Goal: Task Accomplishment & Management: Complete application form

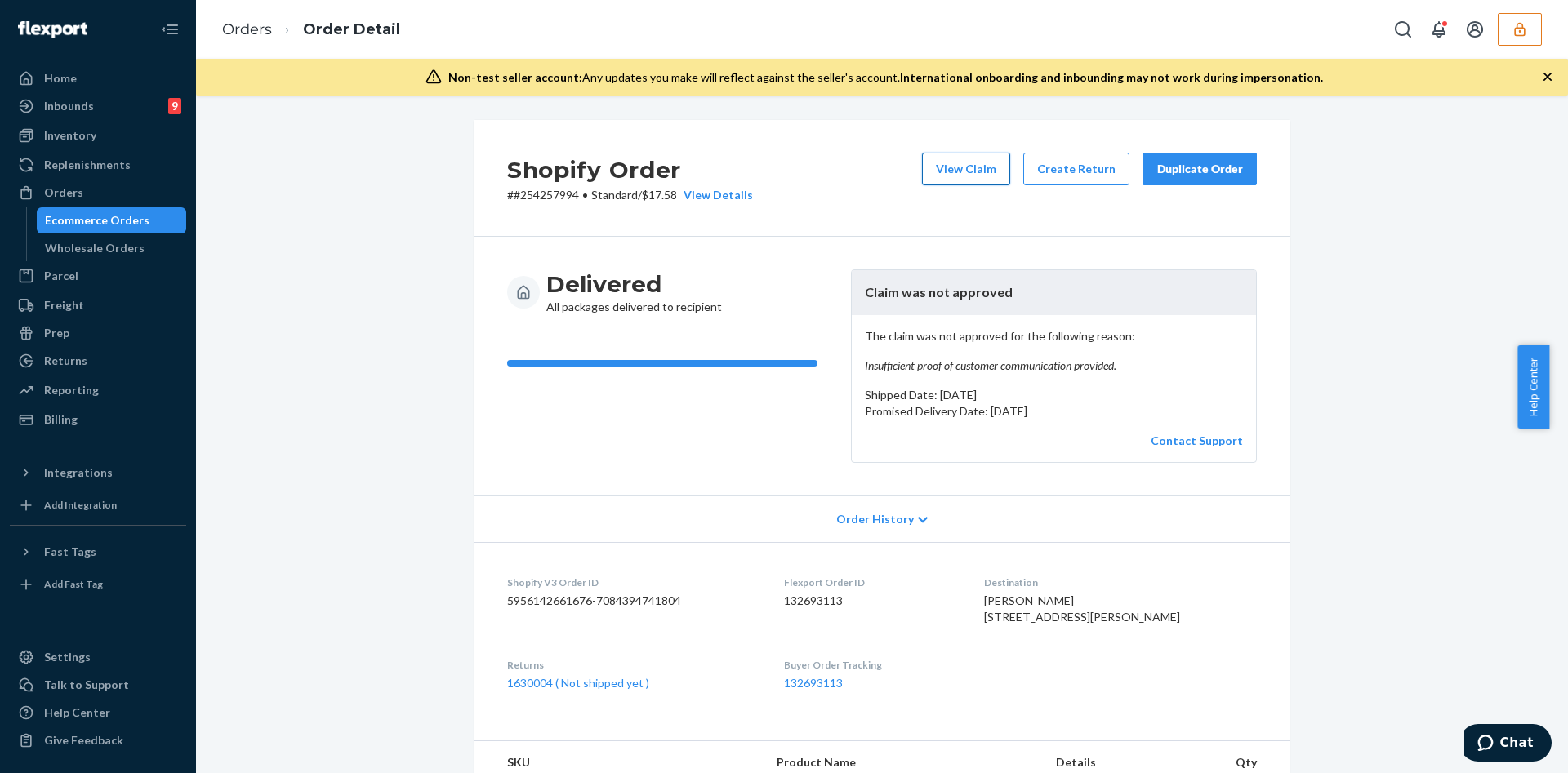
click at [947, 160] on button "View Claim" at bounding box center [966, 169] width 88 height 33
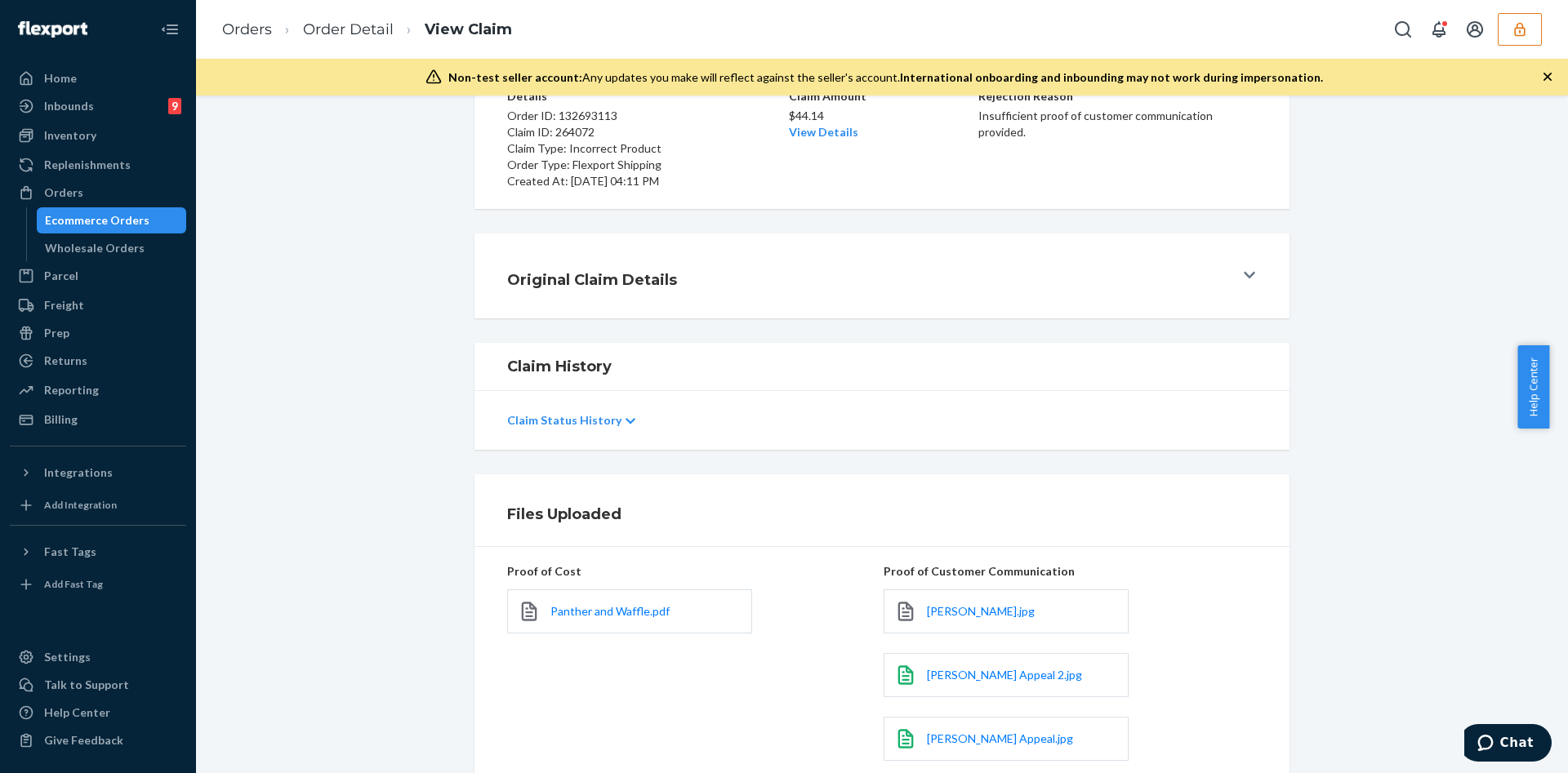
scroll to position [245, 0]
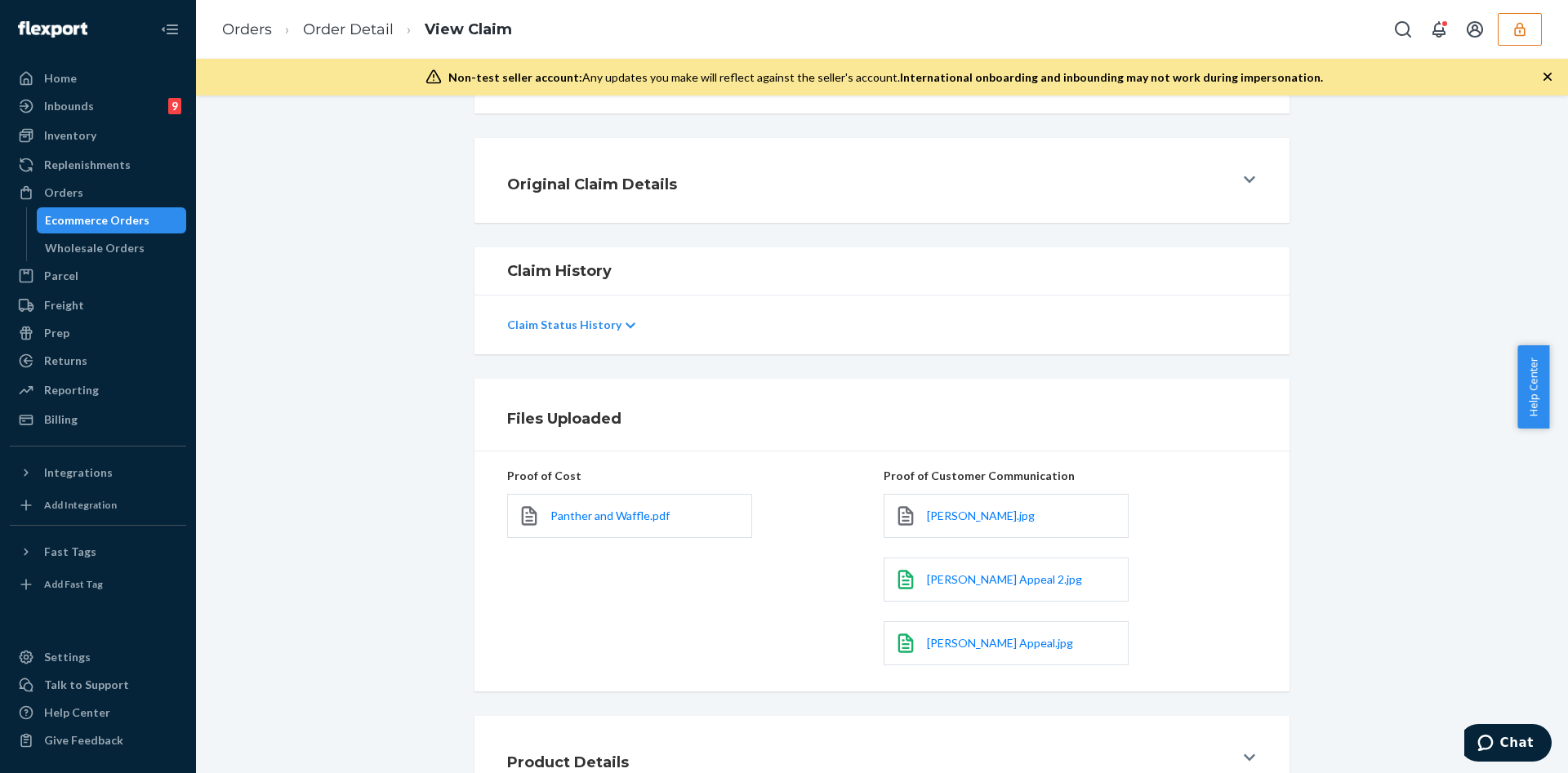
click at [967, 173] on div "Original Claim Details" at bounding box center [871, 180] width 727 height 46
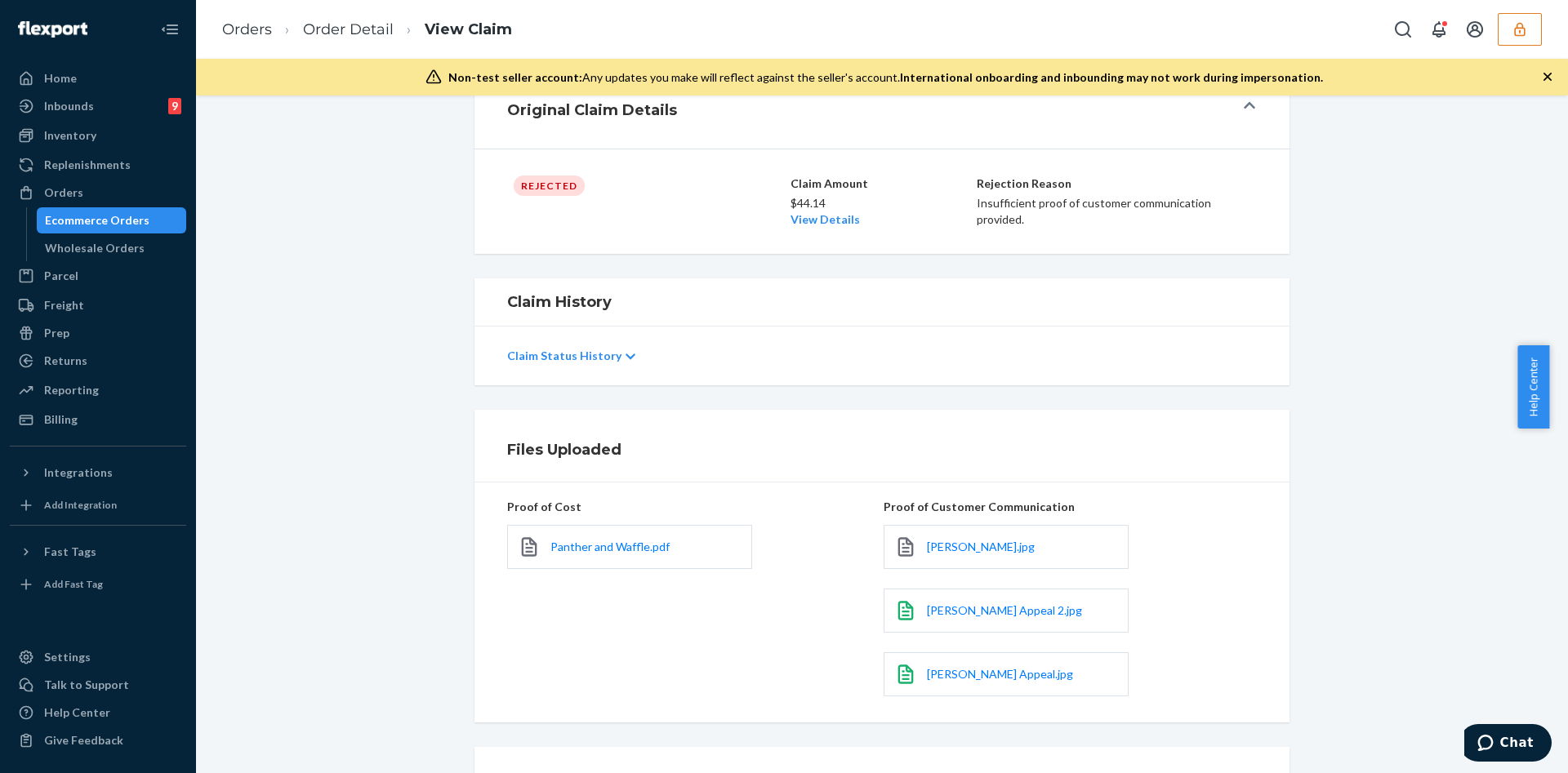
scroll to position [381, 0]
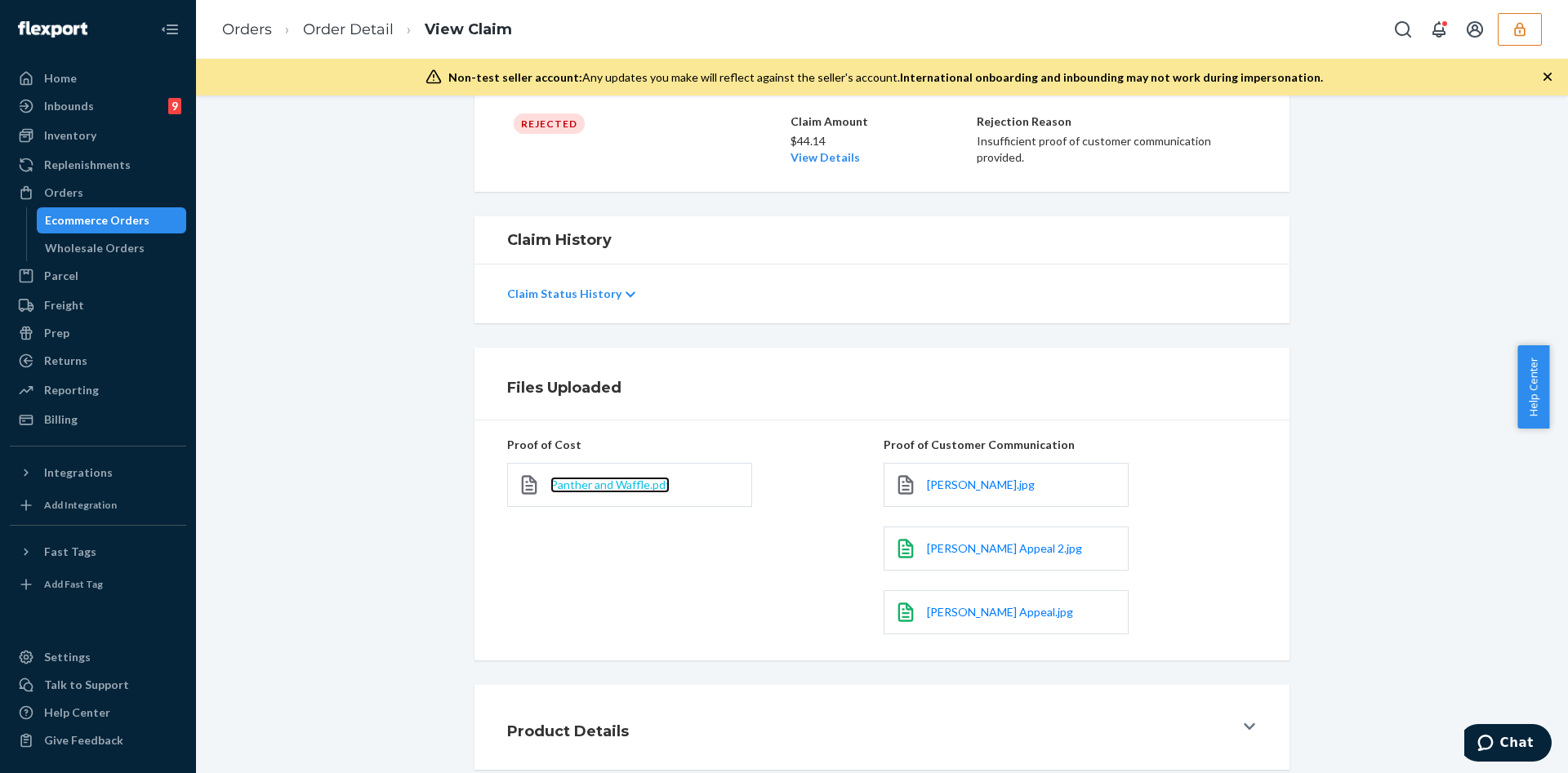
click at [631, 485] on span "Panther and Waffle.pdf" at bounding box center [610, 485] width 119 height 14
click at [645, 723] on div "Product Details" at bounding box center [871, 727] width 727 height 46
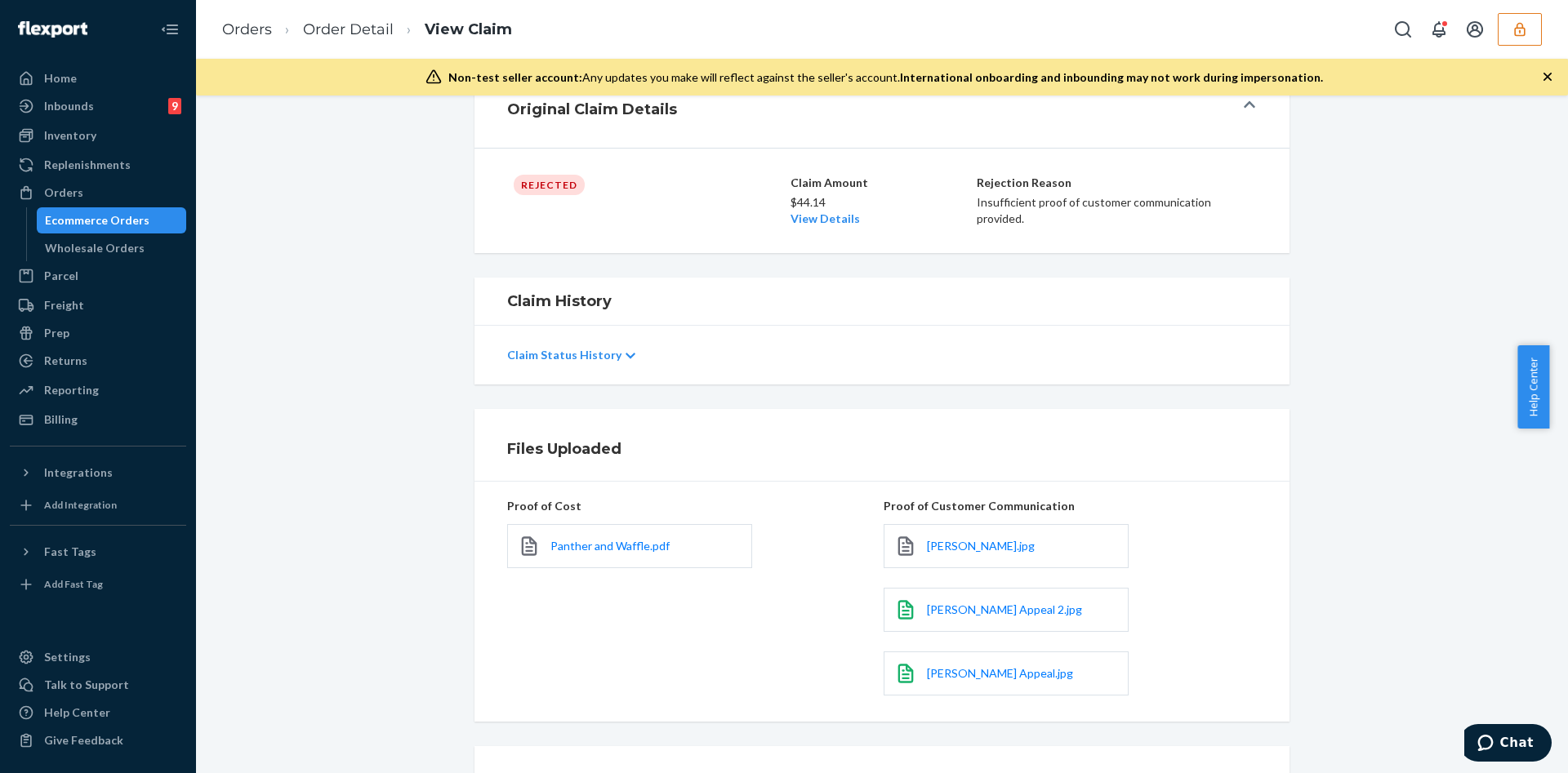
scroll to position [136, 0]
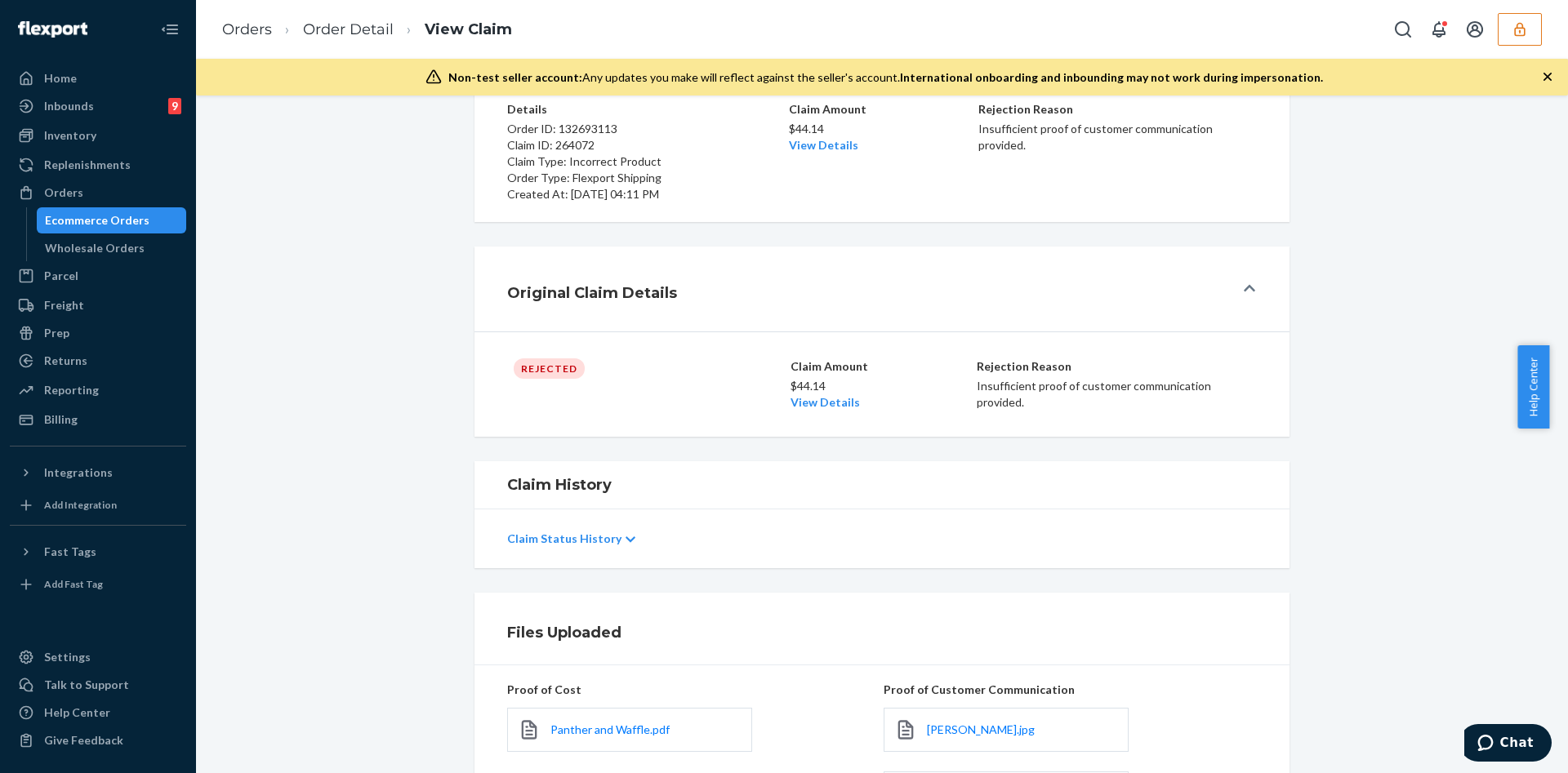
click at [625, 533] on div "Claim Status History" at bounding box center [882, 538] width 750 height 46
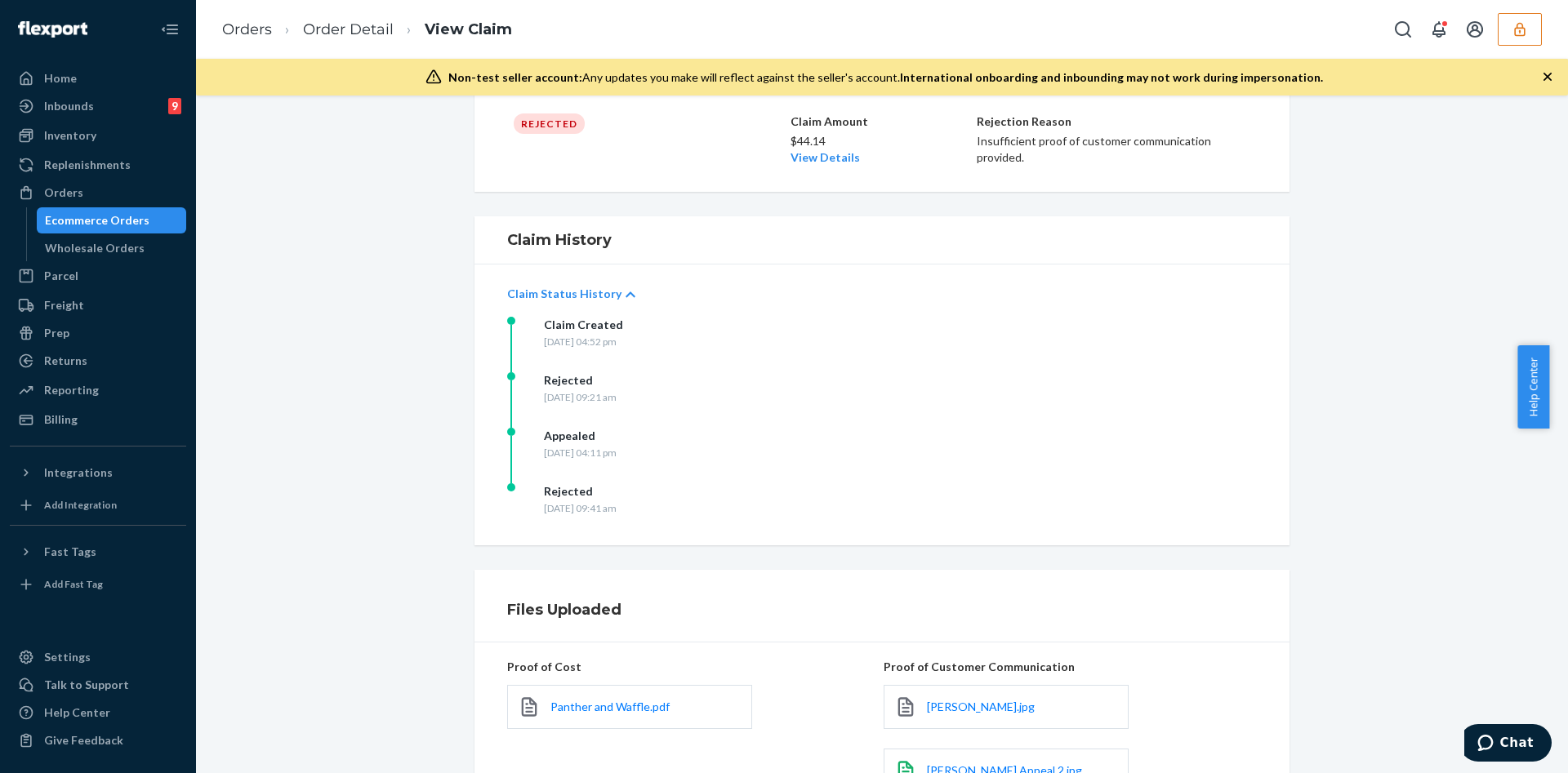
scroll to position [0, 0]
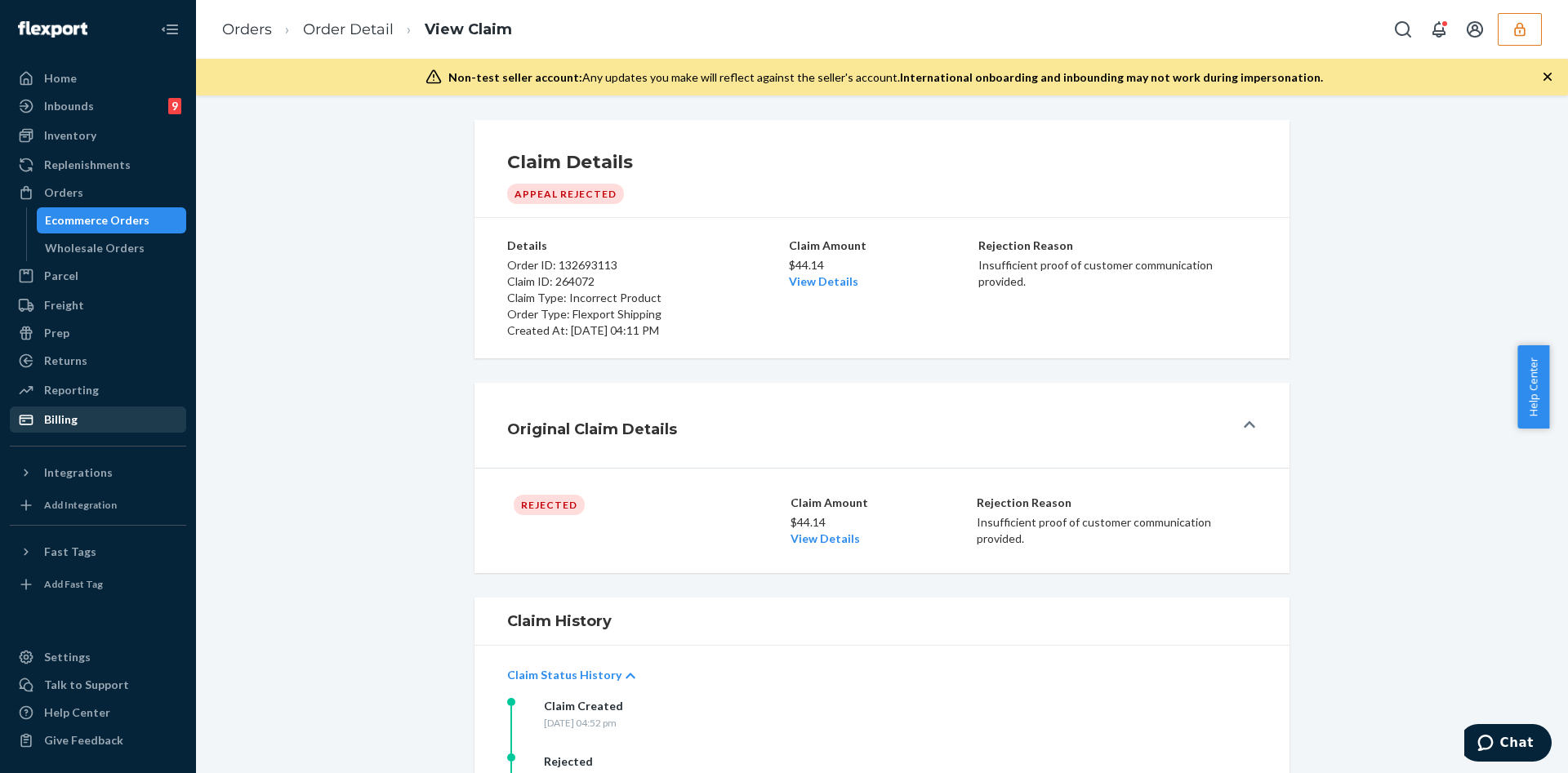
click at [108, 416] on div "Billing" at bounding box center [98, 419] width 173 height 22
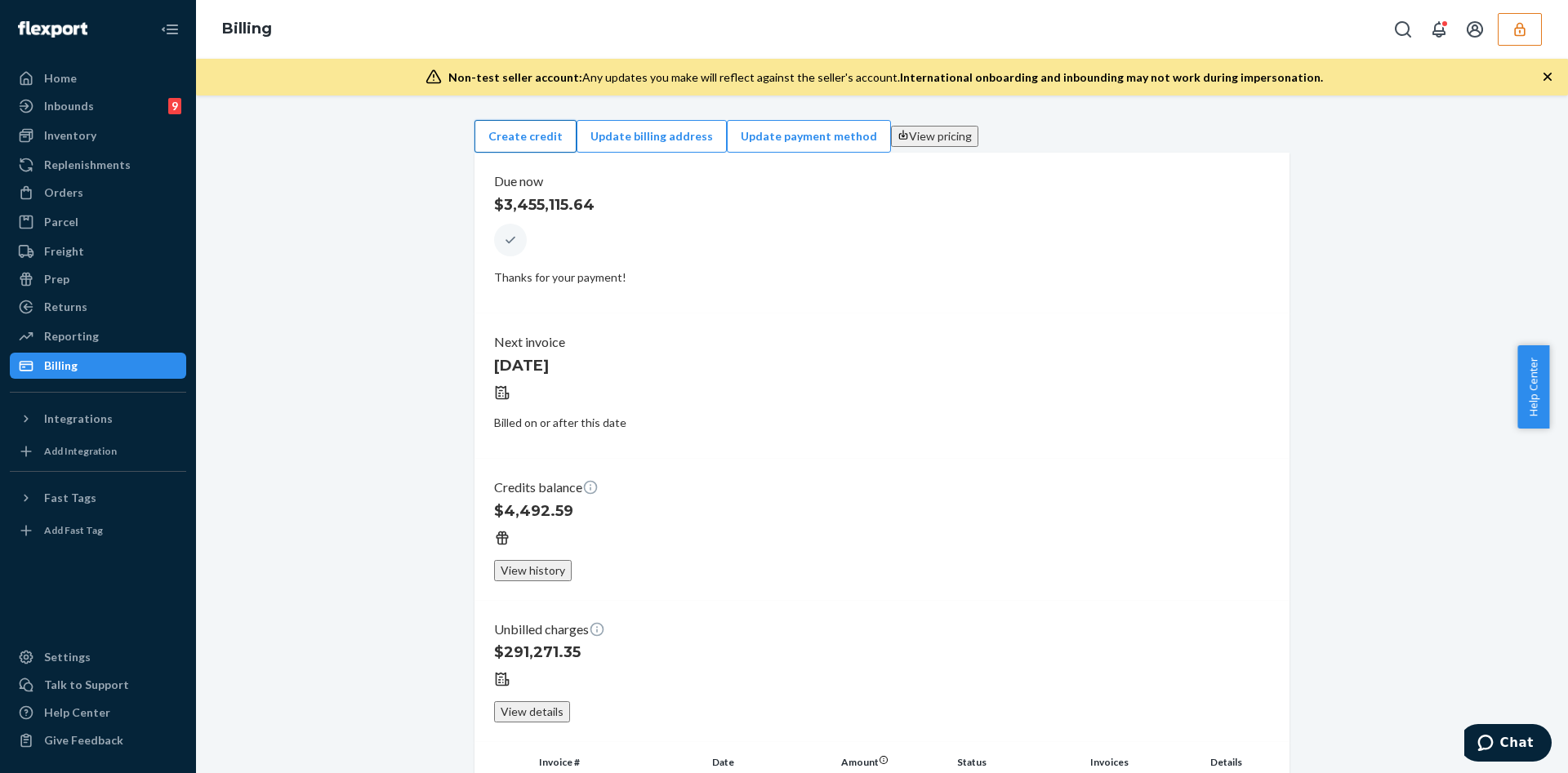
click at [576, 135] on button "Create credit" at bounding box center [526, 136] width 102 height 33
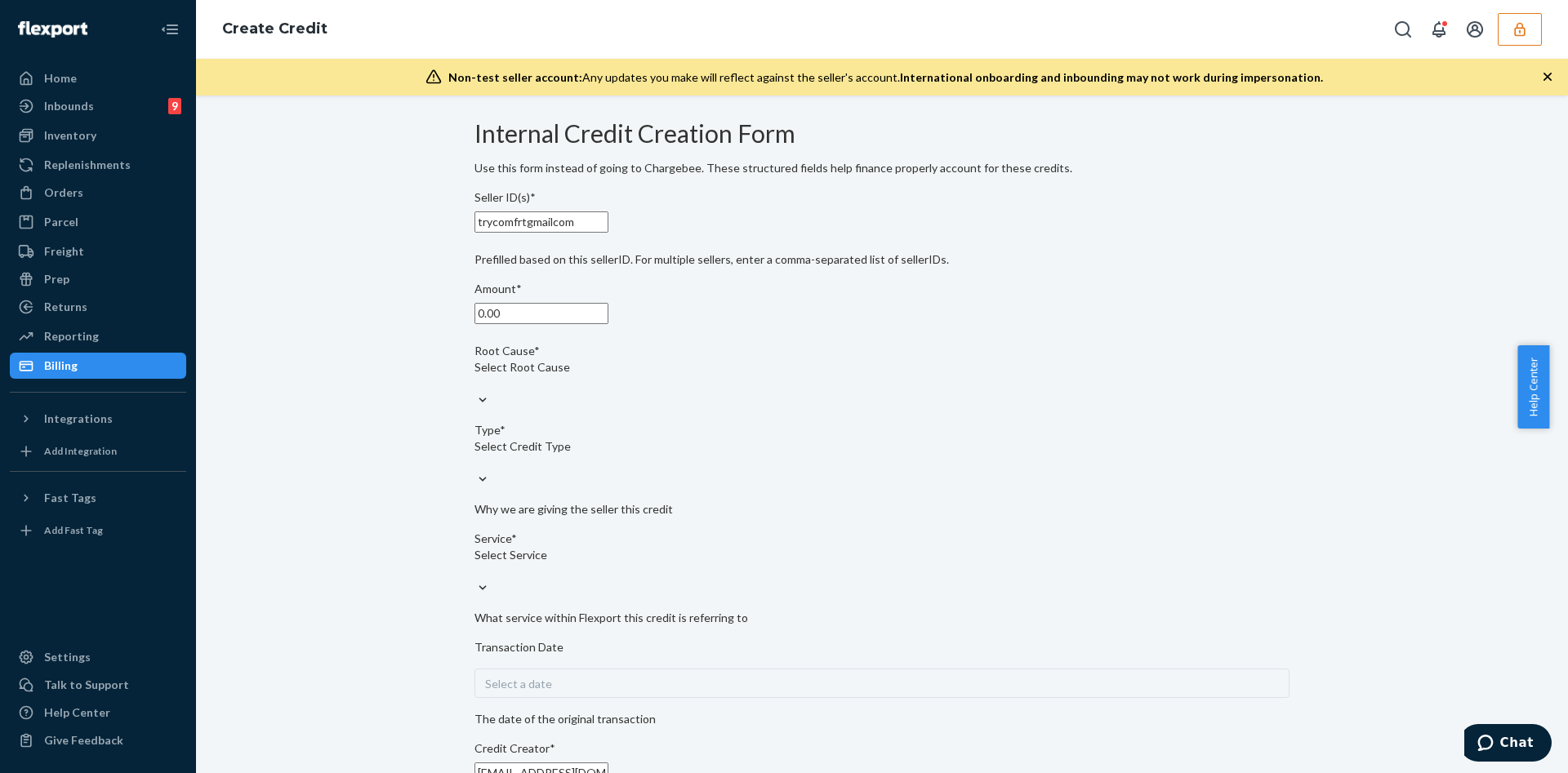
drag, startPoint x: 605, startPoint y: 338, endPoint x: 271, endPoint y: 349, distance: 334.2
click at [272, 349] on div "Internal Credit Creation Form Use this form instead of going to Chargebee. Thes…" at bounding box center [881, 630] width 1347 height 1032
type input "44.14"
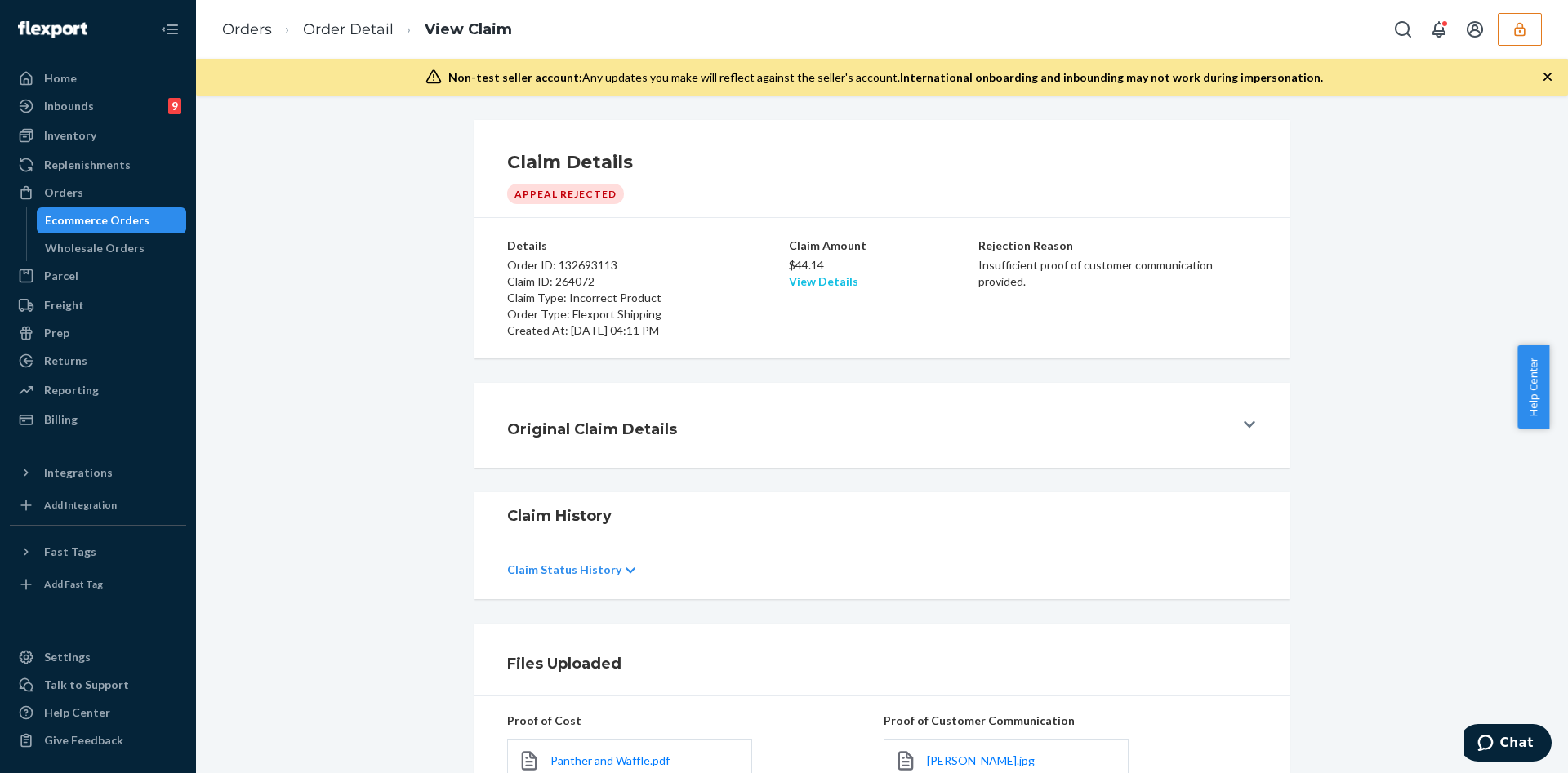
click at [841, 280] on link "View Details" at bounding box center [823, 281] width 69 height 14
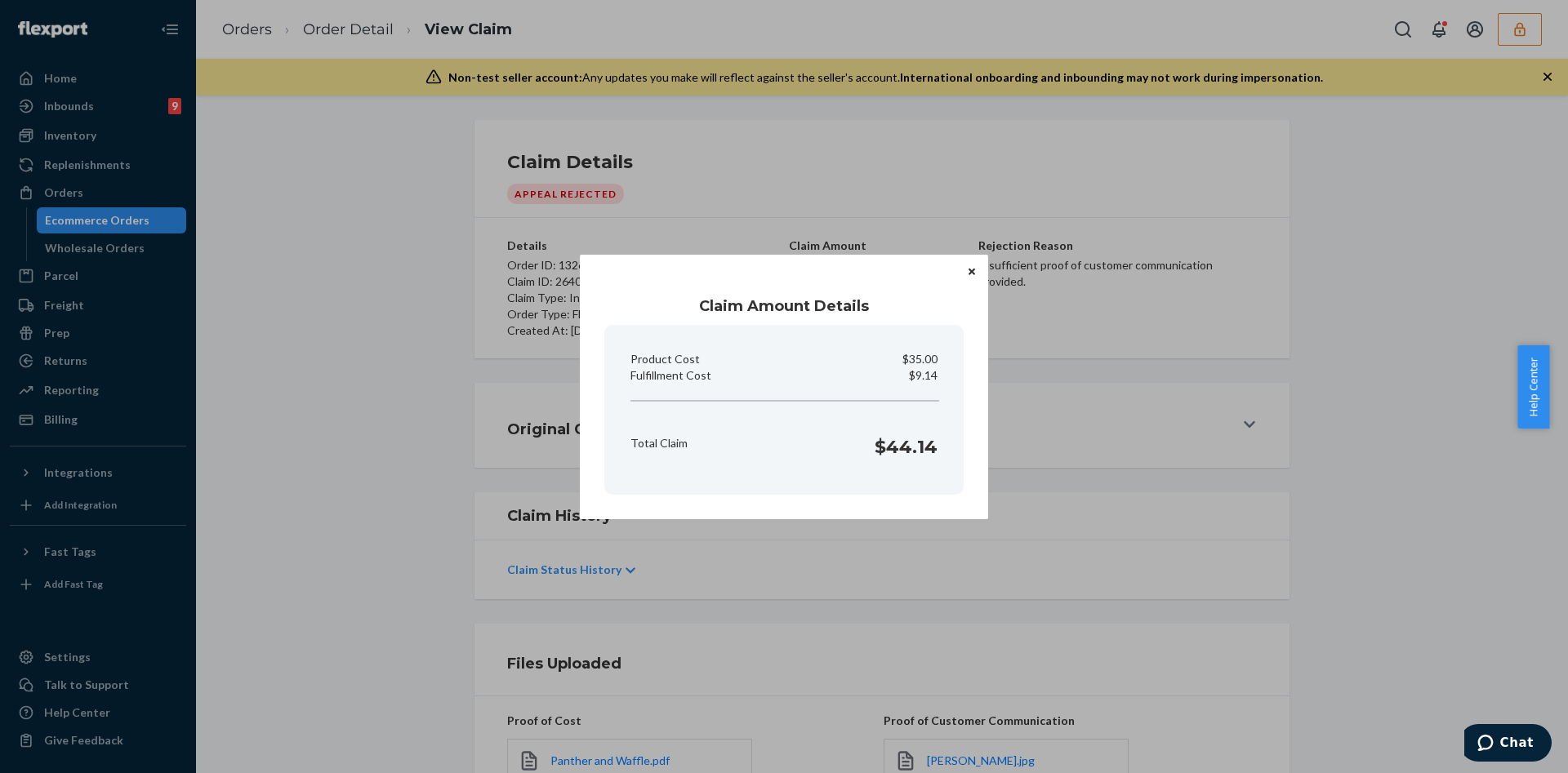
click at [968, 272] on icon "Close" at bounding box center [972, 271] width 7 height 9
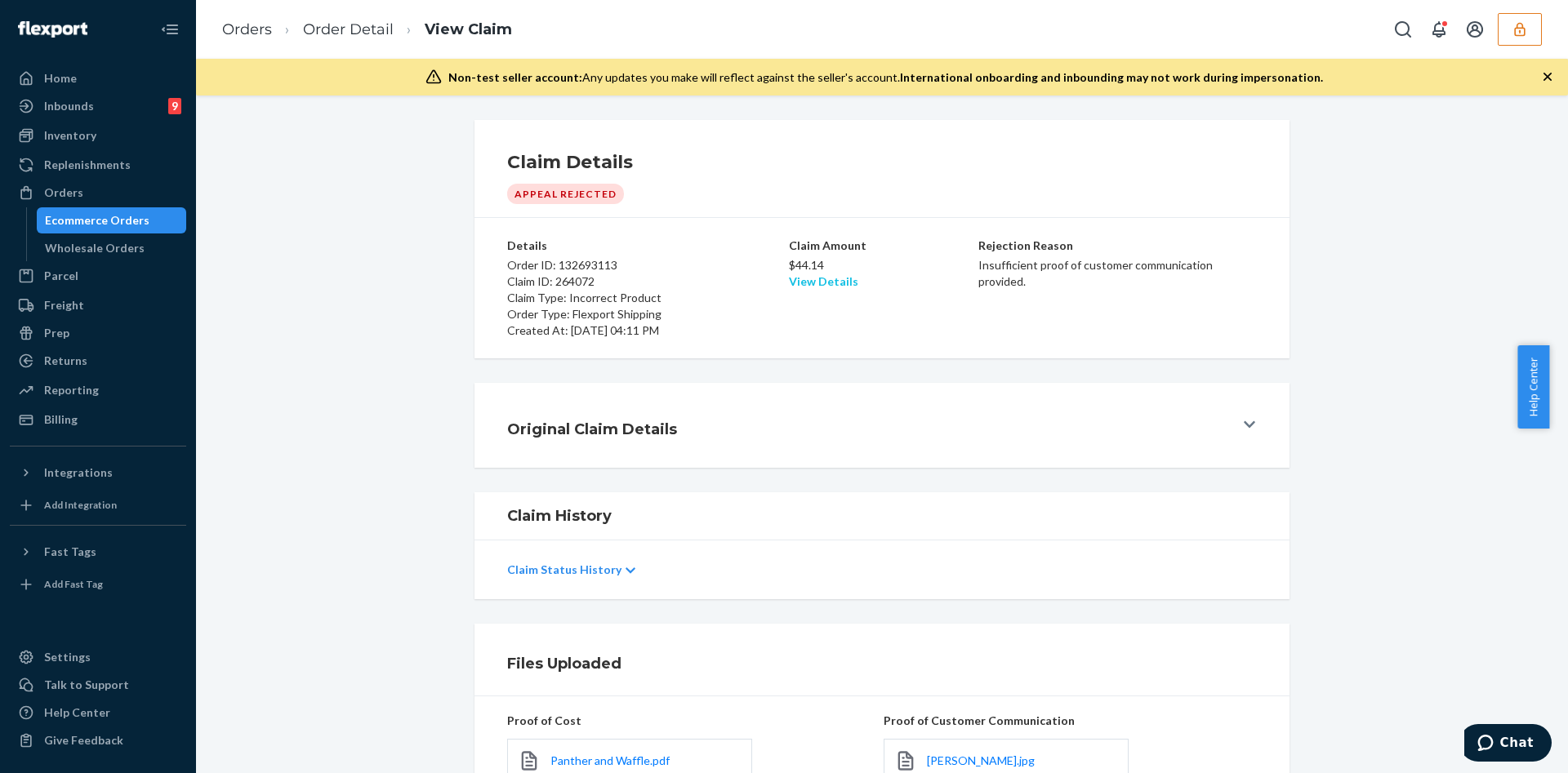
click at [816, 284] on link "View Details" at bounding box center [823, 281] width 69 height 14
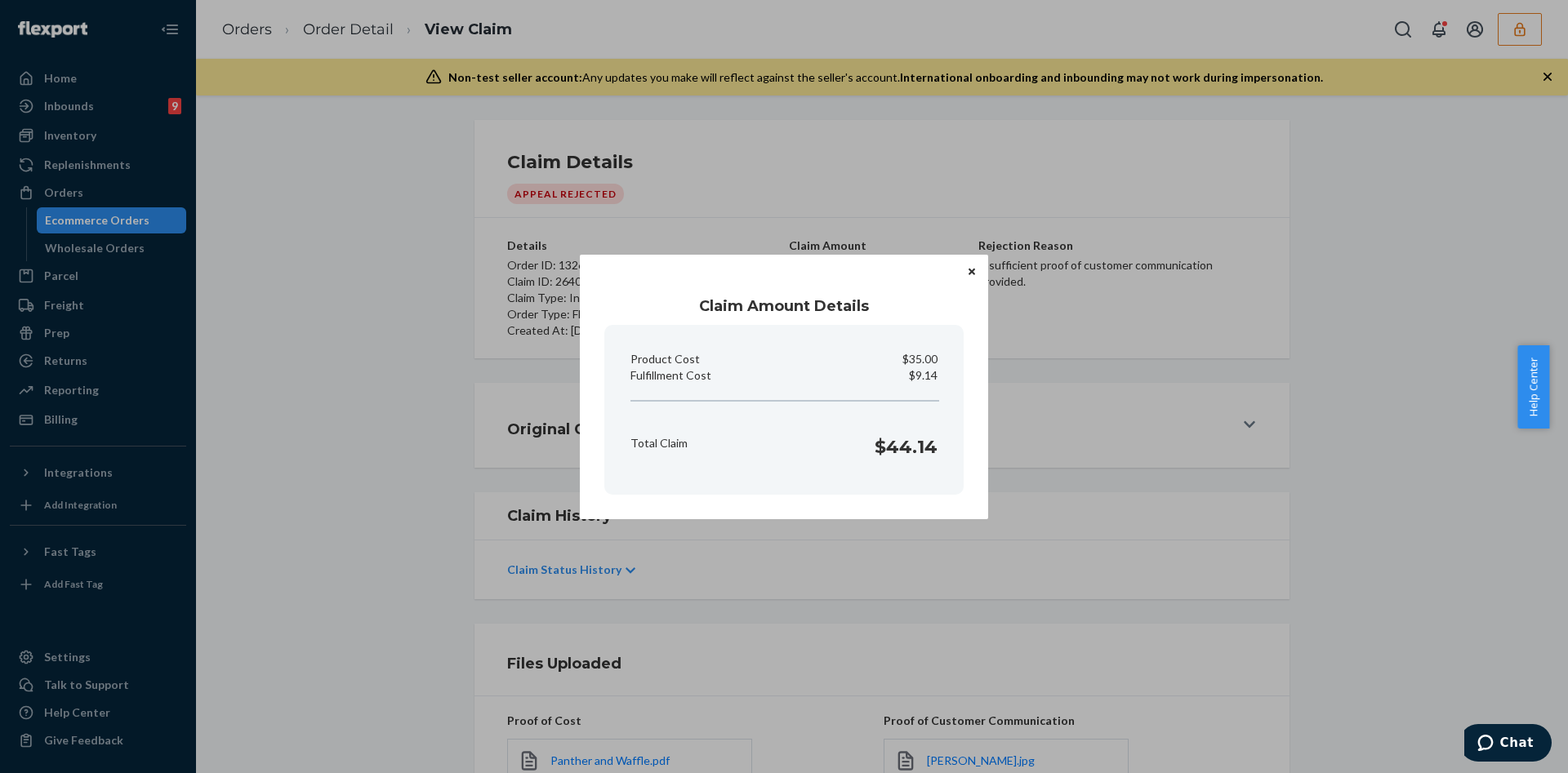
click at [973, 272] on icon "Close" at bounding box center [972, 272] width 7 height 7
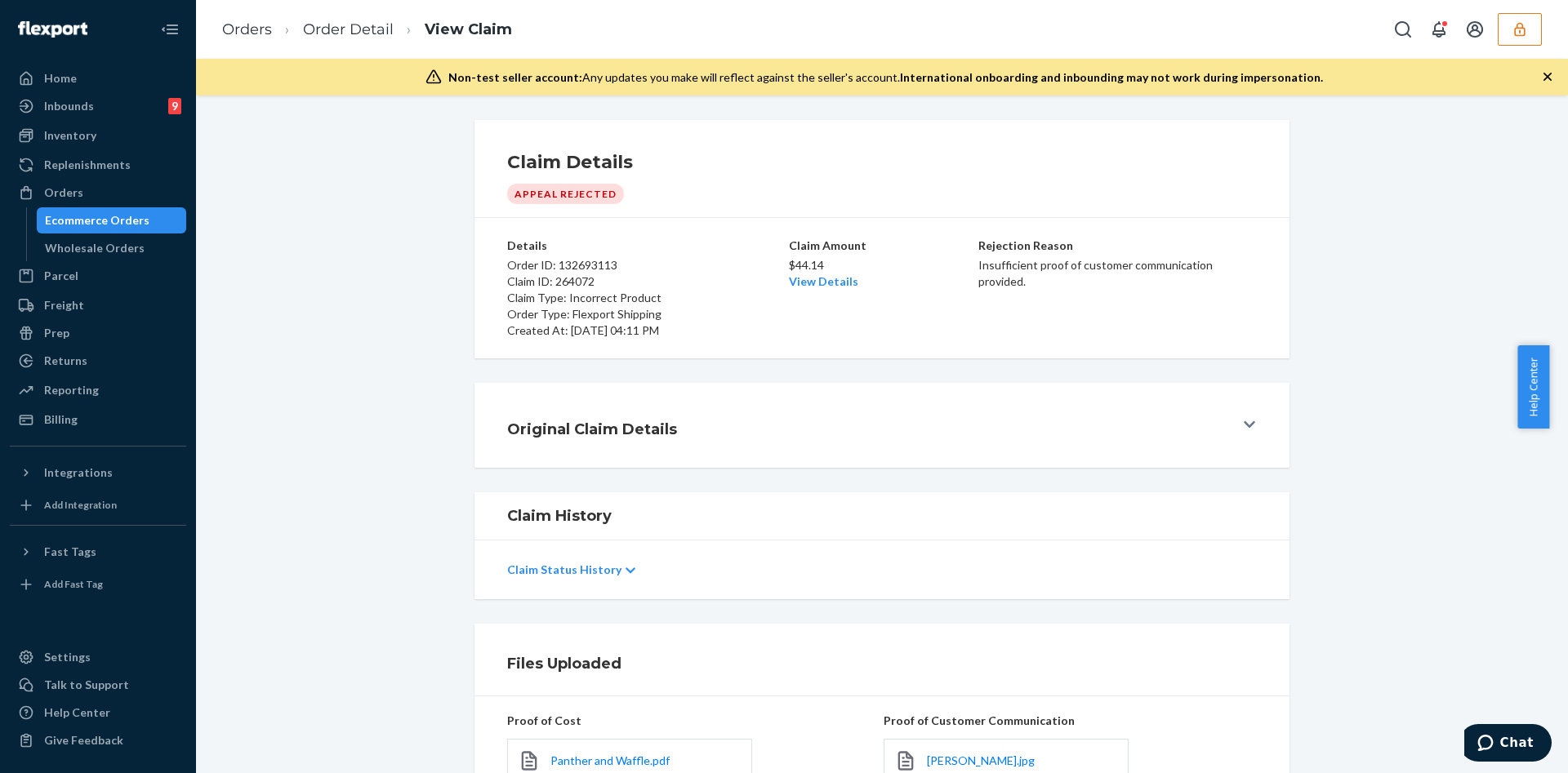
scroll to position [276, 0]
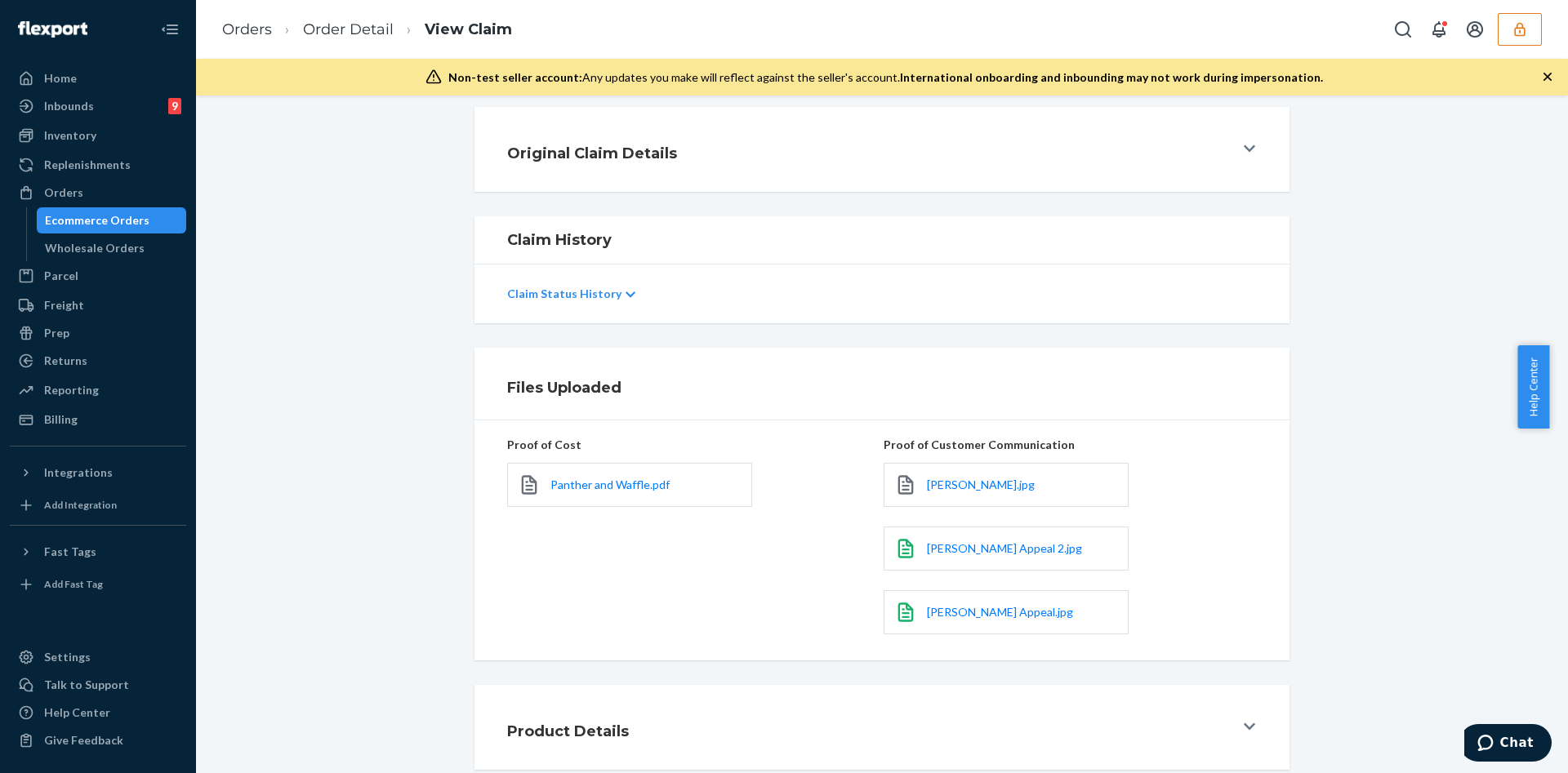
click at [711, 729] on div "Product Details" at bounding box center [871, 727] width 727 height 46
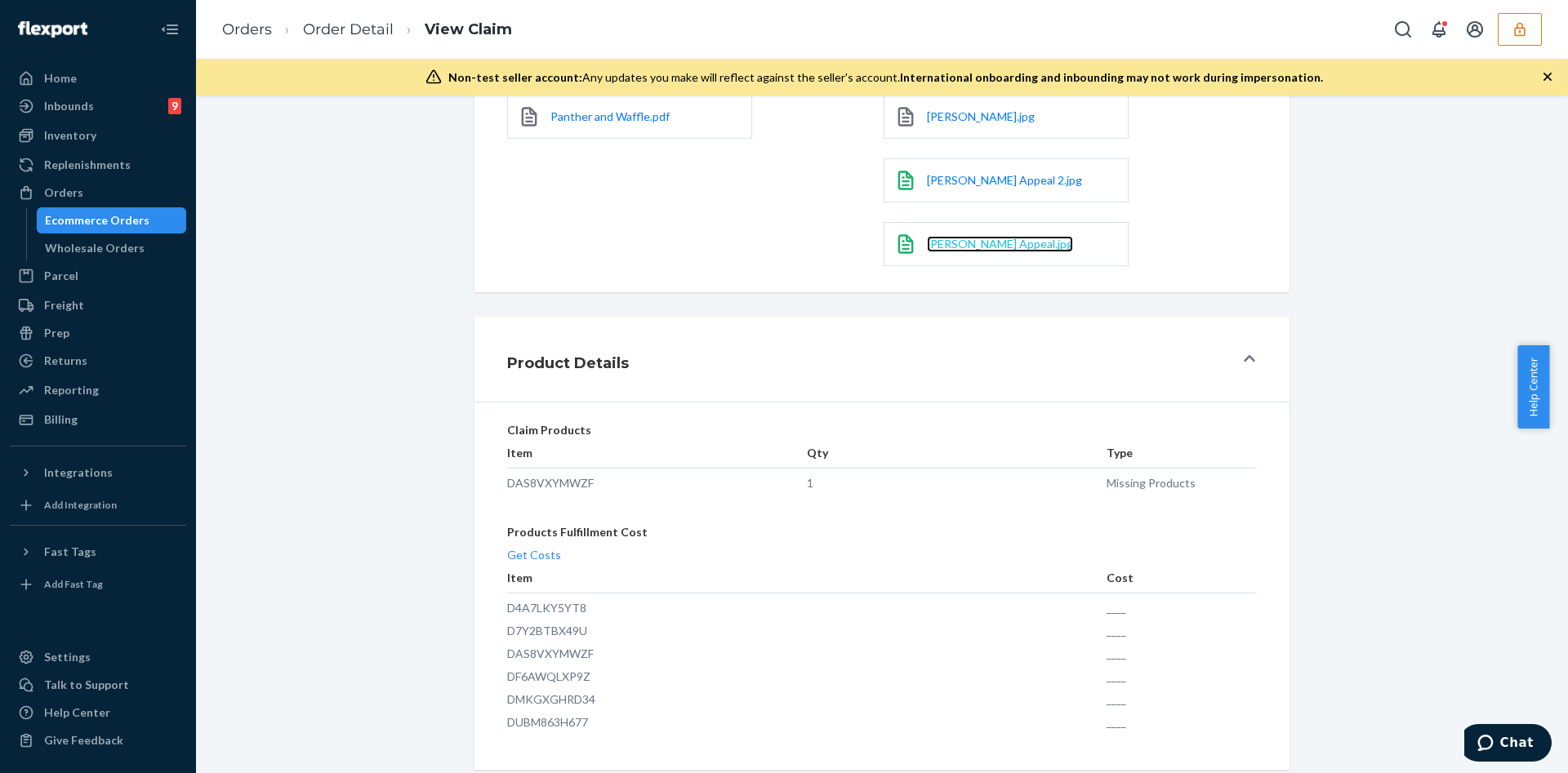
click at [953, 248] on span "[PERSON_NAME] Appeal.jpg" at bounding box center [999, 243] width 146 height 14
click at [948, 175] on span "[PERSON_NAME] Appeal 2.jpg" at bounding box center [1004, 180] width 155 height 14
click at [978, 117] on span "[PERSON_NAME].jpg" at bounding box center [980, 116] width 108 height 14
click at [1508, 44] on button "button" at bounding box center [1519, 29] width 44 height 33
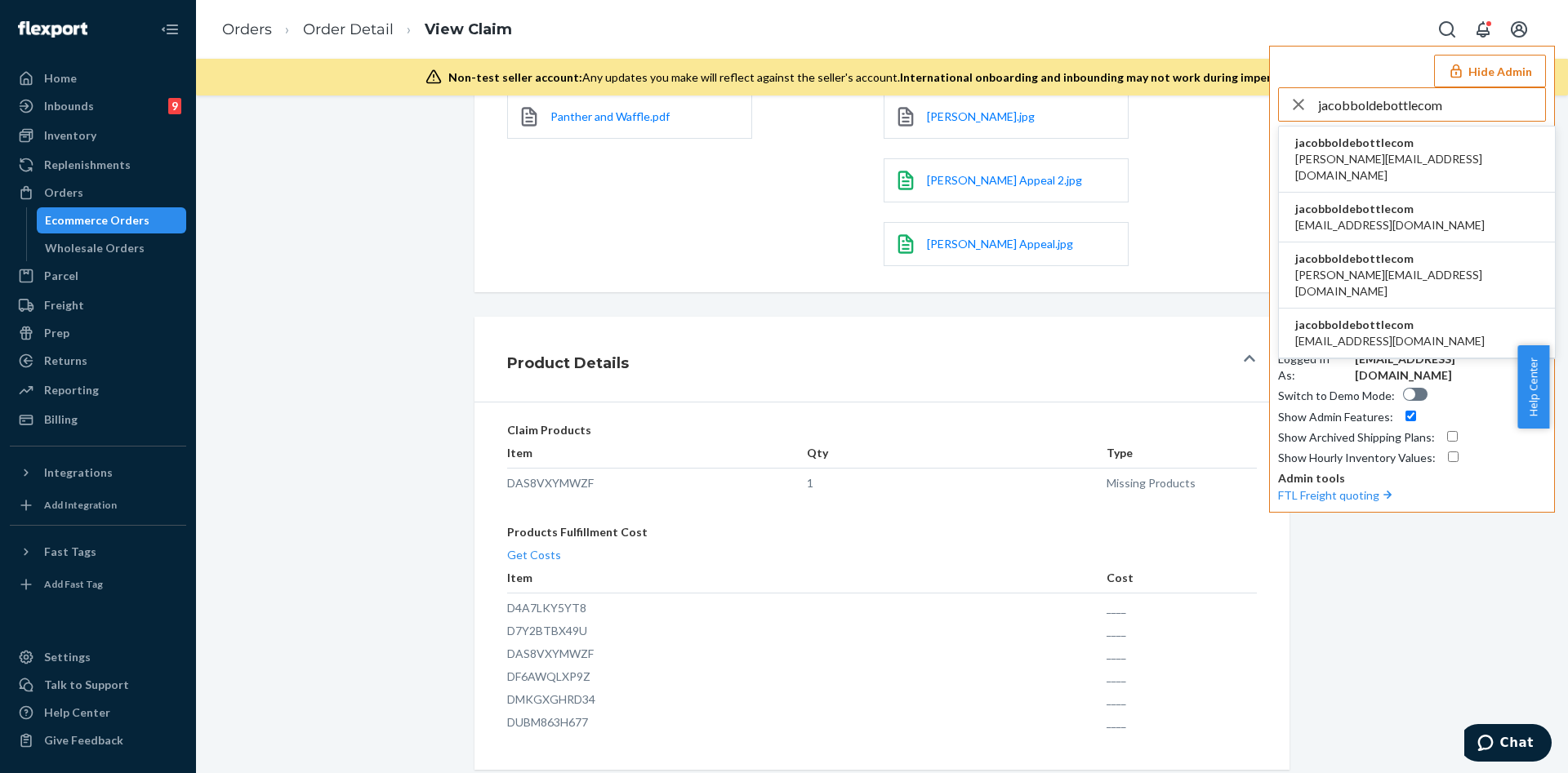
type input "jacobboldebottlecom"
click at [1434, 164] on li "jacobboldebottlecom alex@boldebottle.com" at bounding box center [1417, 160] width 276 height 66
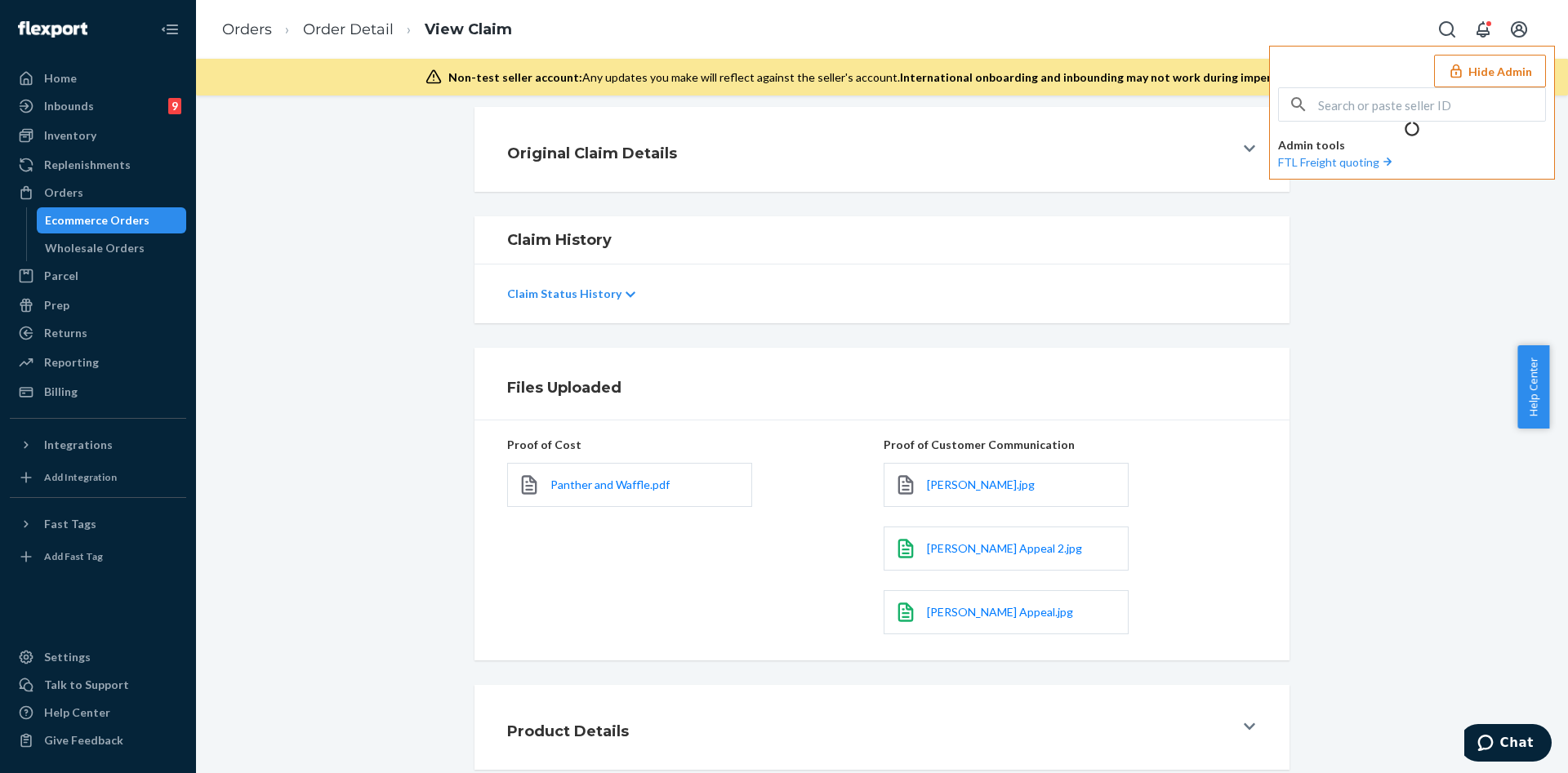
scroll to position [0, 0]
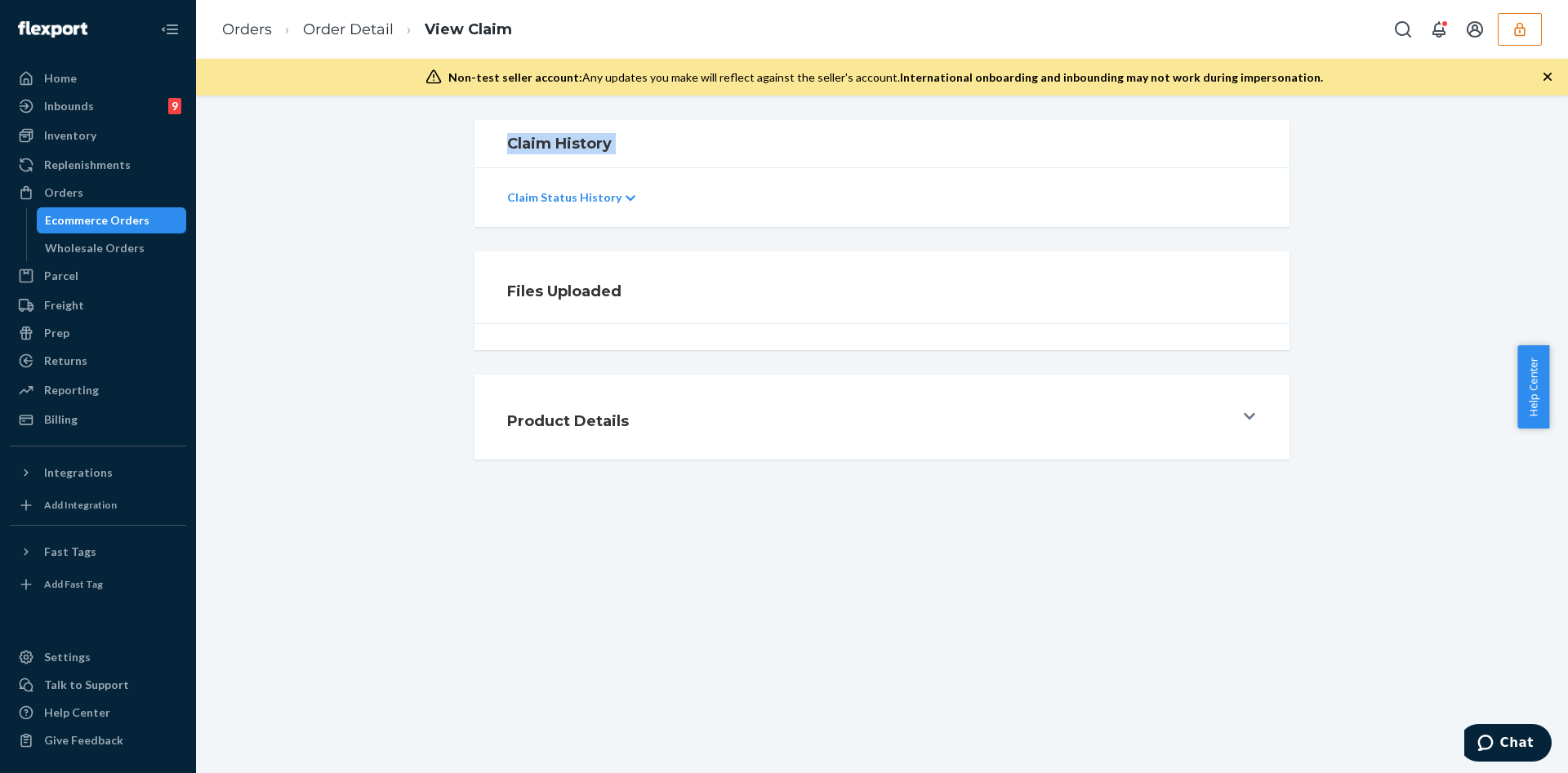
drag, startPoint x: 0, startPoint y: 0, endPoint x: 433, endPoint y: 190, distance: 472.9
click at [433, 190] on div "Claim History Claim Status History Files Uploaded Product Details" at bounding box center [882, 434] width 1372 height 677
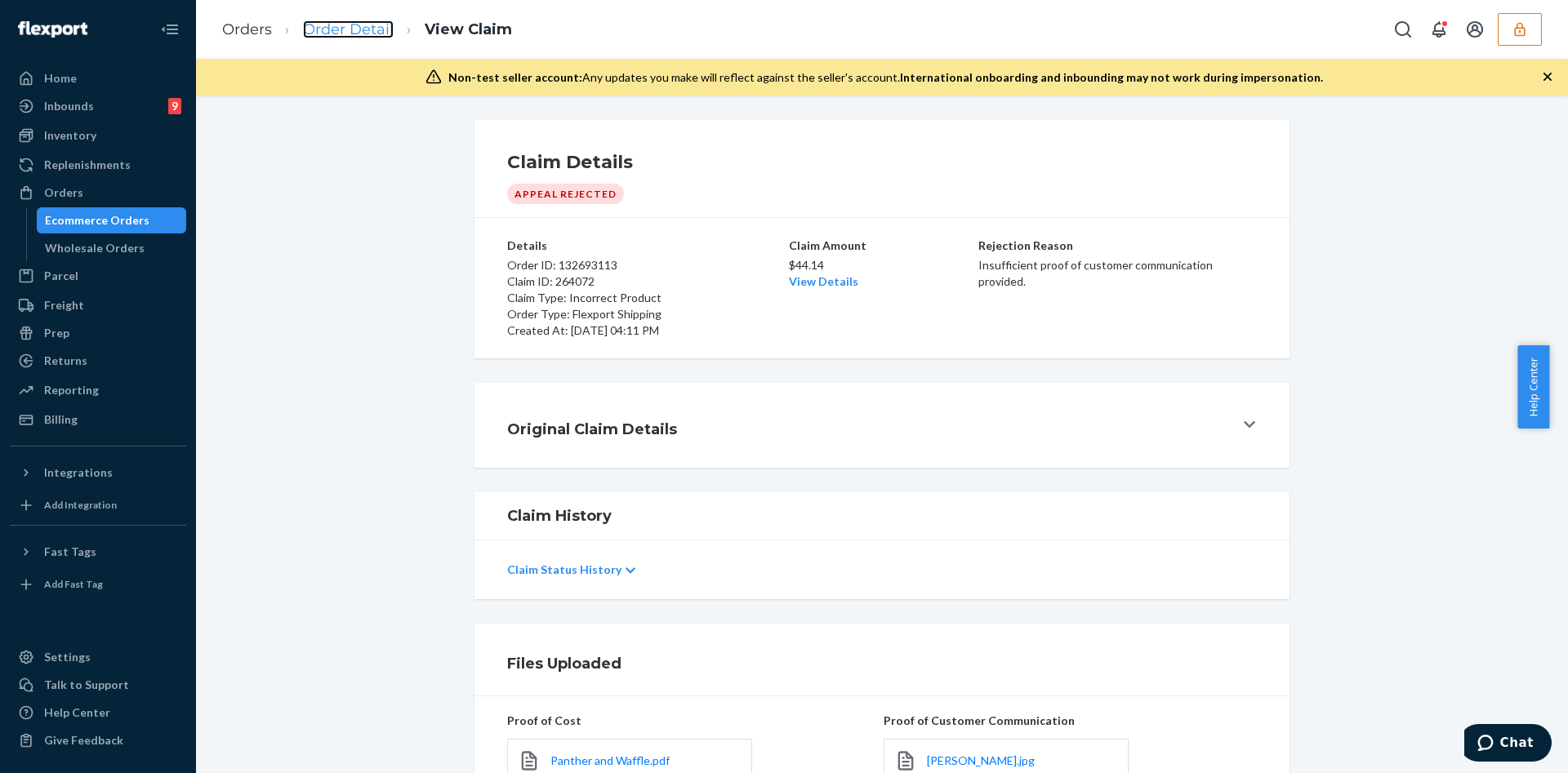
click at [324, 24] on link "Order Detail" at bounding box center [348, 29] width 91 height 18
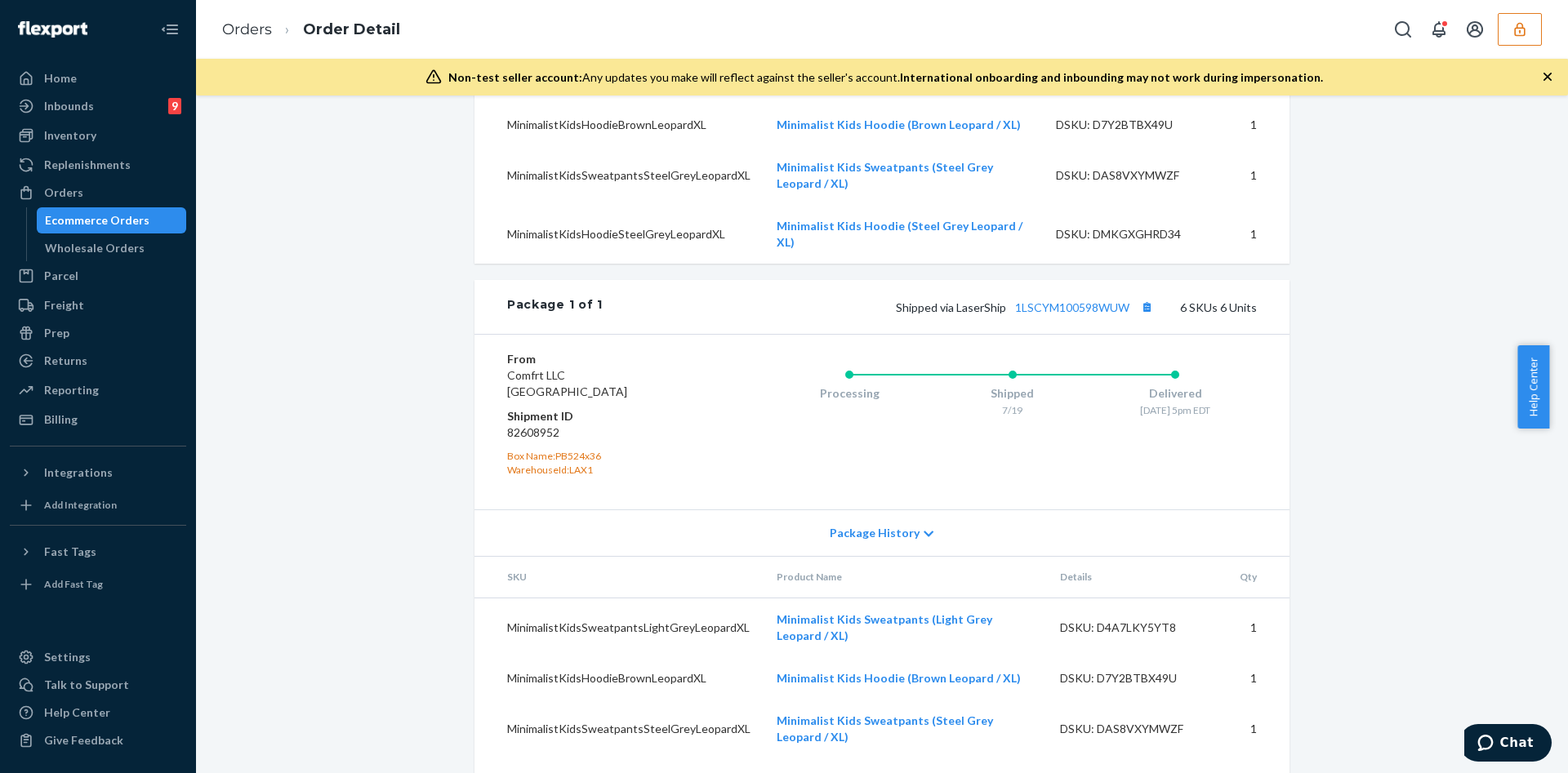
scroll to position [973, 0]
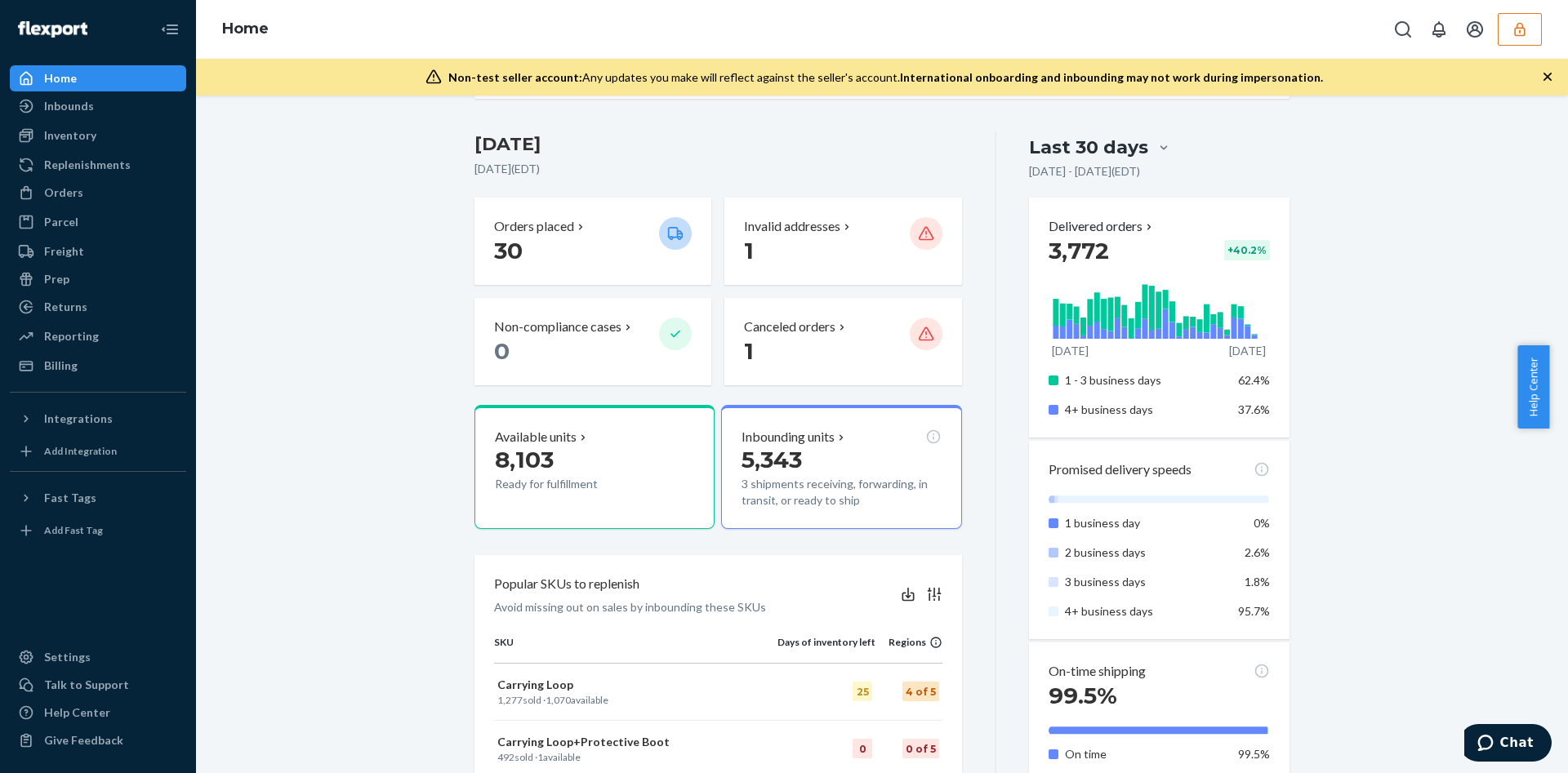
scroll to position [337, 0]
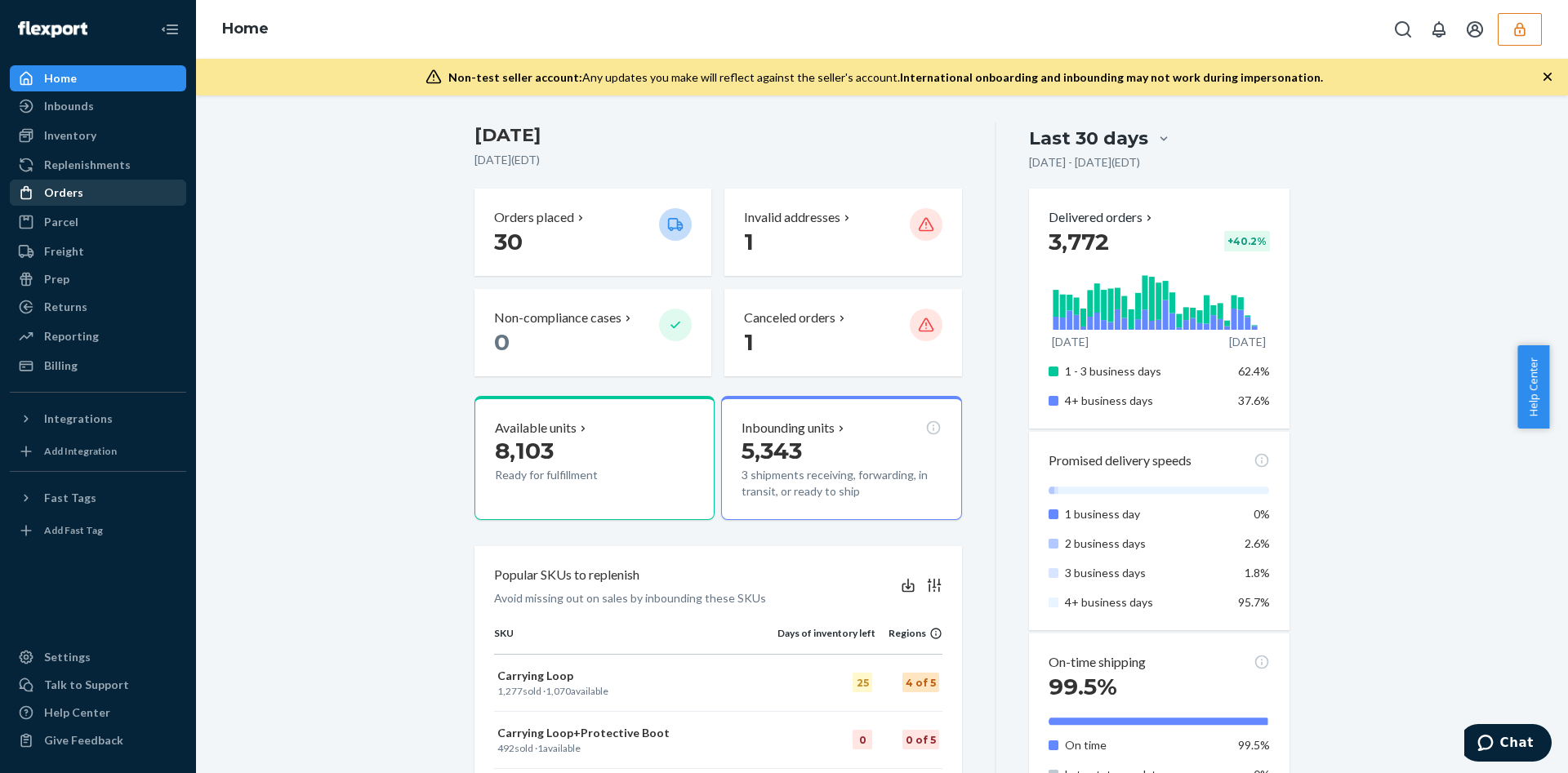
click at [82, 198] on div "Orders" at bounding box center [98, 192] width 173 height 22
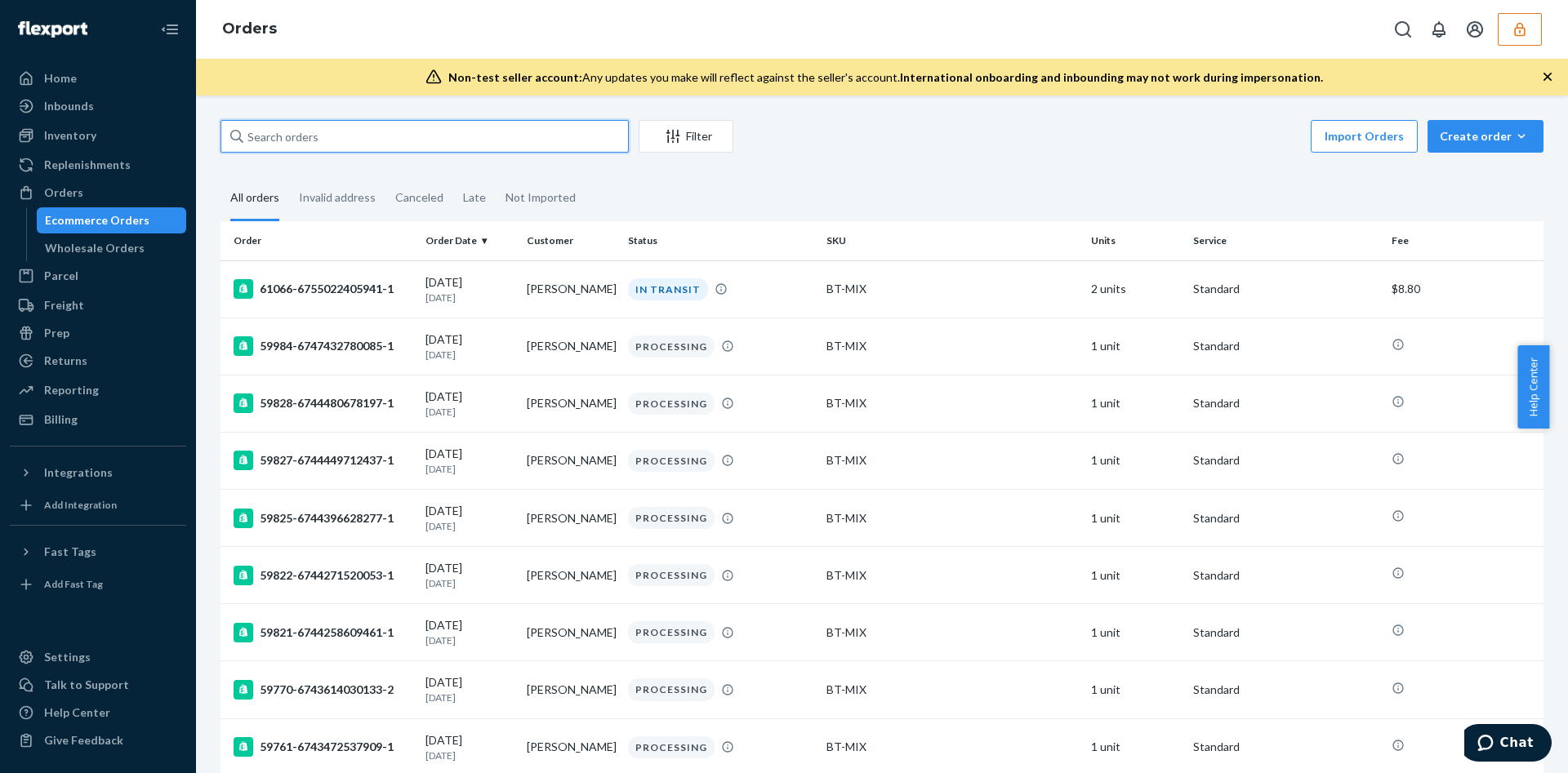
click at [286, 148] on input "text" at bounding box center [424, 136] width 408 height 33
paste input "133971255"
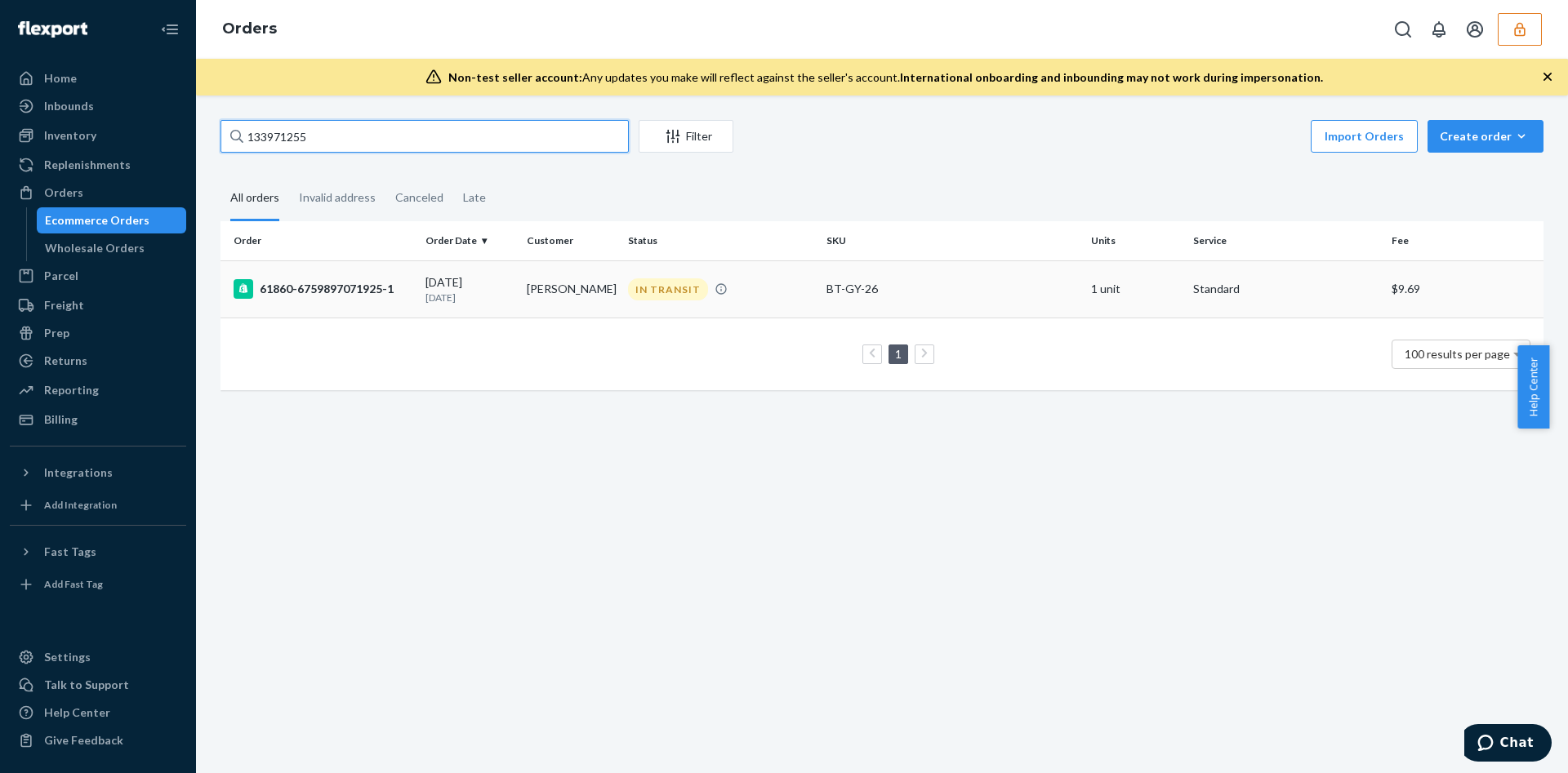
type input "133971255"
click at [551, 312] on td "Jack Grinnell" at bounding box center [570, 289] width 101 height 57
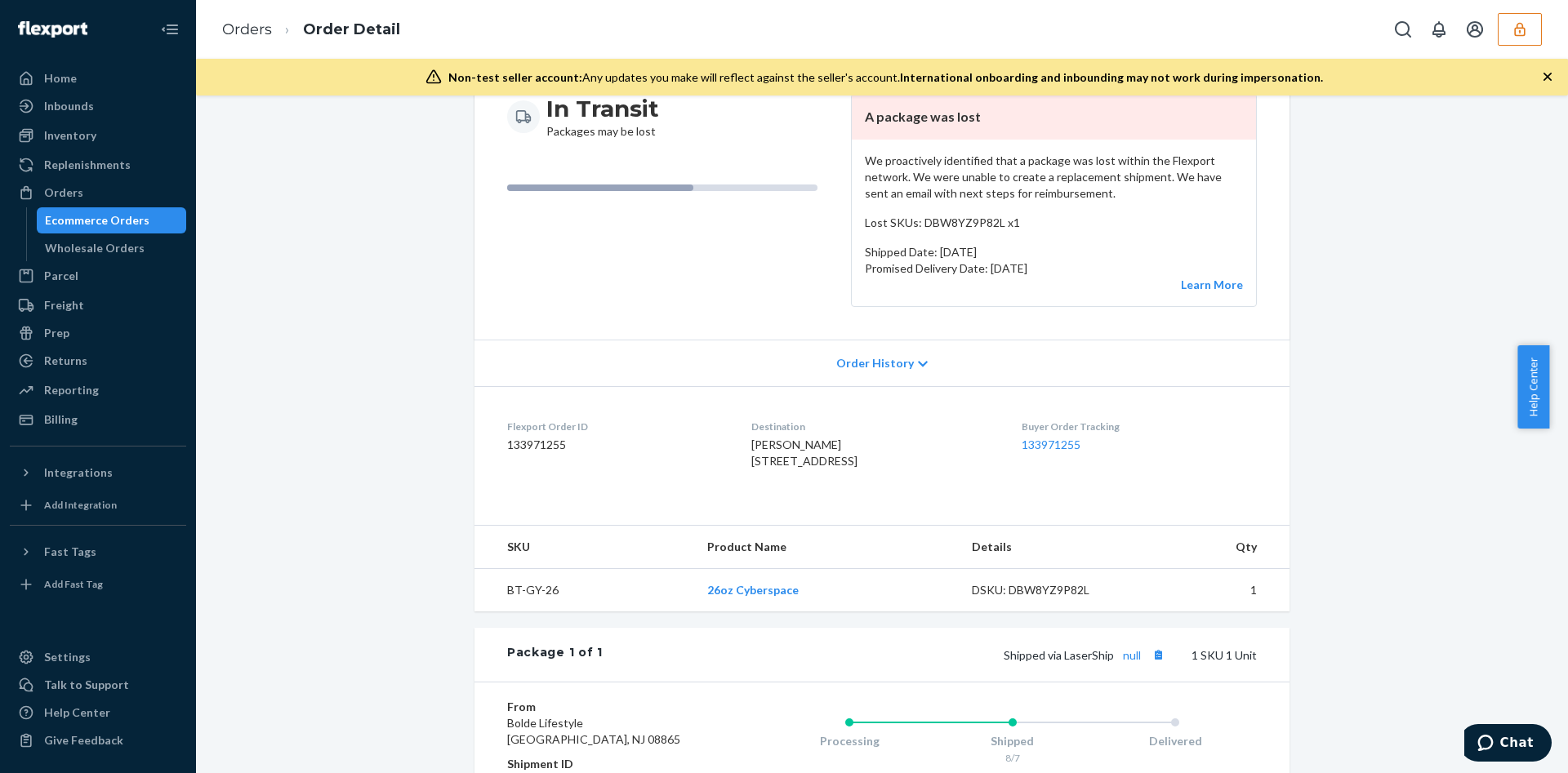
scroll to position [396, 0]
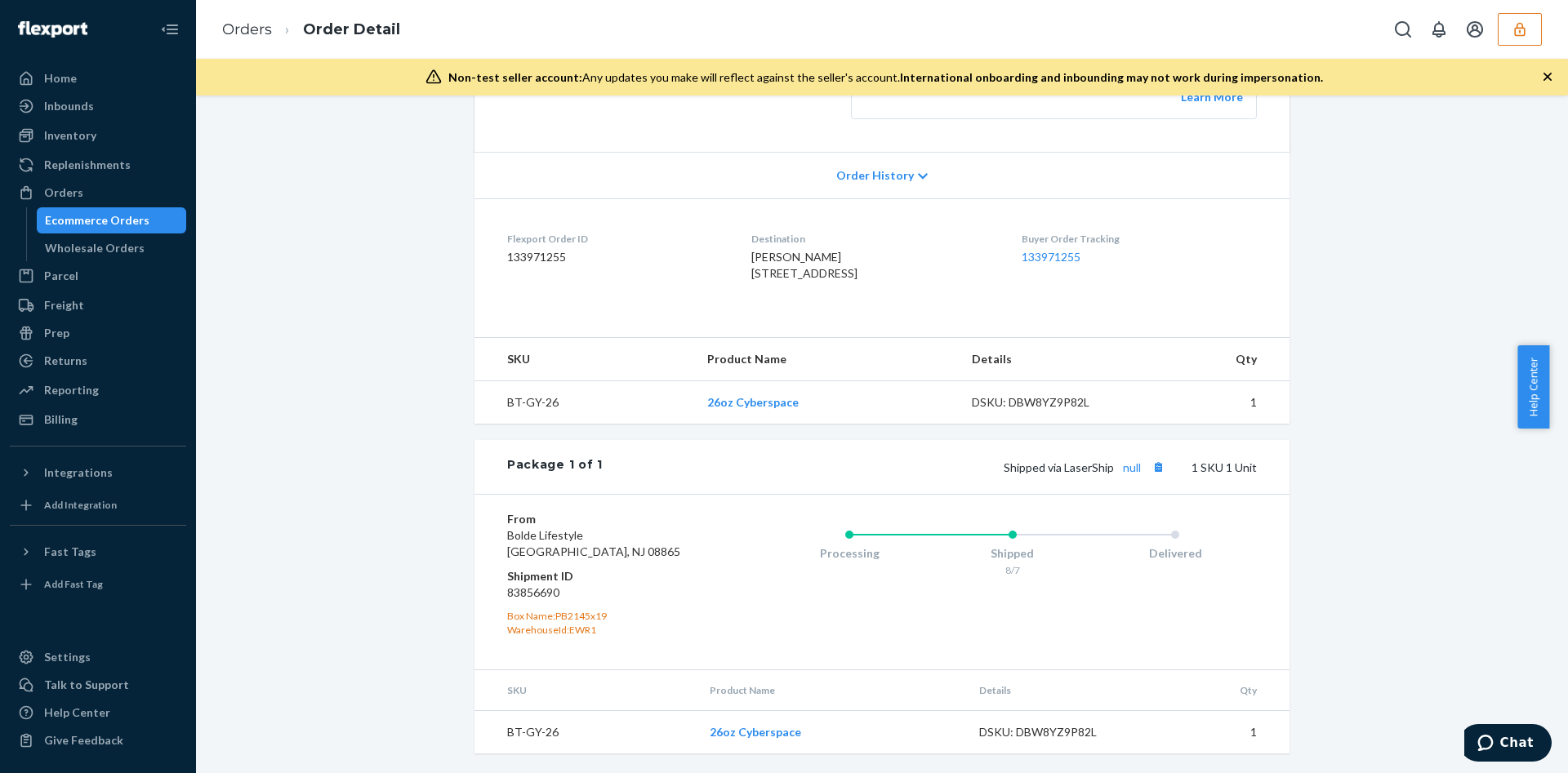
click at [1519, 26] on icon "button" at bounding box center [1520, 29] width 16 height 16
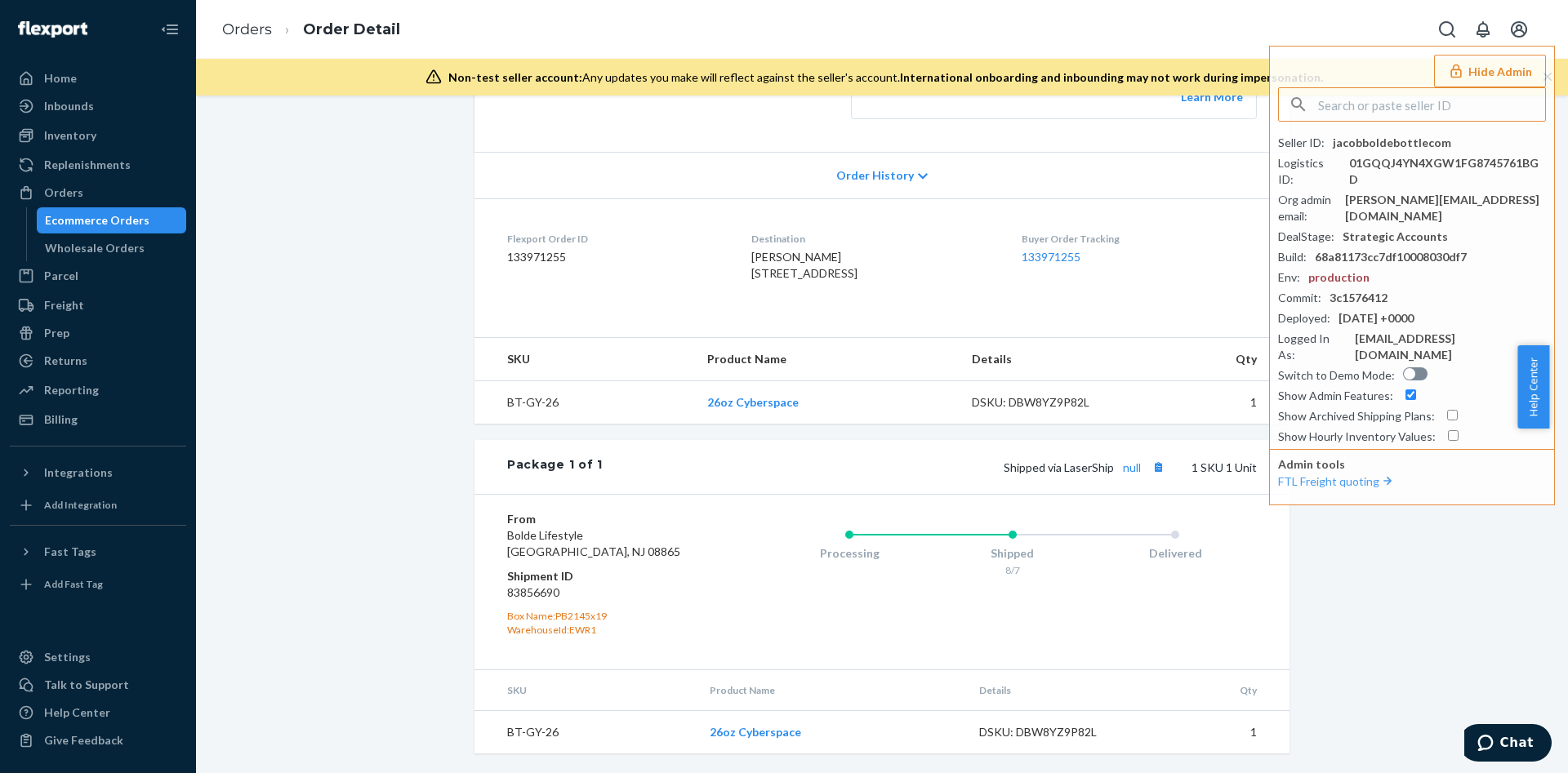
type input "miquelregidortropicfeelcom"
click at [1243, 412] on td "1" at bounding box center [1213, 402] width 151 height 43
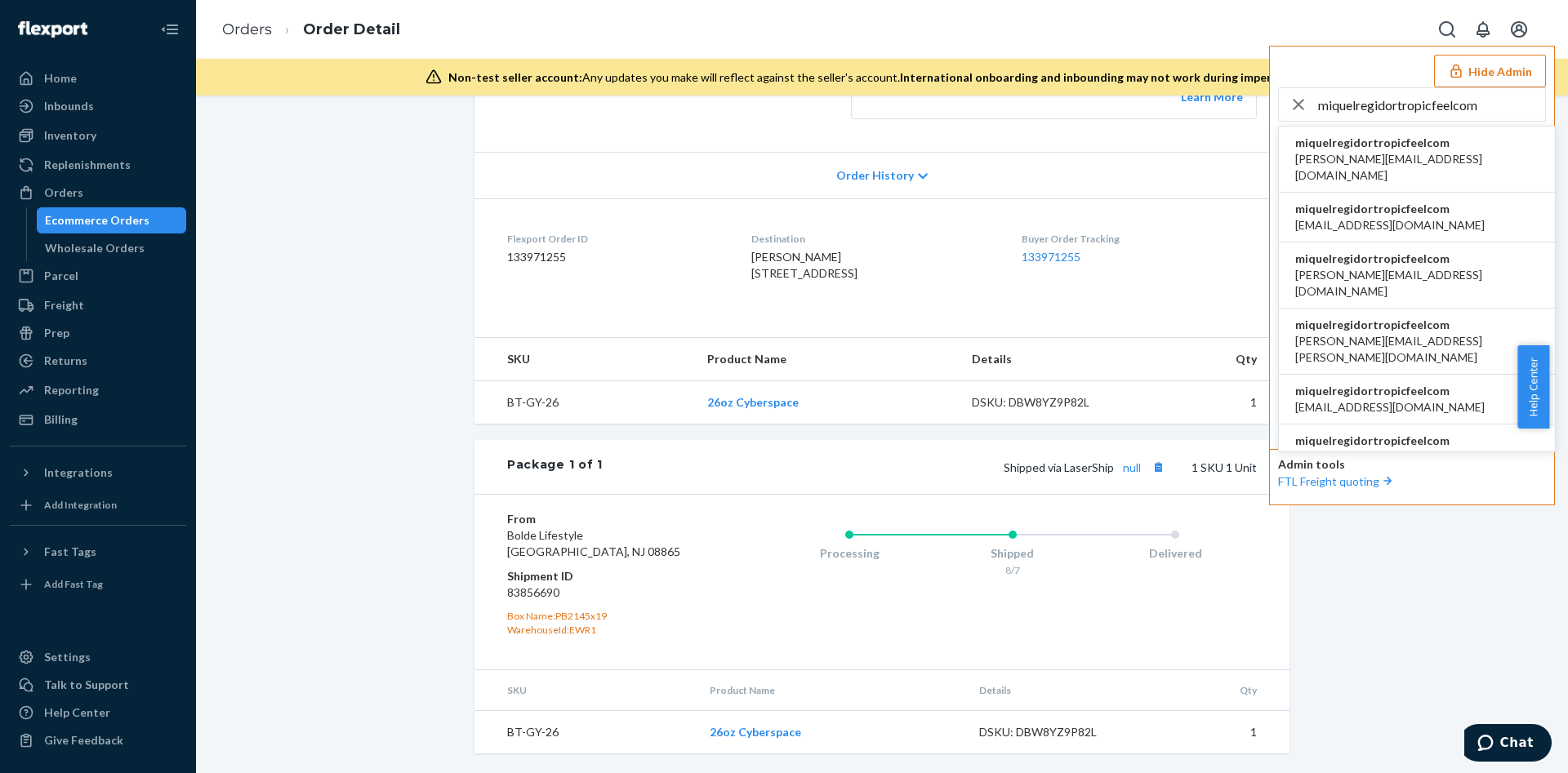
click at [1384, 163] on span "alex.cebey@tropicfeel.com" at bounding box center [1417, 167] width 243 height 33
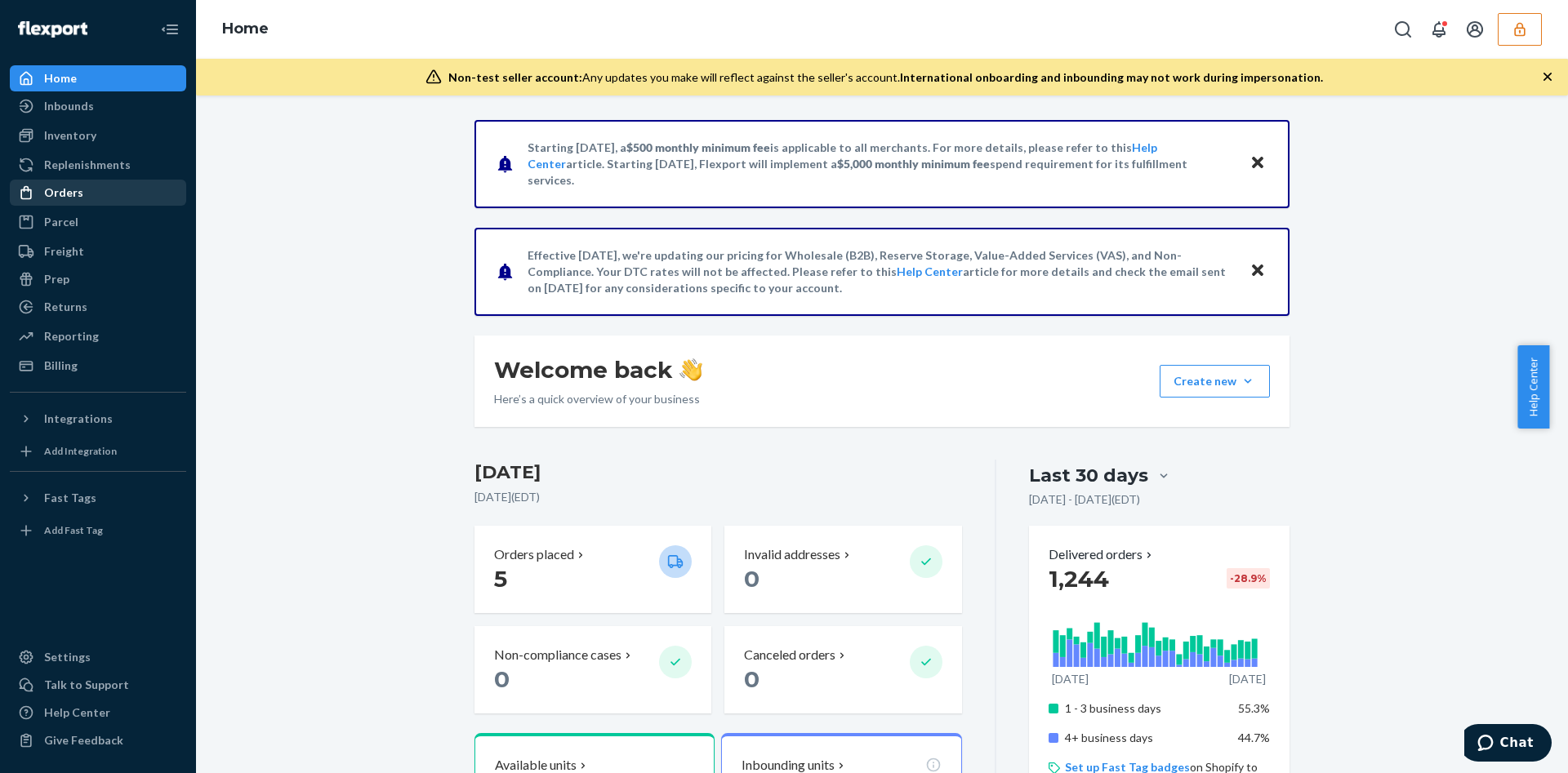
click at [108, 201] on div "Orders" at bounding box center [98, 192] width 173 height 22
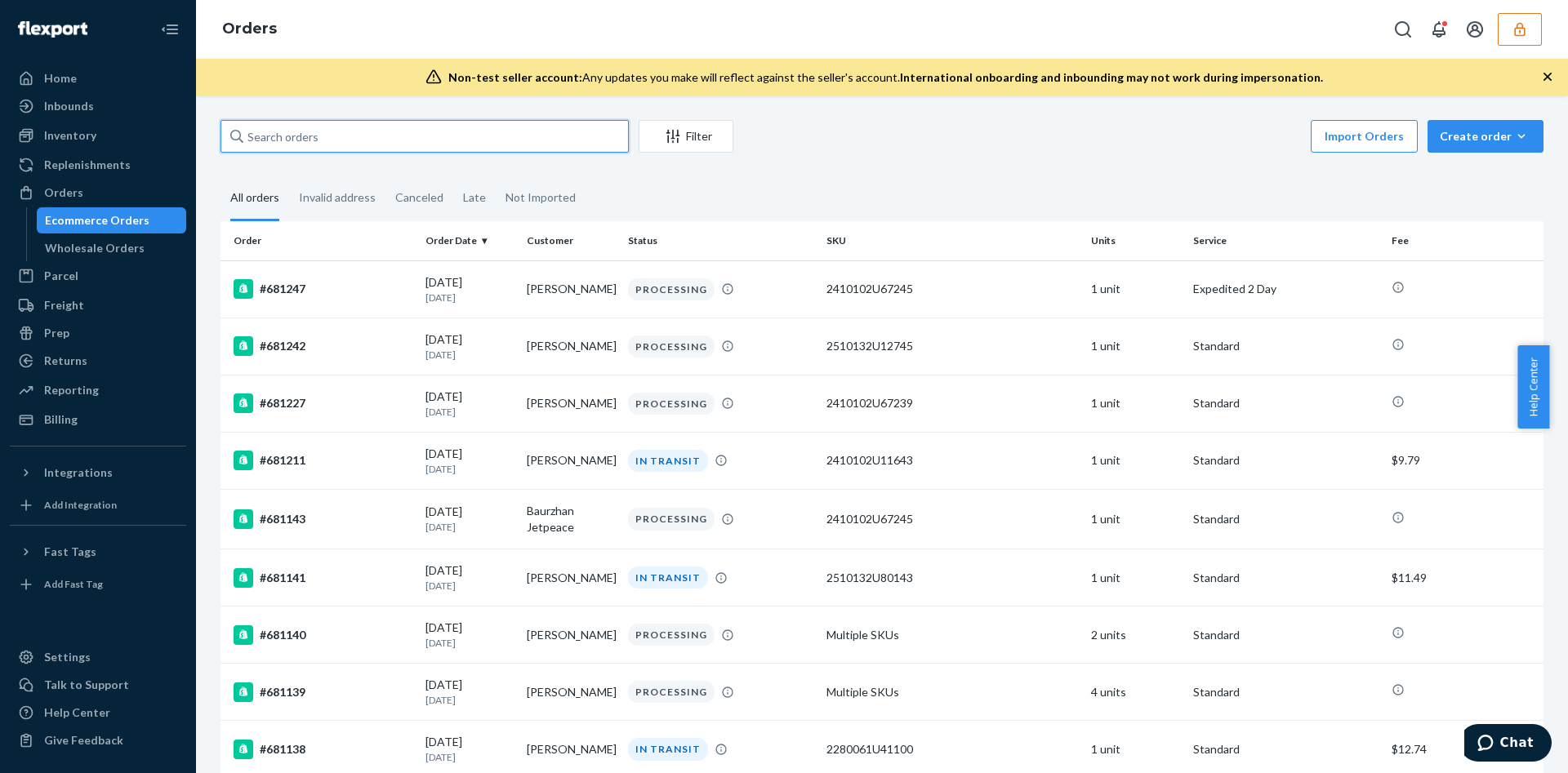
paste input "666776"
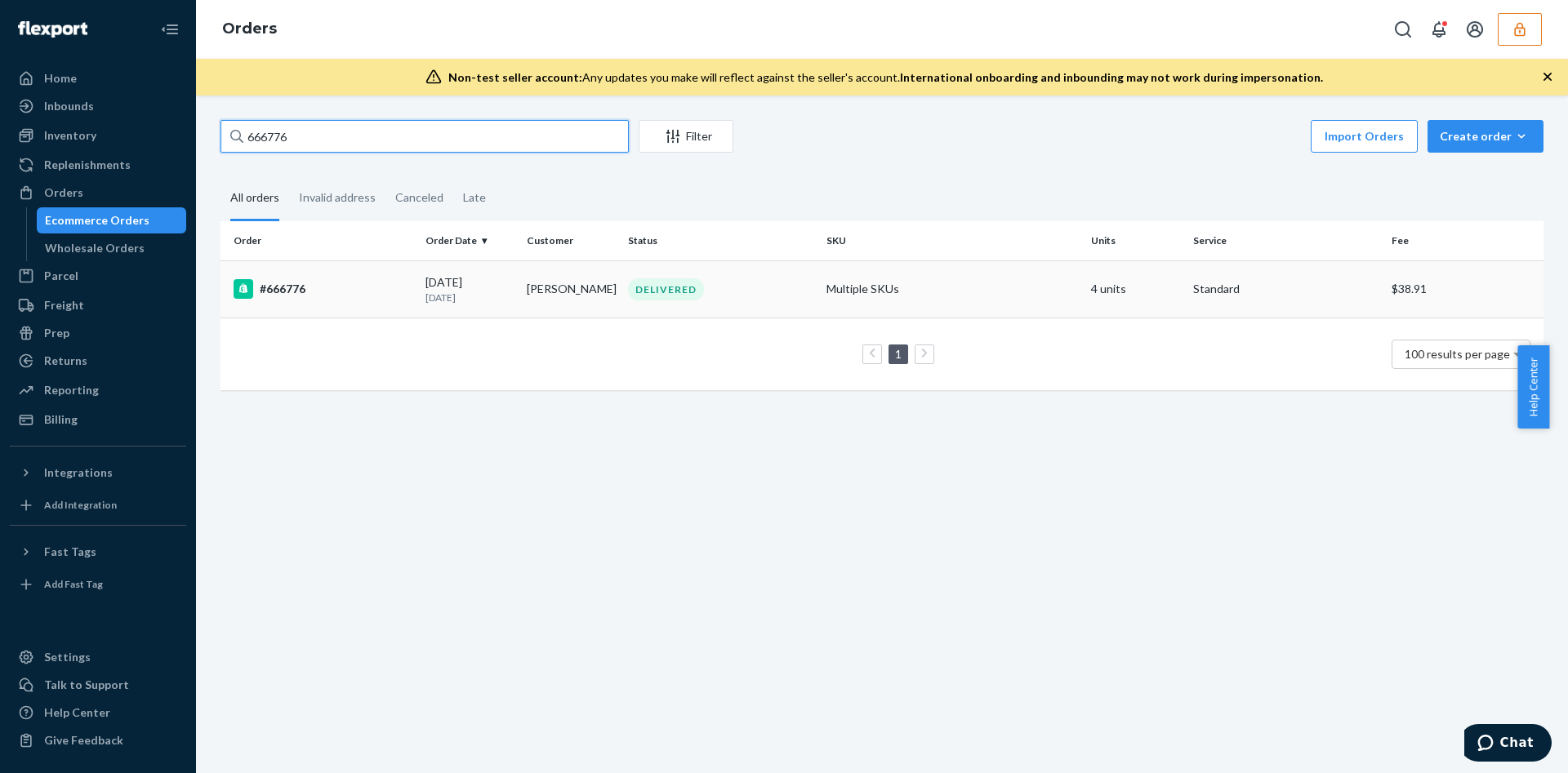
type input "666776"
click at [690, 292] on div "DELIVERED" at bounding box center [666, 290] width 76 height 22
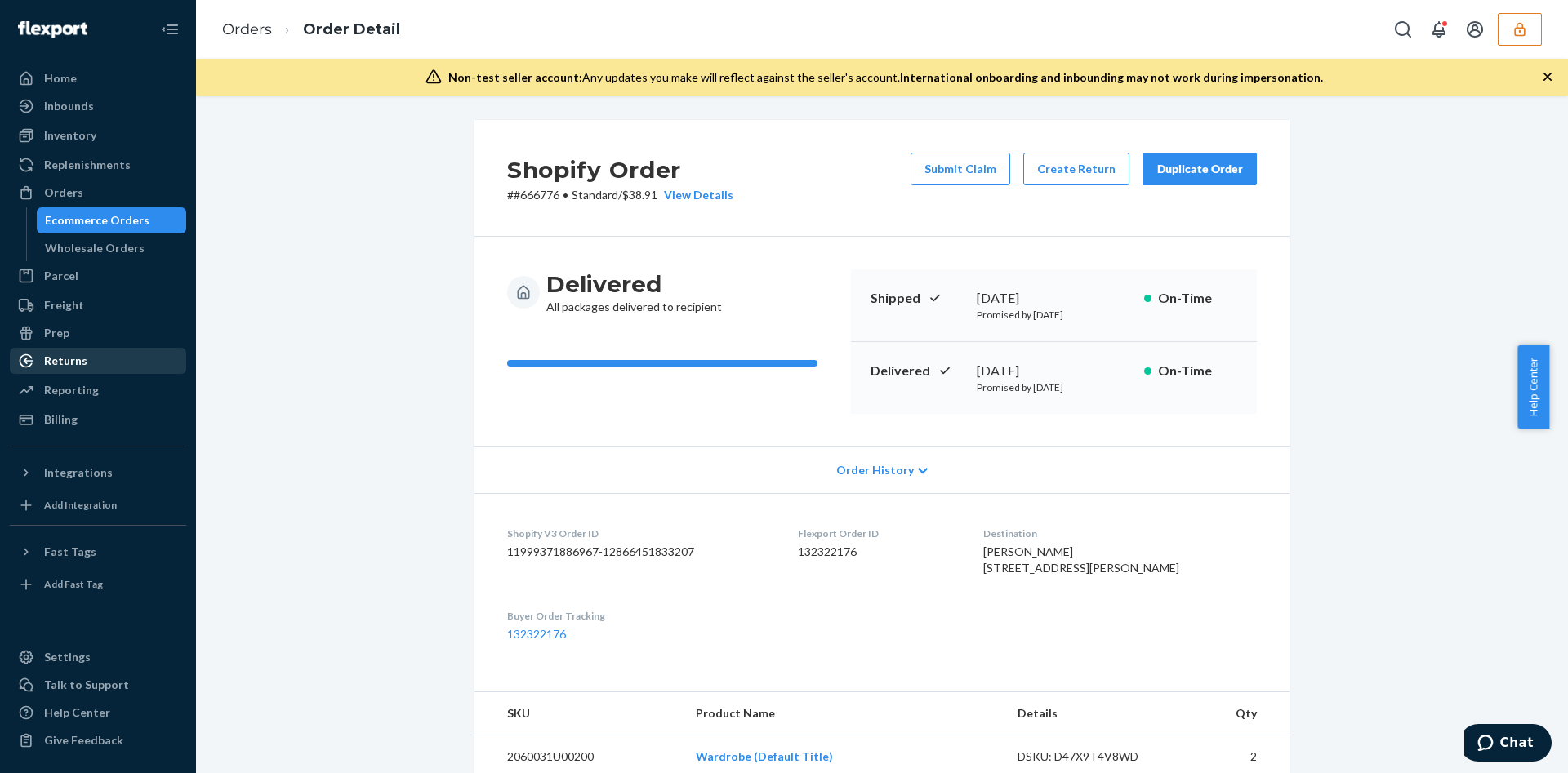
click at [127, 360] on div "Returns" at bounding box center [98, 361] width 173 height 22
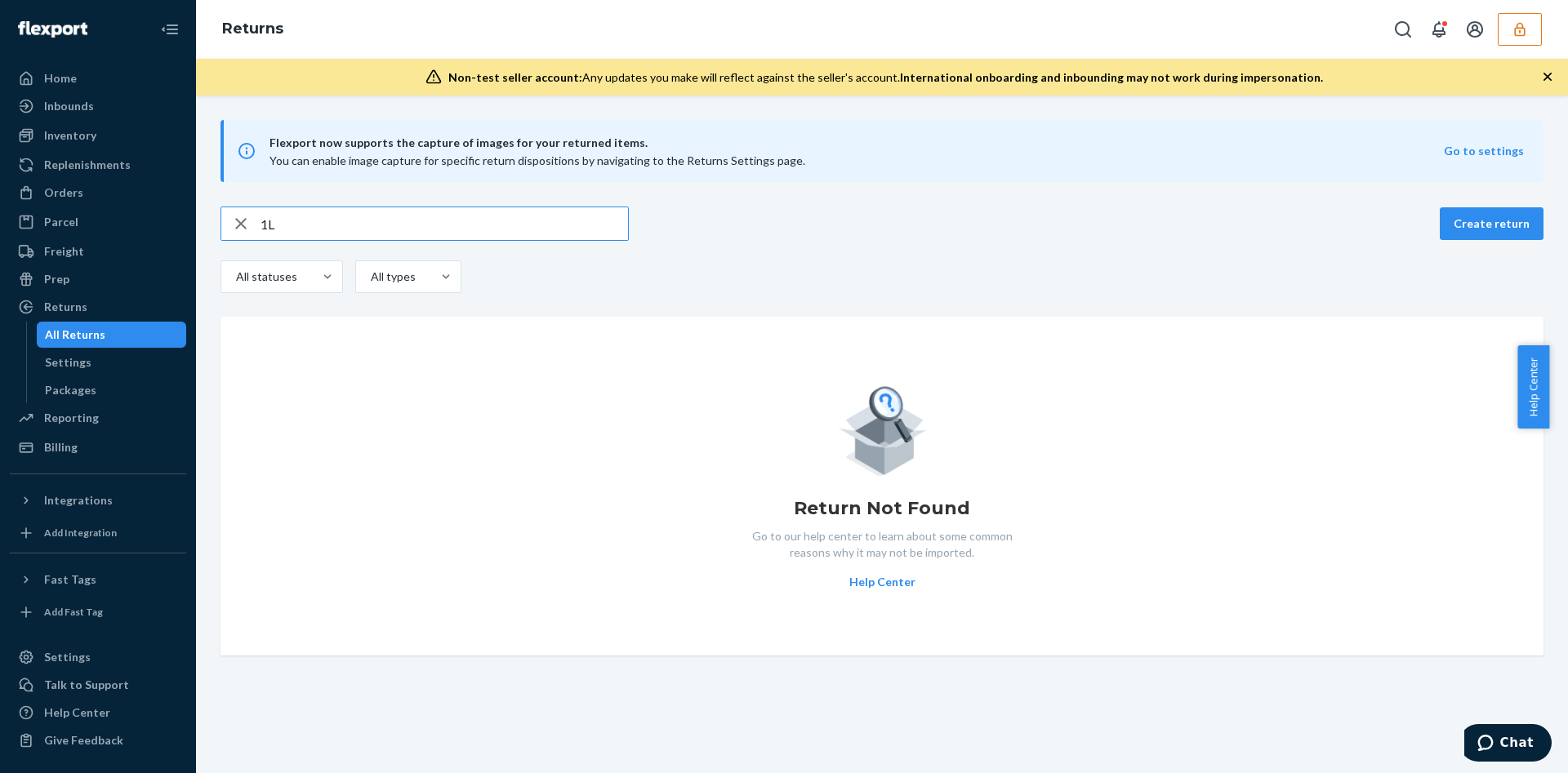
type input "1"
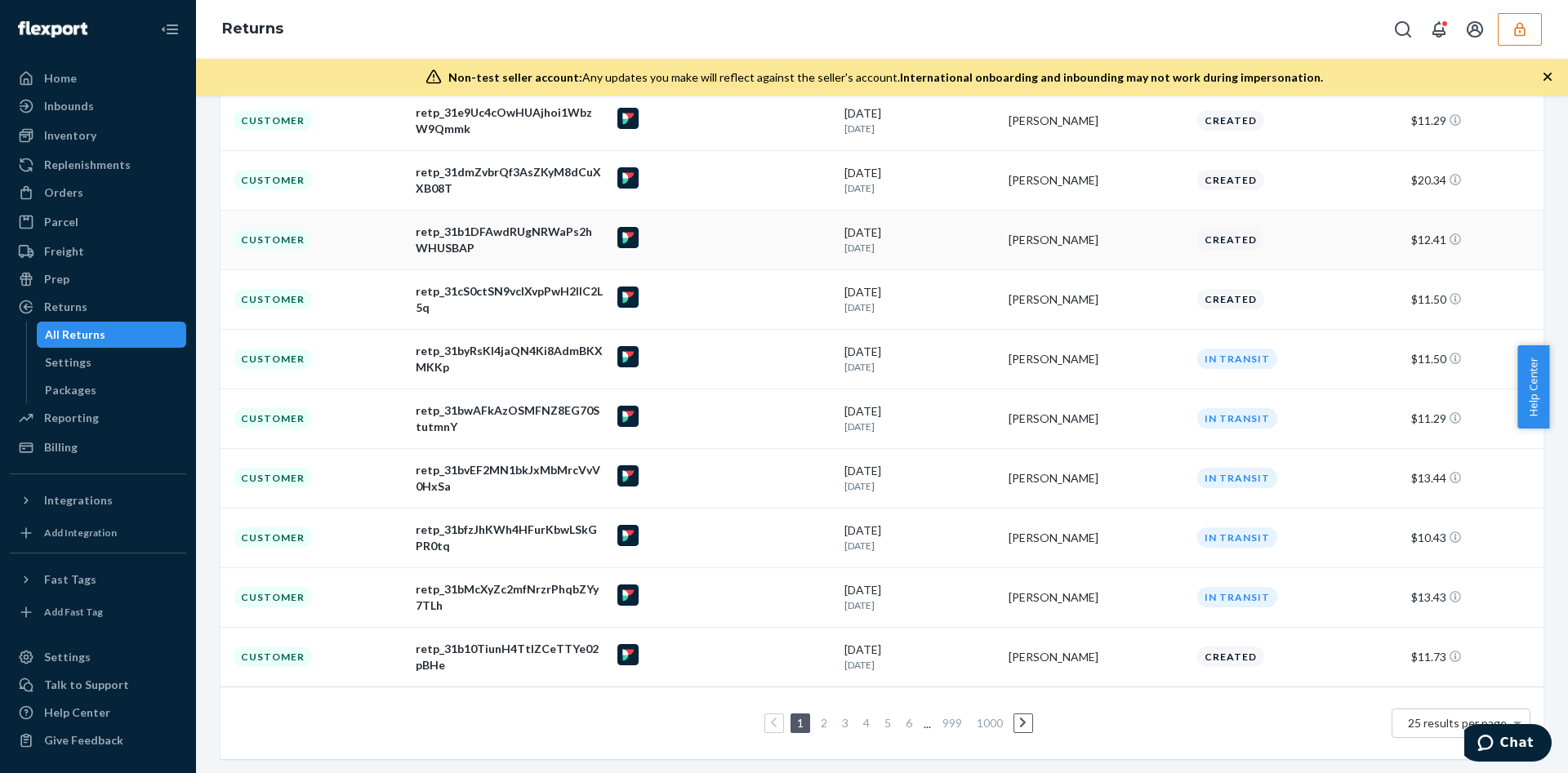
scroll to position [267, 0]
click at [1534, 31] on button "button" at bounding box center [1519, 29] width 44 height 33
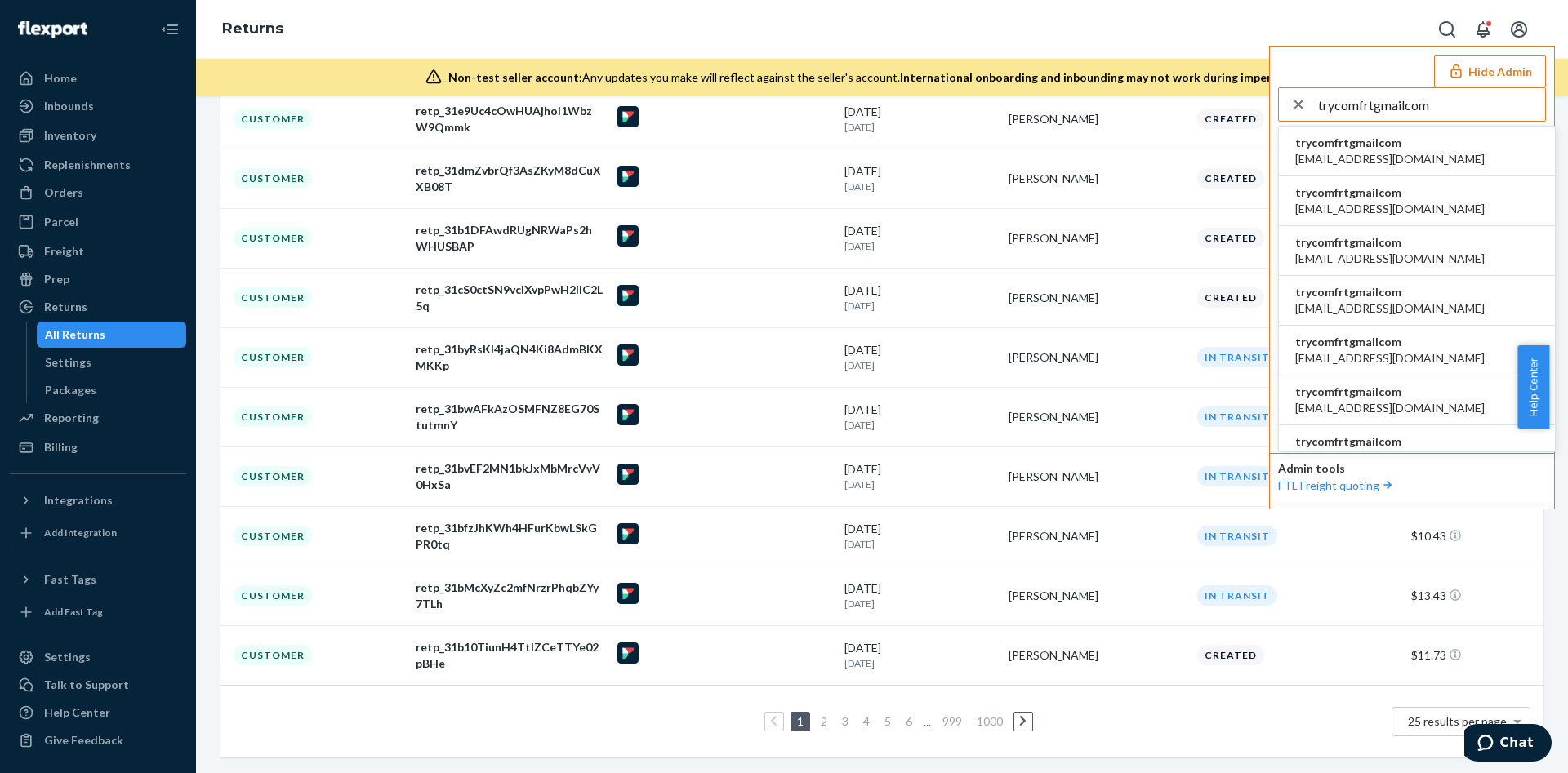
type input "trycomfrtgmailcom"
click at [1365, 149] on span "trycomfrtgmailcom" at bounding box center [1390, 142] width 190 height 16
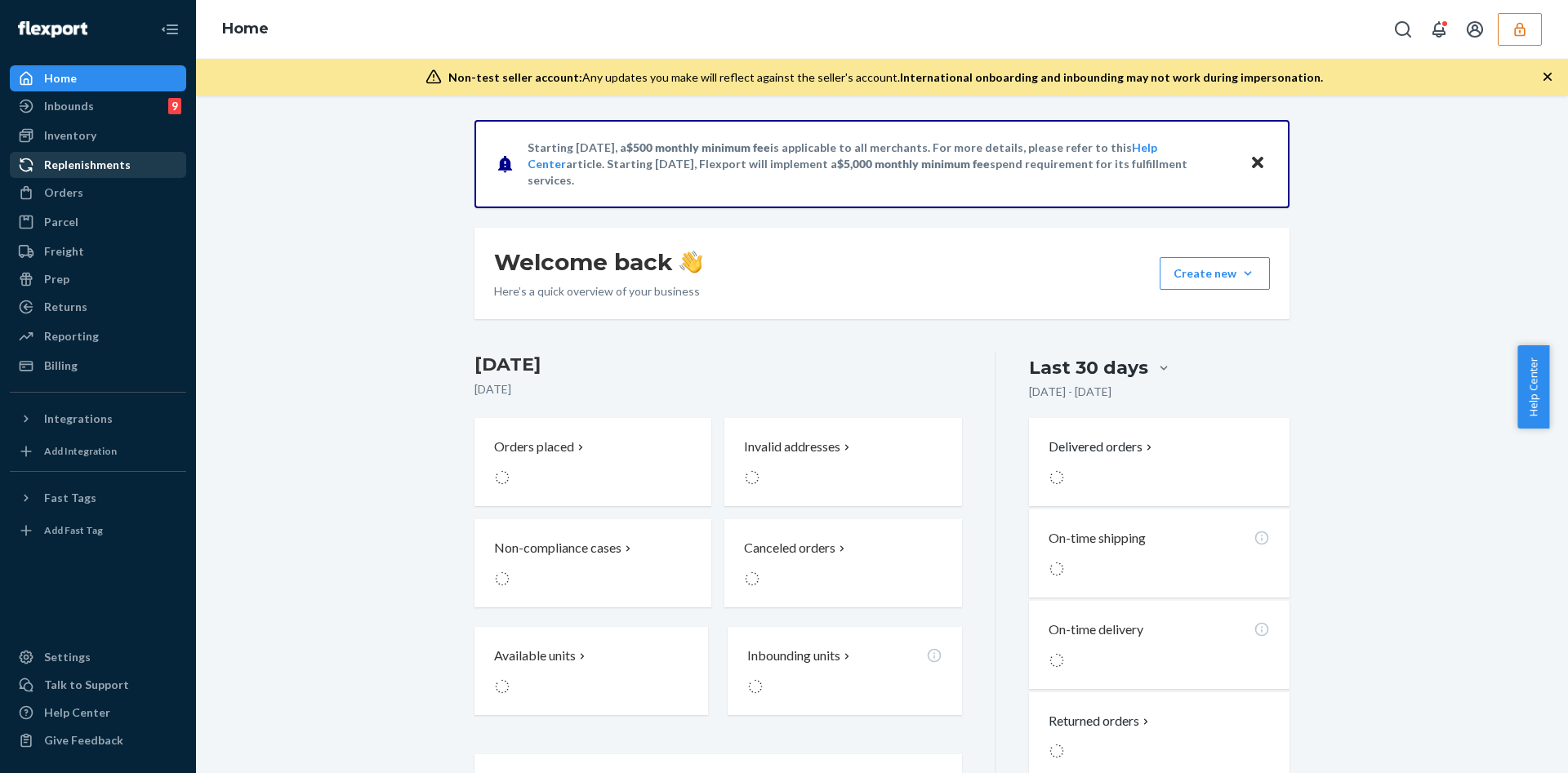
click at [139, 176] on link "Replenishments" at bounding box center [98, 165] width 176 height 26
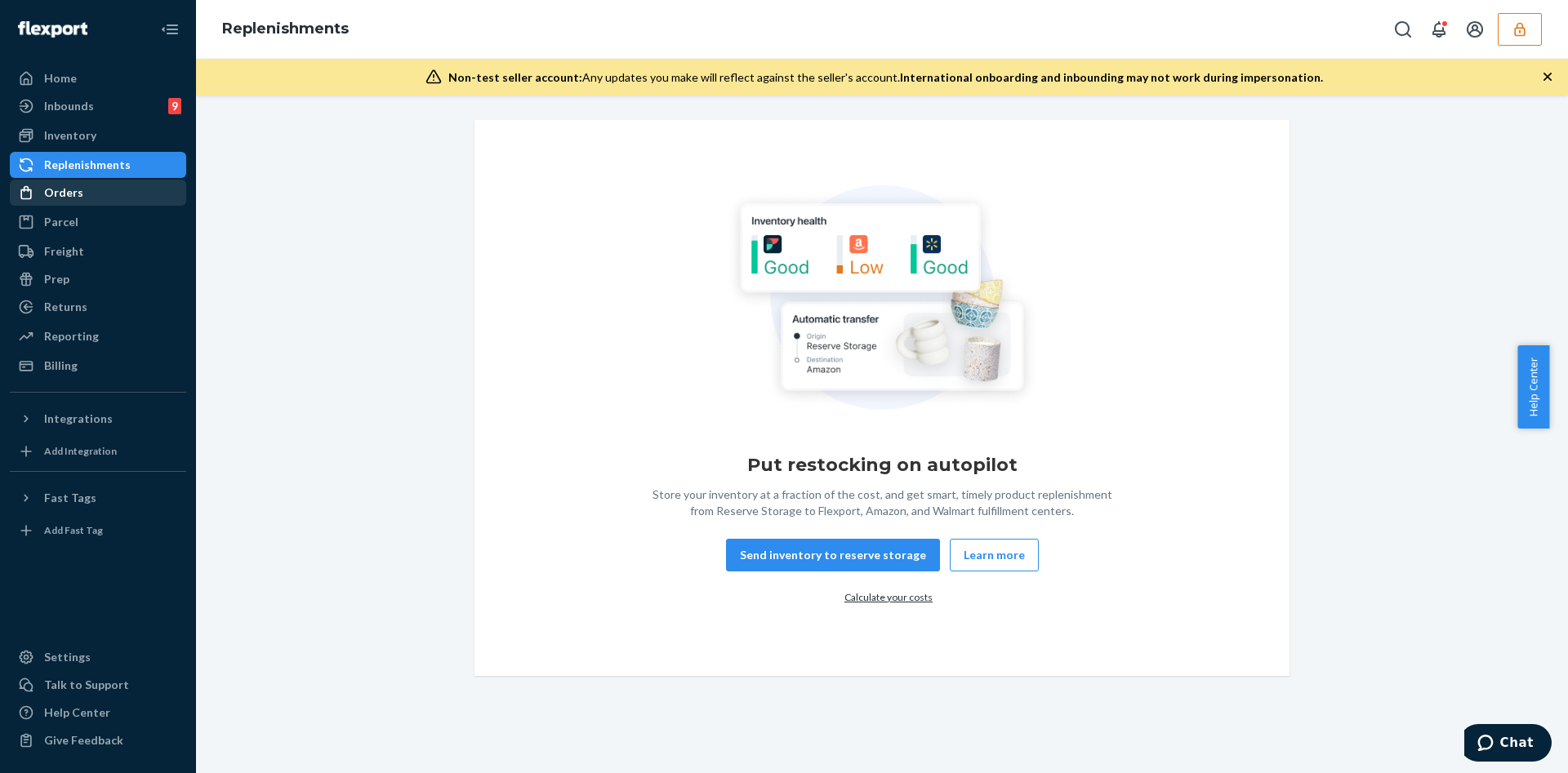
click at [118, 193] on div "Orders" at bounding box center [98, 192] width 173 height 22
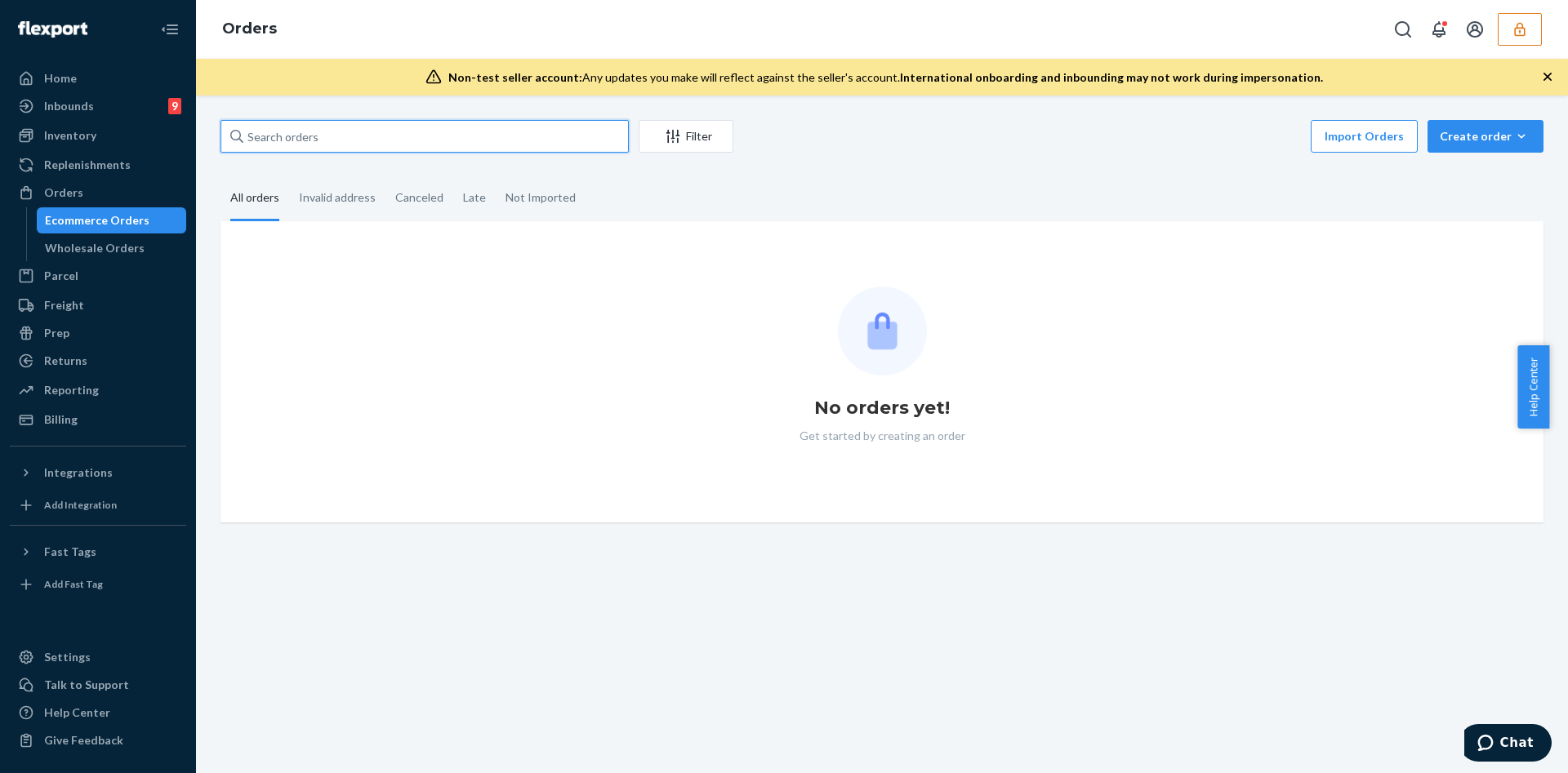
click at [337, 137] on input "text" at bounding box center [424, 136] width 408 height 33
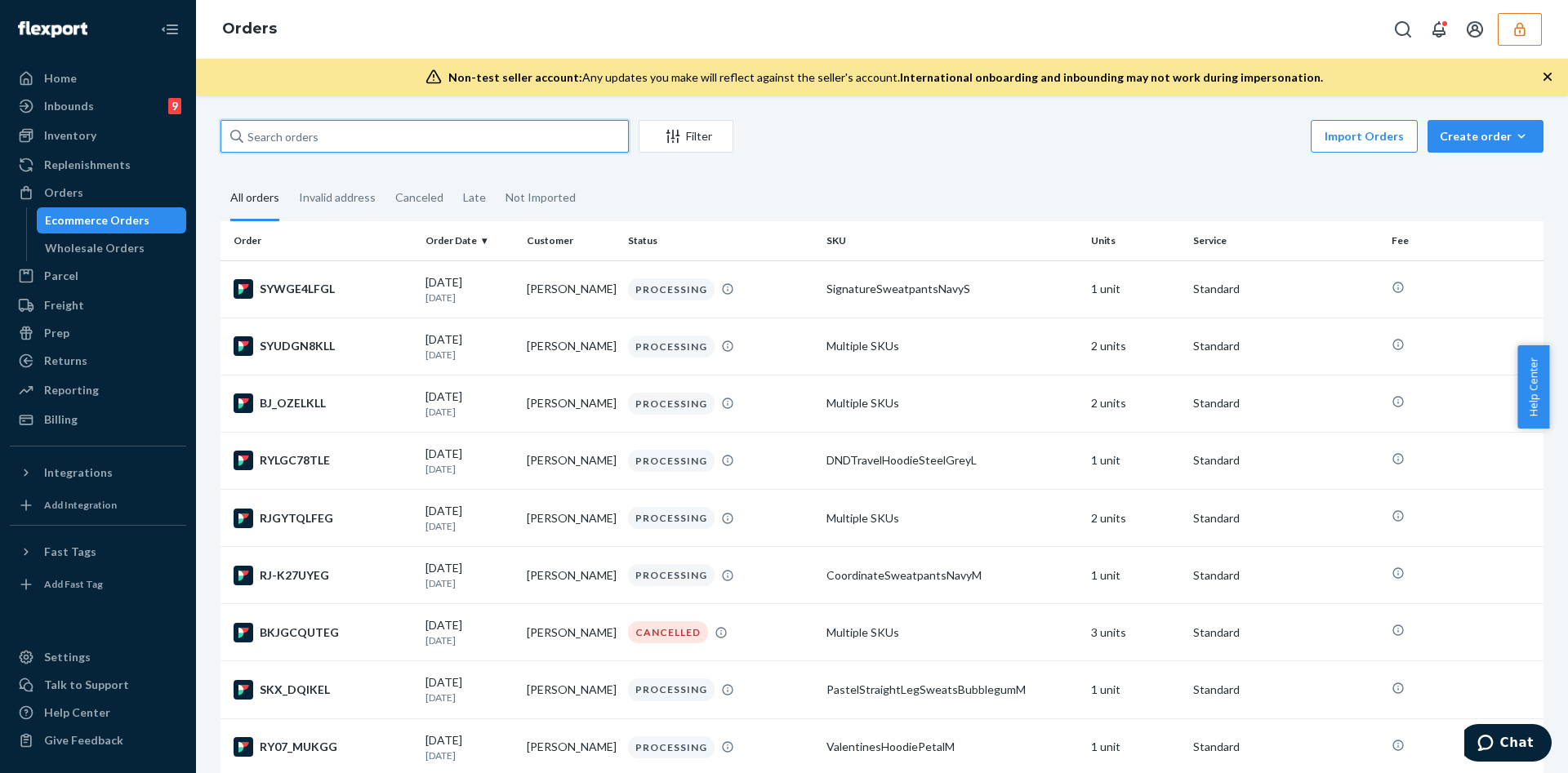
paste input "254665946"
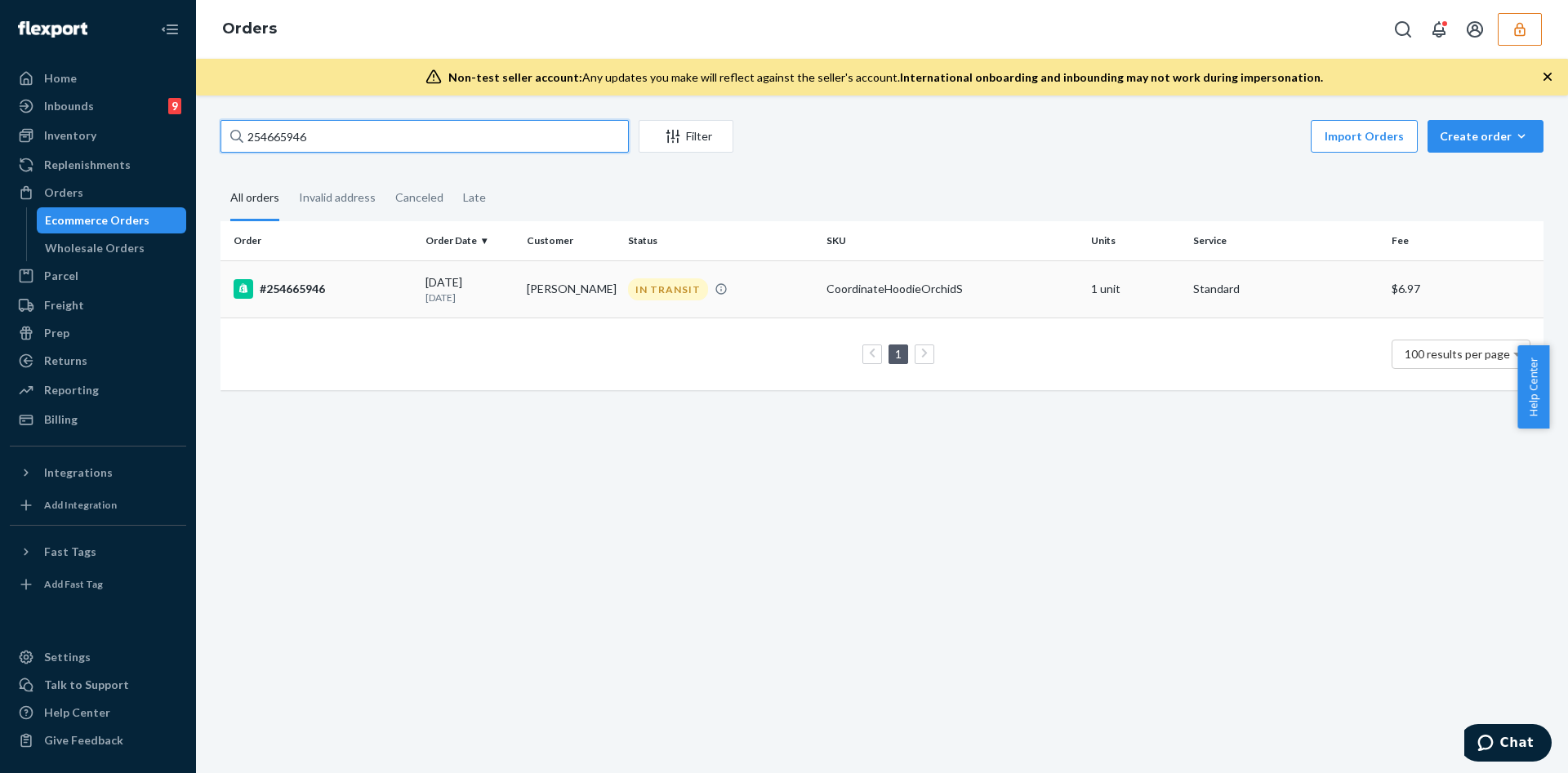
type input "254665946"
click at [388, 295] on div "#254665946" at bounding box center [323, 289] width 179 height 20
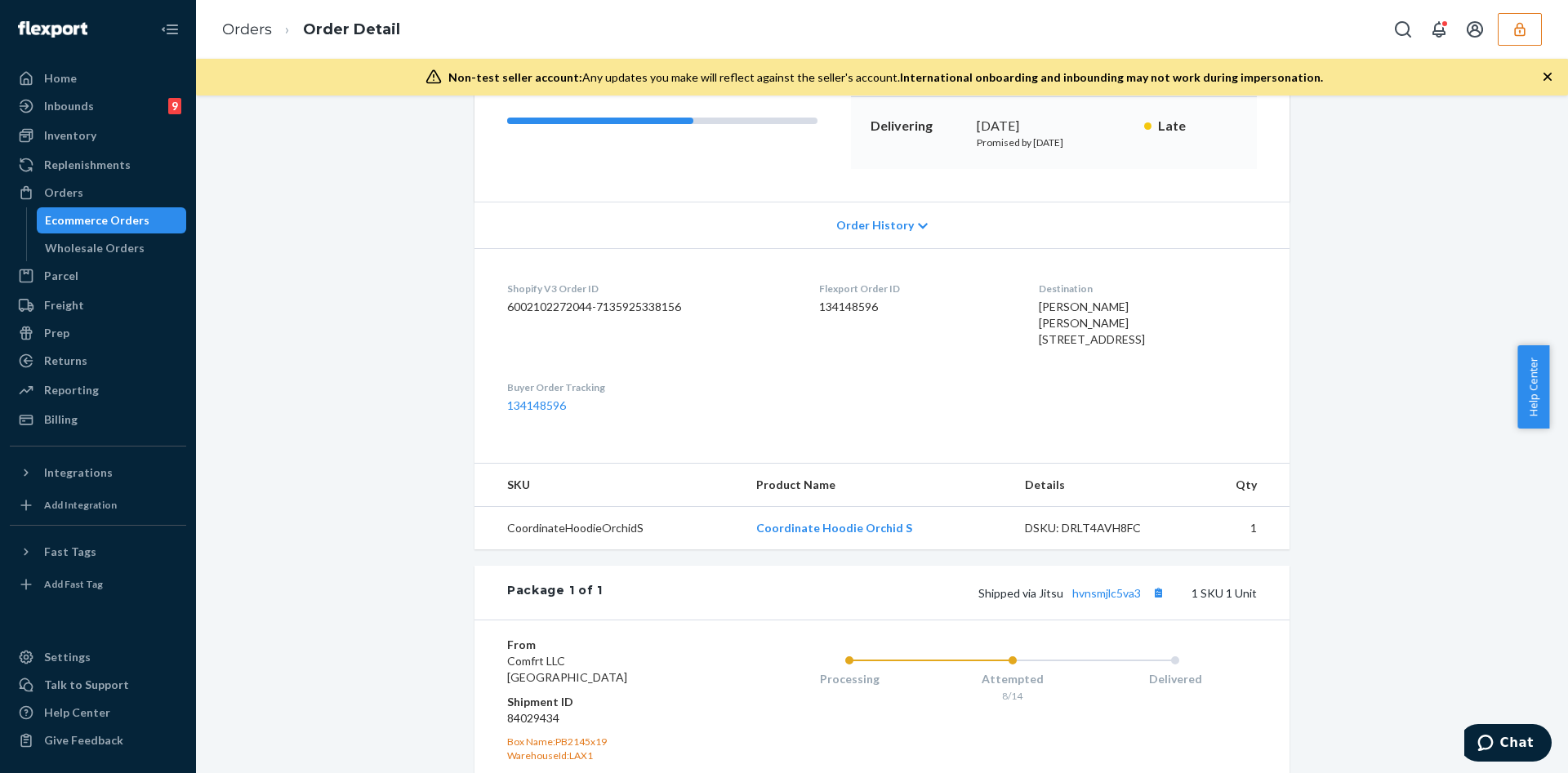
scroll to position [450, 0]
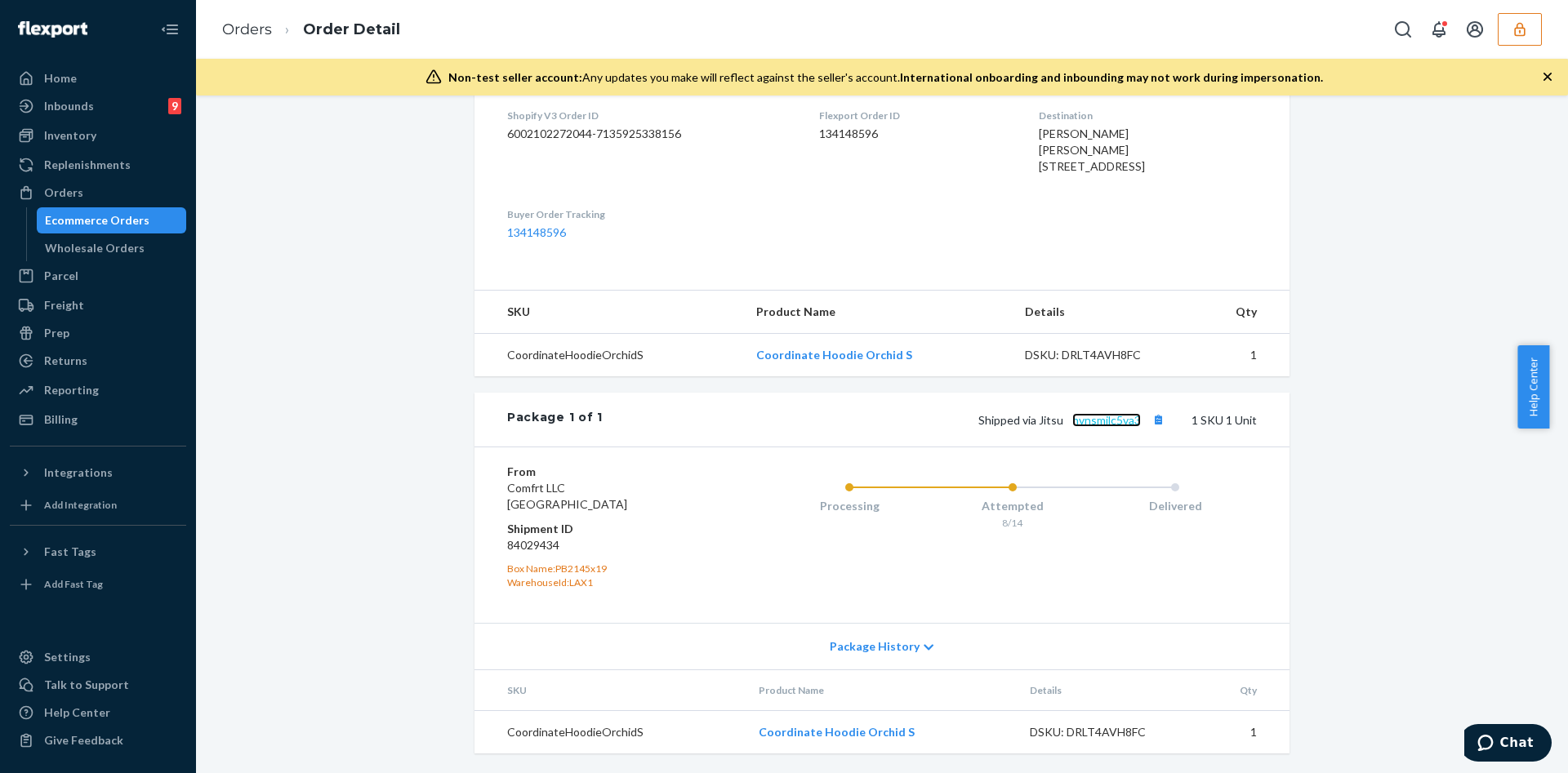
click at [1110, 426] on link "hvnsmjlc5va3" at bounding box center [1105, 420] width 68 height 14
click at [1086, 415] on link "hvnsmjlc5va3" at bounding box center [1105, 420] width 68 height 14
click at [79, 137] on div "Inventory" at bounding box center [70, 135] width 53 height 16
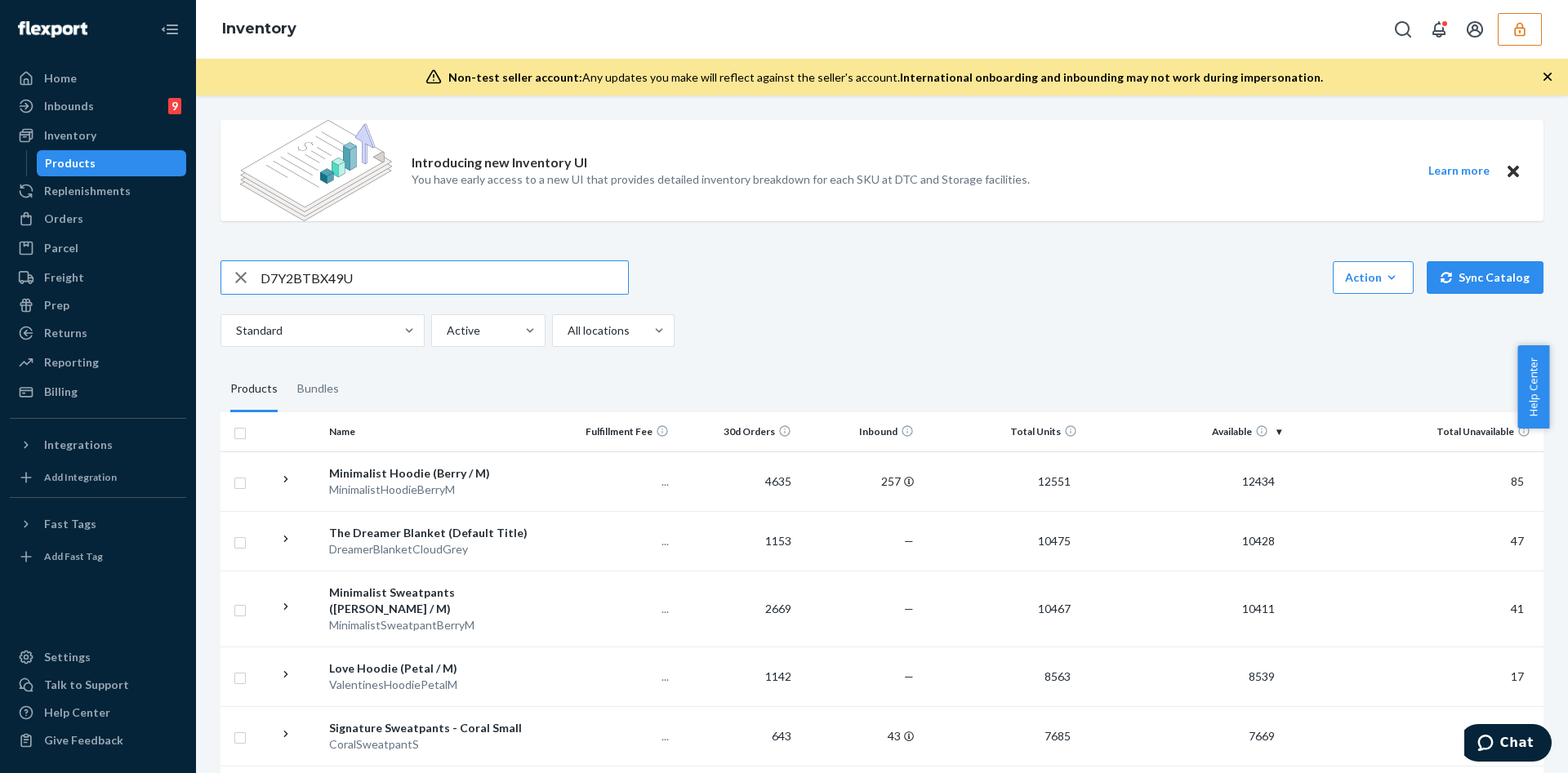
type input "D7Y2BTBX49U"
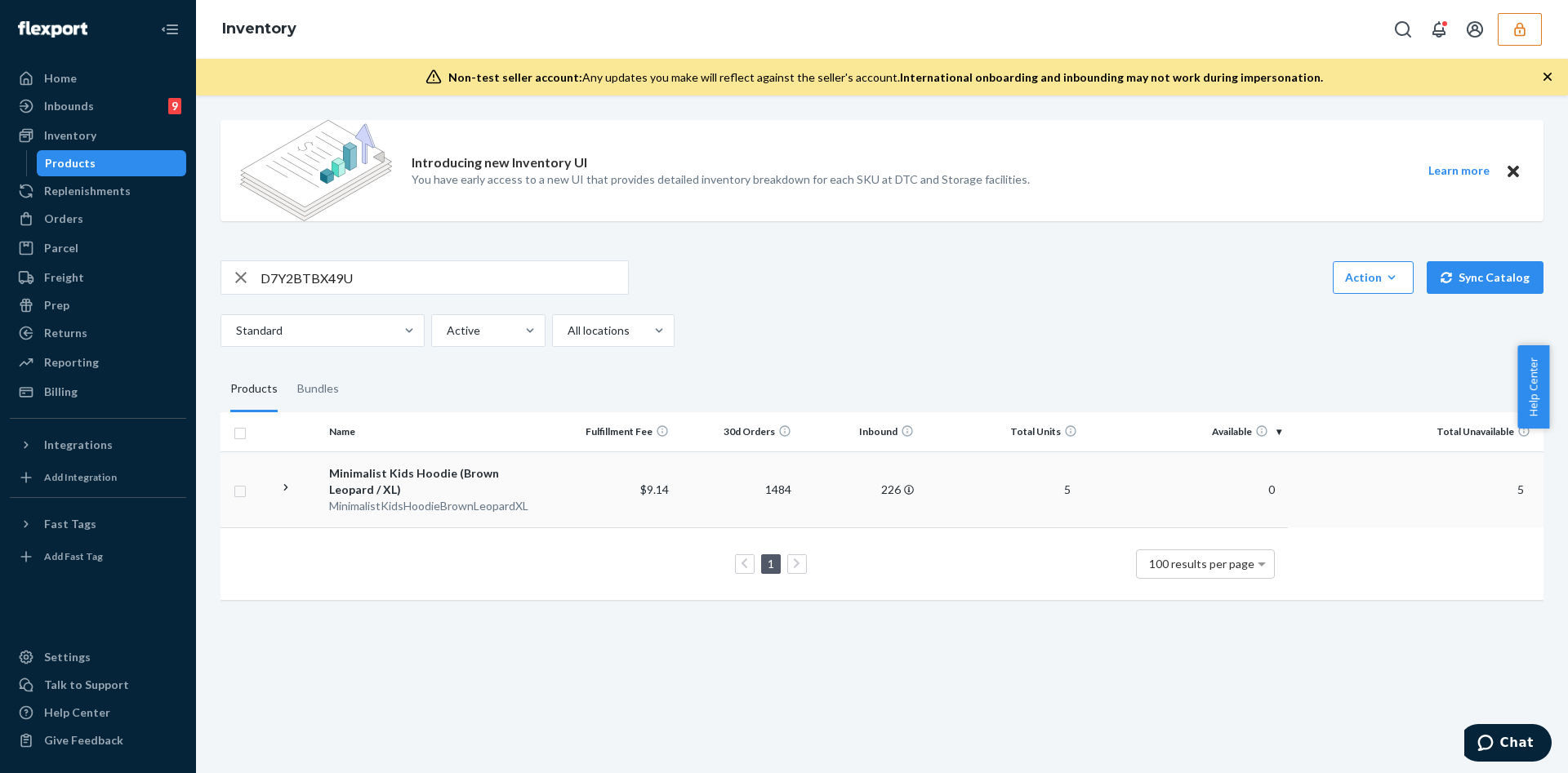
click at [475, 479] on div "Minimalist Kids Hoodie (Brown Leopard / XL)" at bounding box center [437, 481] width 217 height 33
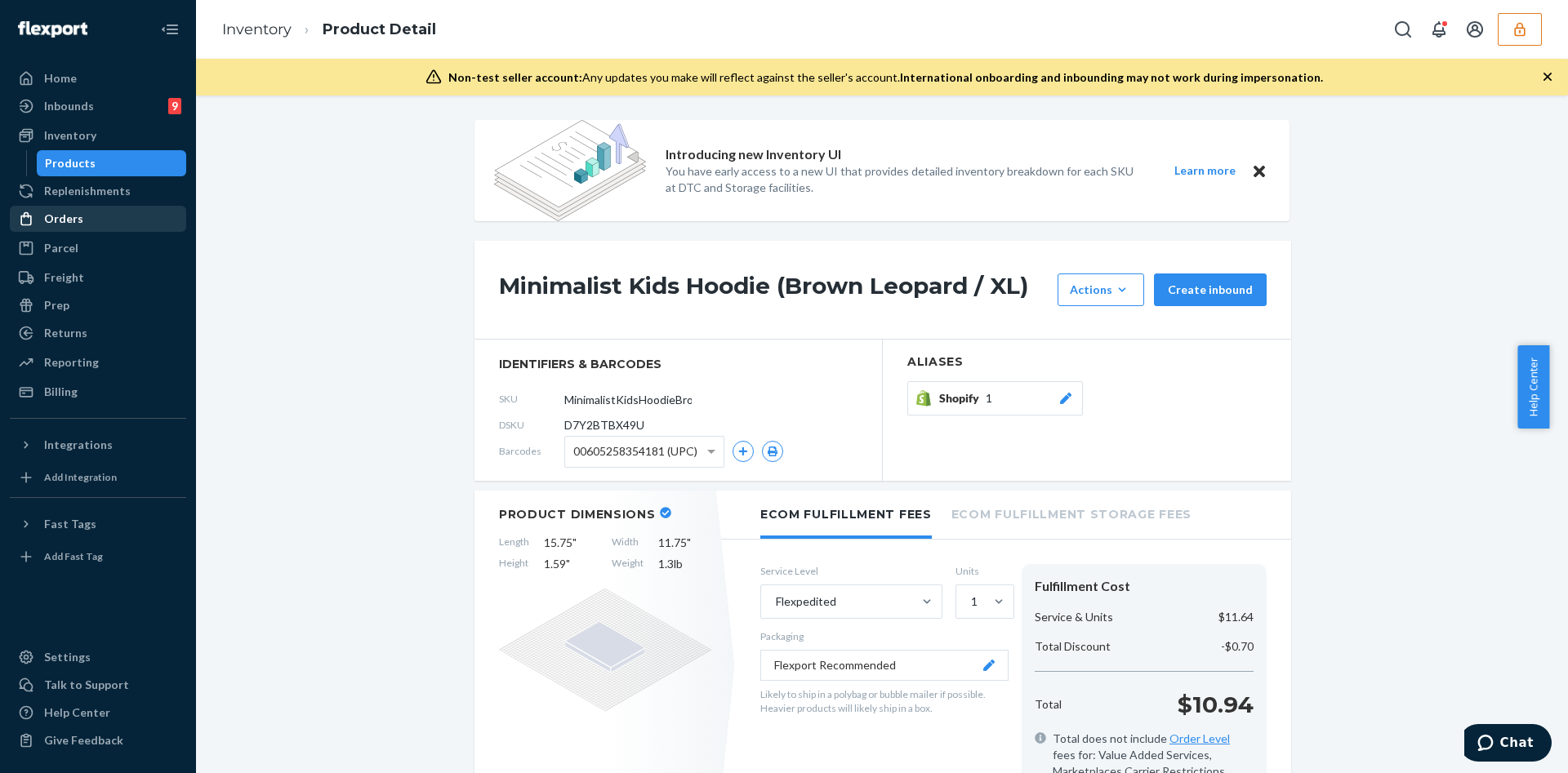
click at [129, 210] on div "Orders" at bounding box center [98, 218] width 173 height 22
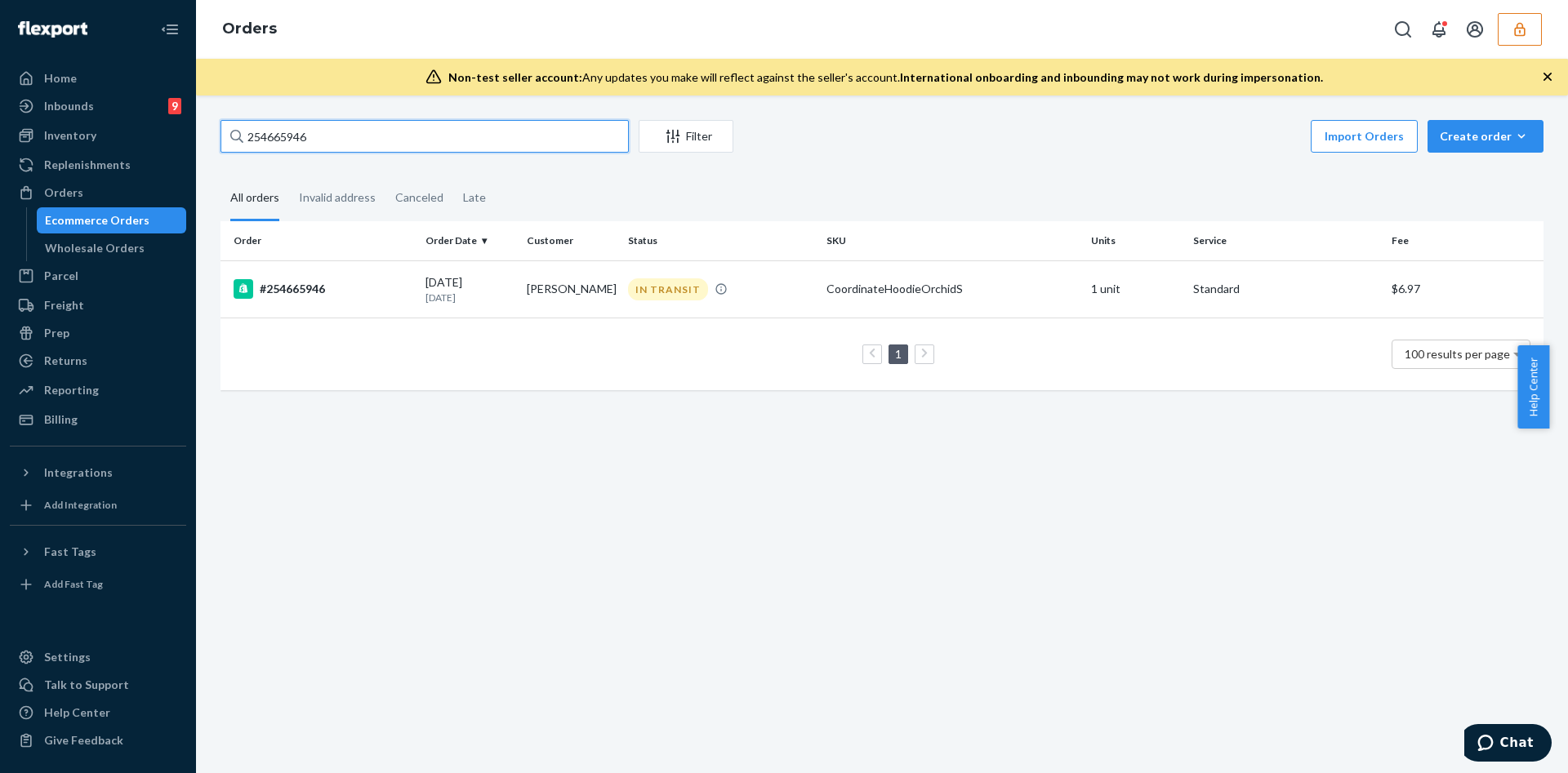
drag, startPoint x: 315, startPoint y: 135, endPoint x: 296, endPoint y: 132, distance: 19.2
click at [264, 141] on input "254665946" at bounding box center [424, 136] width 408 height 33
type input "2"
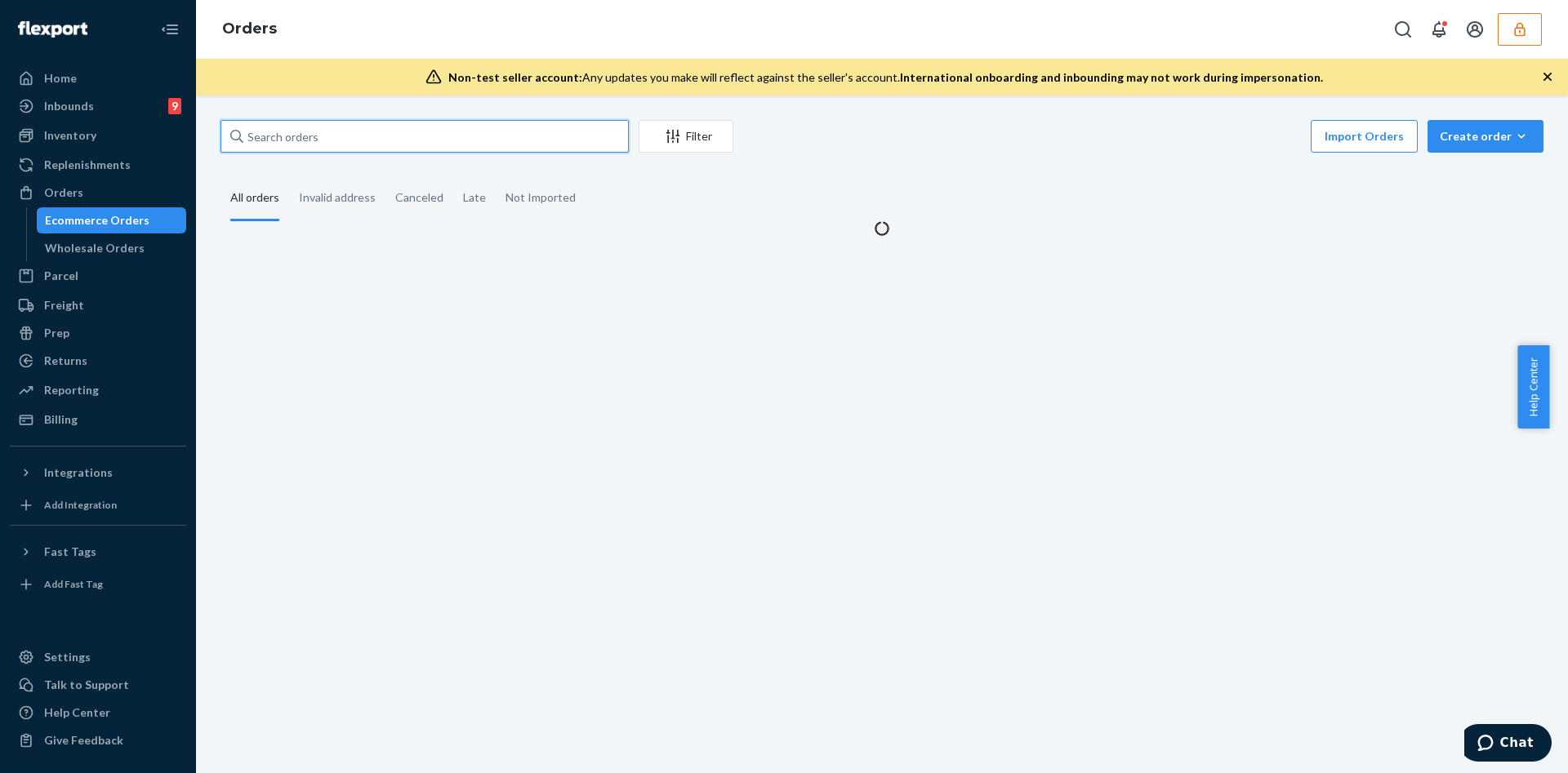
paste input "254257994"
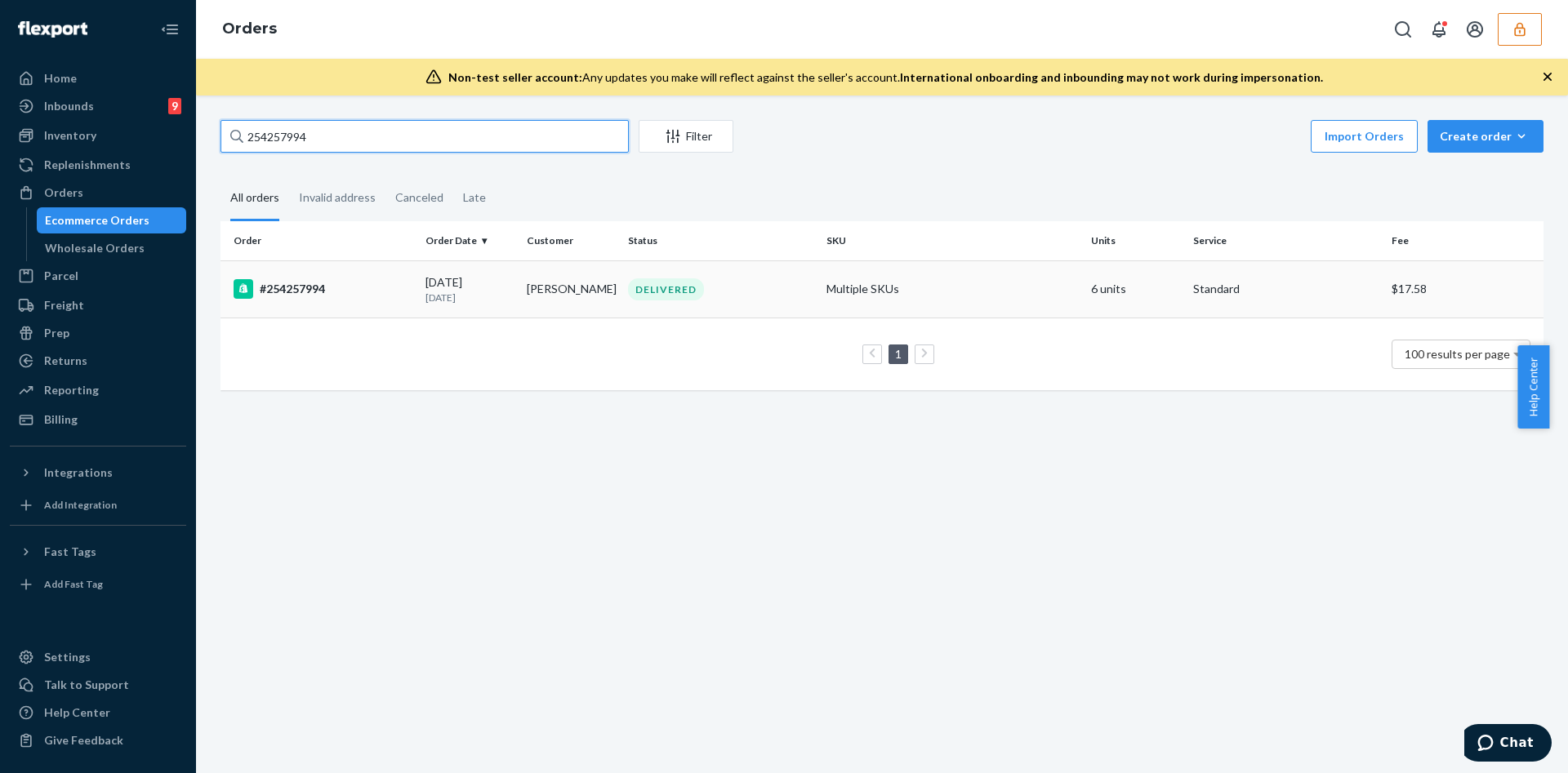
type input "254257994"
click at [770, 292] on div "DELIVERED" at bounding box center [721, 290] width 192 height 22
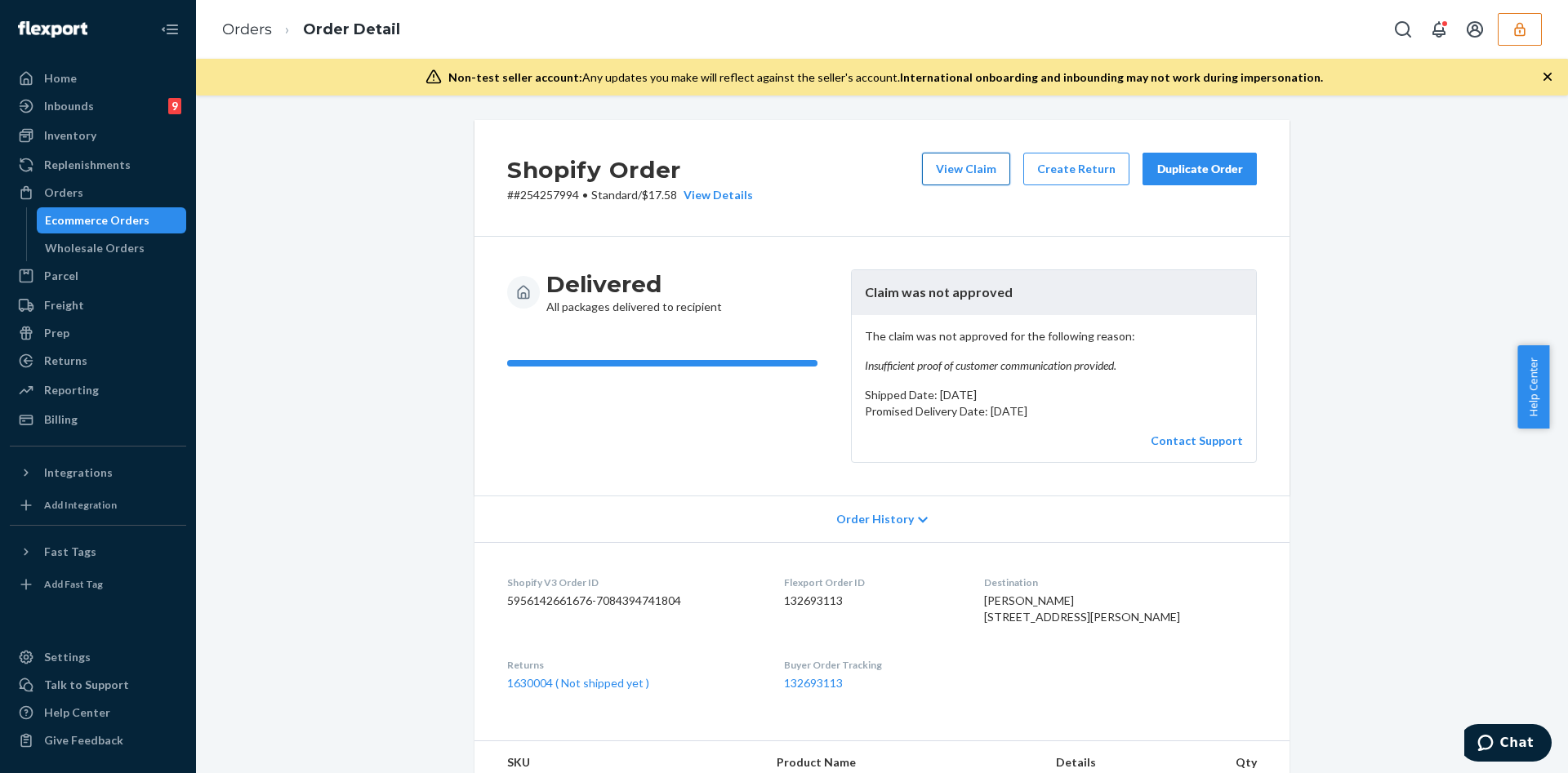
click at [930, 177] on button "View Claim" at bounding box center [966, 169] width 88 height 33
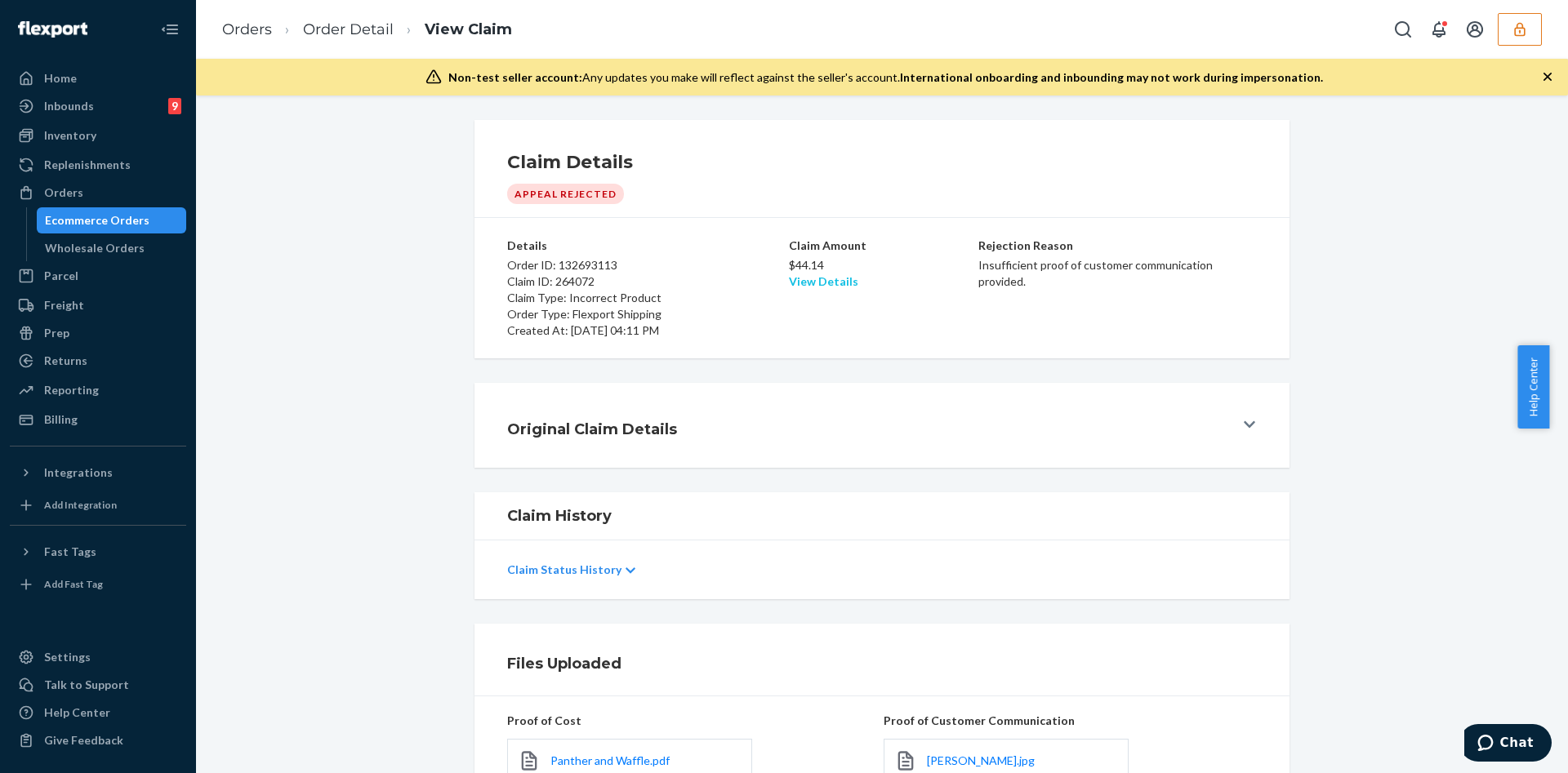
click at [811, 281] on link "View Details" at bounding box center [823, 281] width 69 height 14
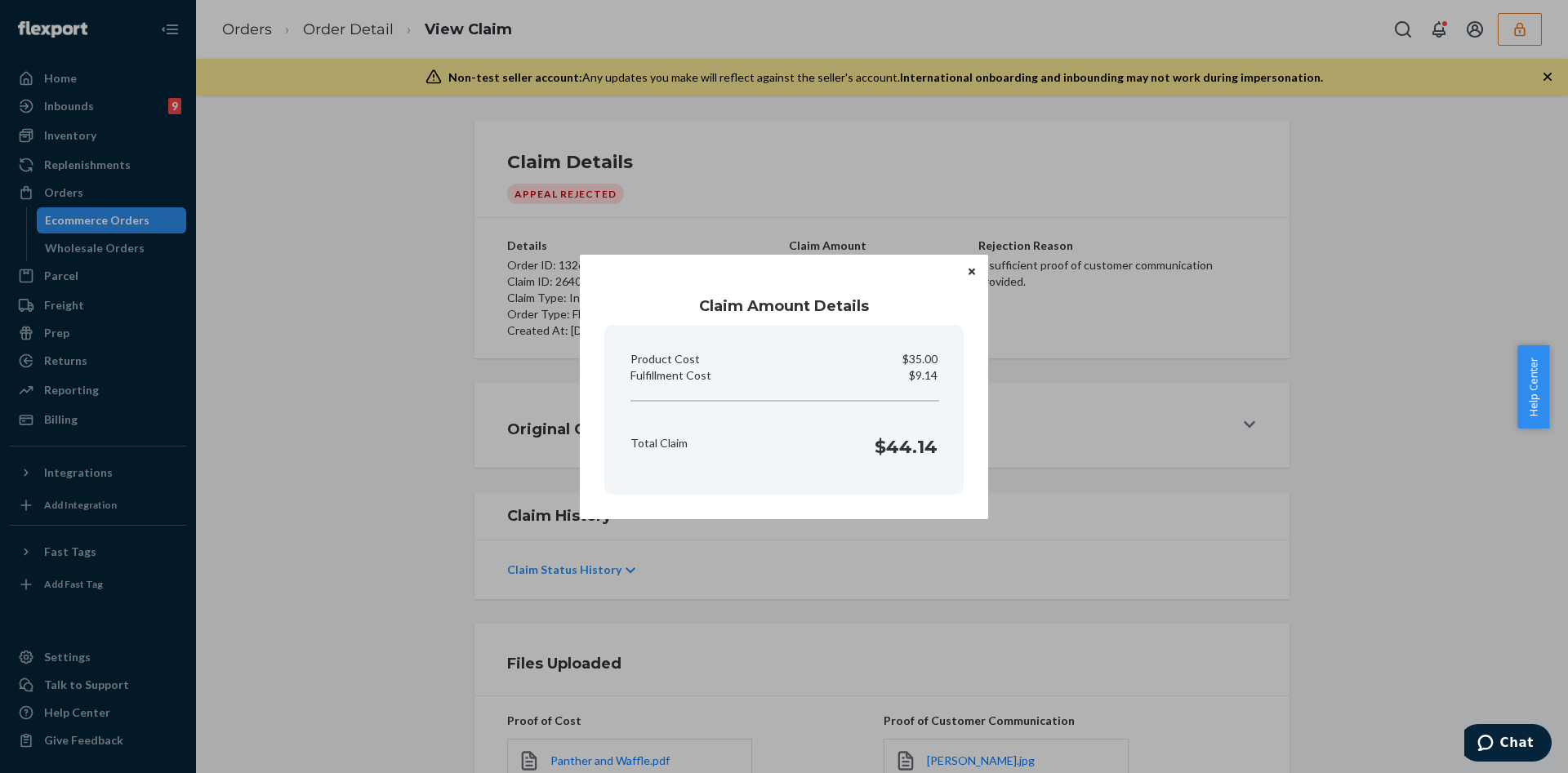
click at [974, 267] on icon "Close" at bounding box center [972, 271] width 7 height 9
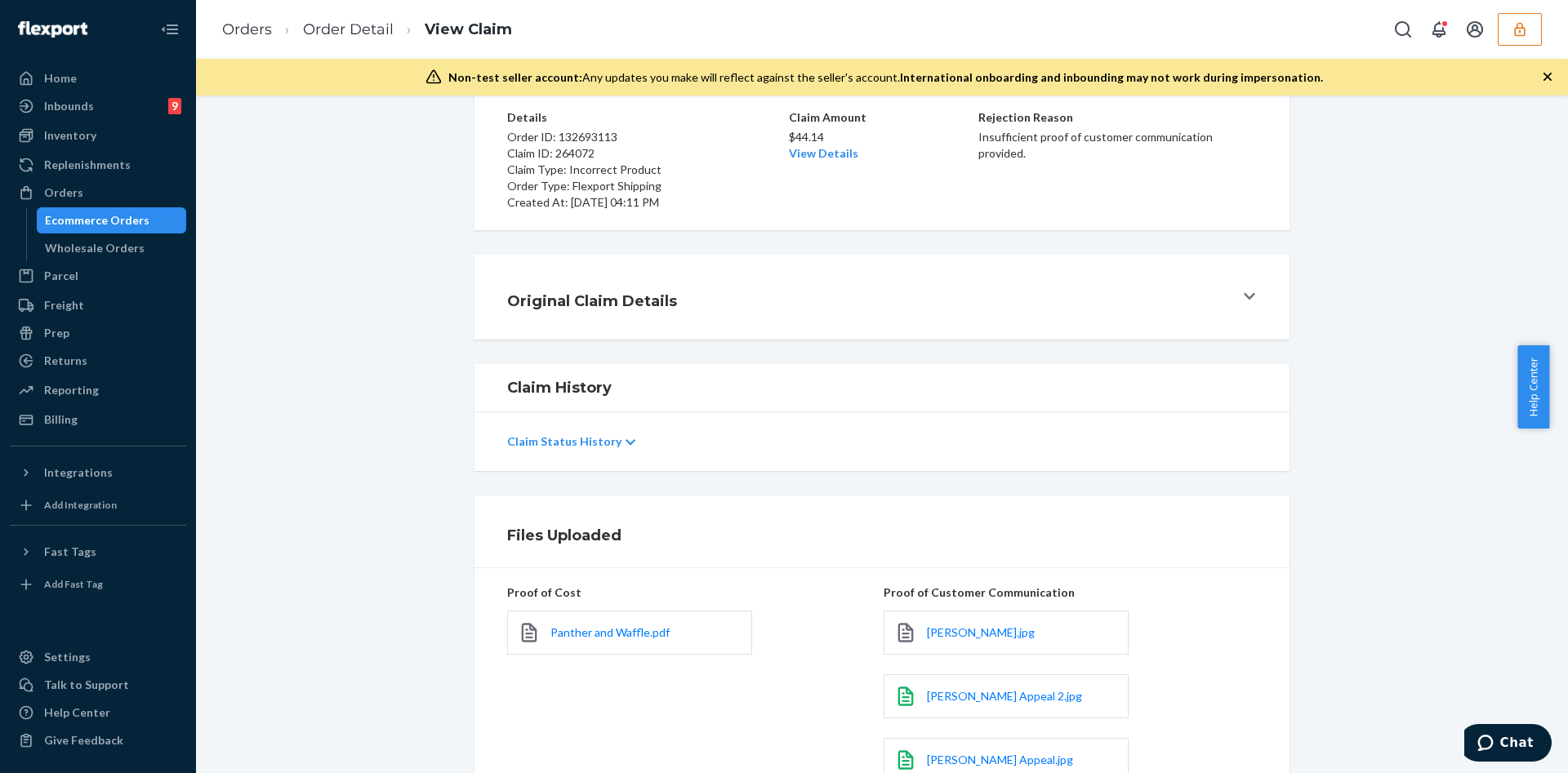
scroll to position [276, 0]
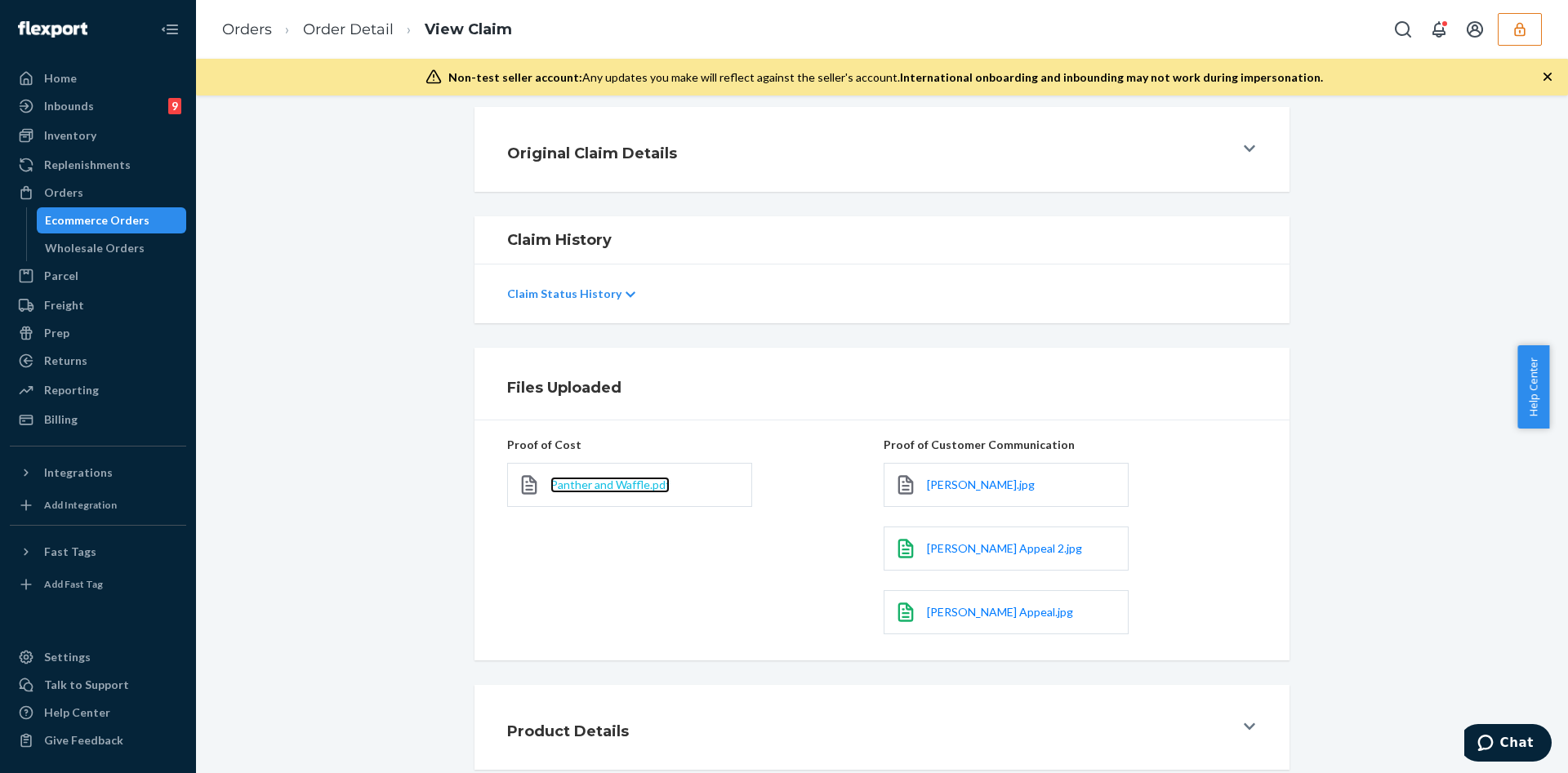
click at [633, 491] on span "Panther and Waffle.pdf" at bounding box center [610, 485] width 119 height 14
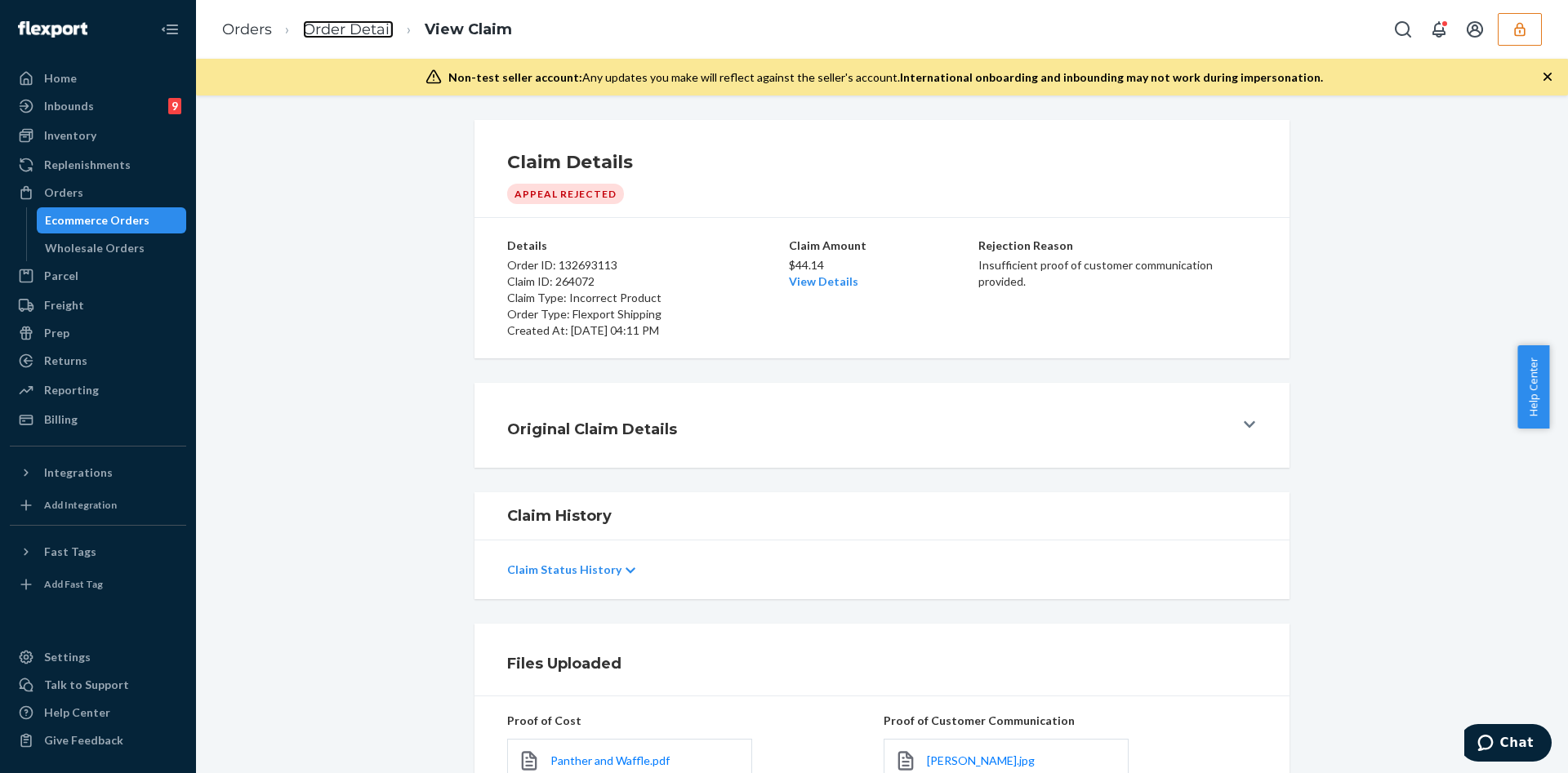
drag, startPoint x: 364, startPoint y: 29, endPoint x: 425, endPoint y: 104, distance: 96.7
click at [364, 29] on link "Order Detail" at bounding box center [348, 29] width 91 height 18
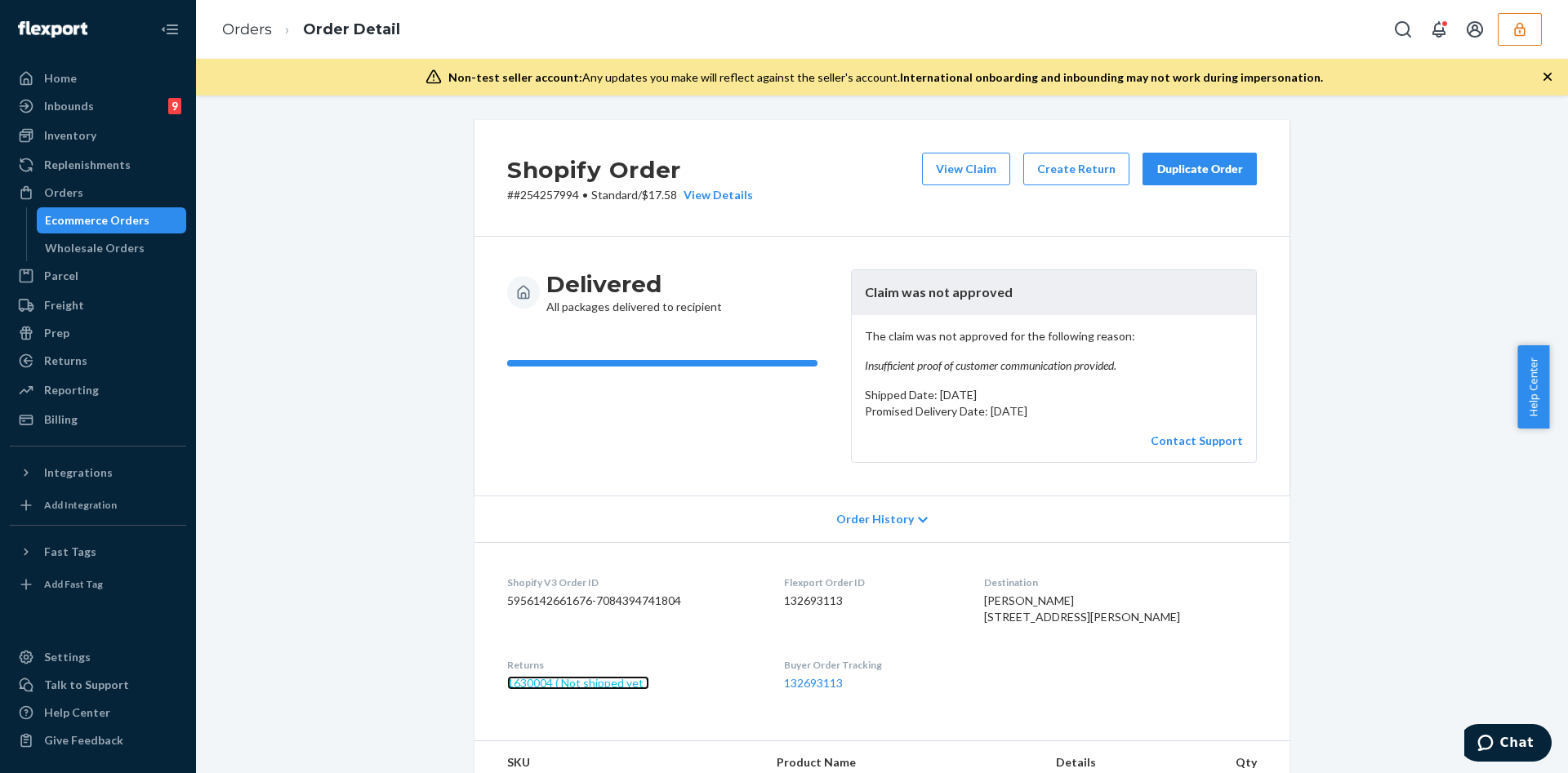
click at [564, 690] on link "1630004 ( Not shipped yet )" at bounding box center [578, 683] width 142 height 14
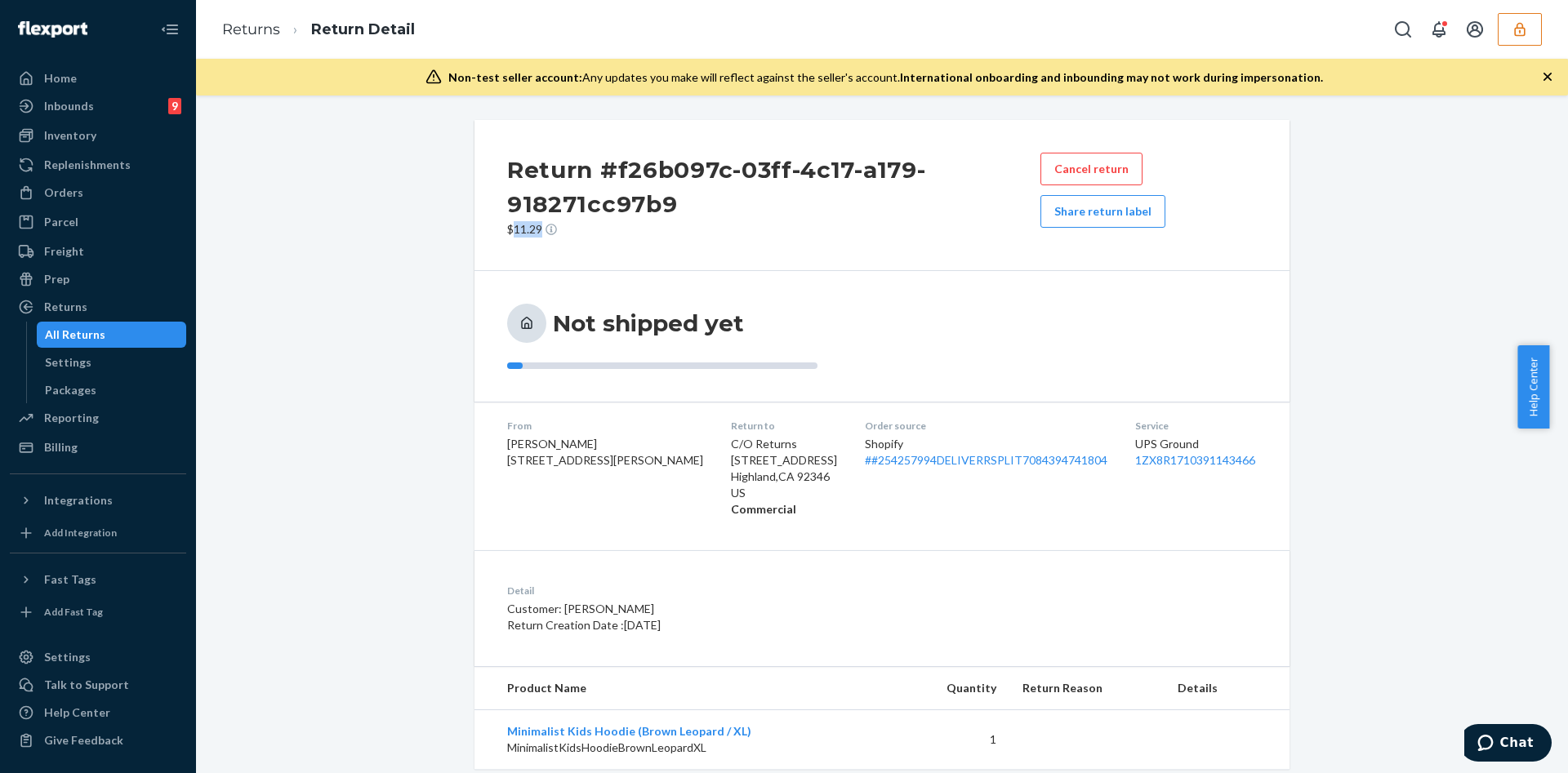
drag, startPoint x: 505, startPoint y: 229, endPoint x: 534, endPoint y: 225, distance: 29.3
click at [534, 225] on p "$11.29" at bounding box center [774, 229] width 533 height 16
click at [1528, 24] on button "button" at bounding box center [1519, 29] width 44 height 33
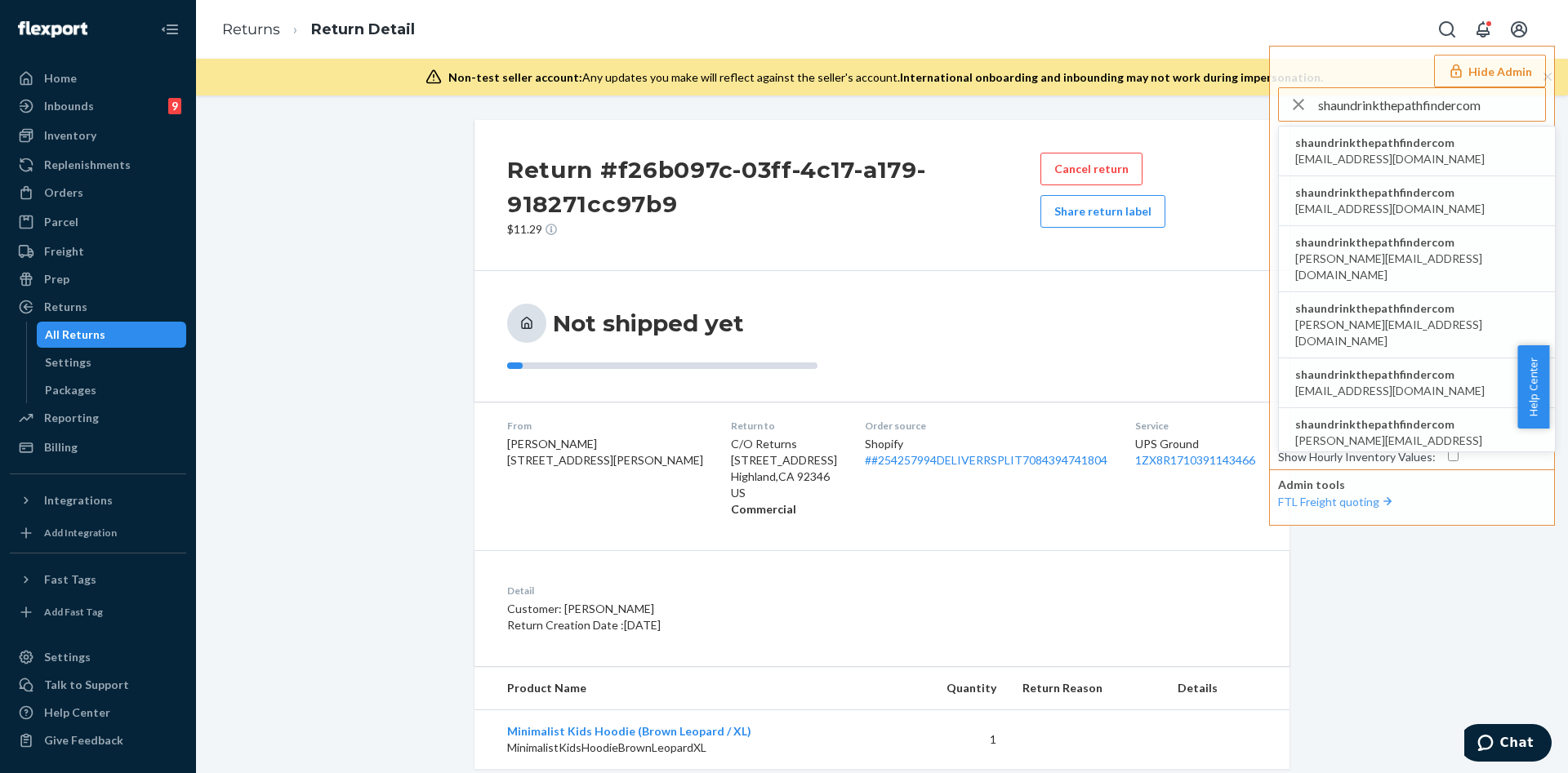
type input "shaundrinkthepathfindercom"
click at [1374, 157] on span "accounting@drinkthepathfinder.com" at bounding box center [1390, 159] width 190 height 16
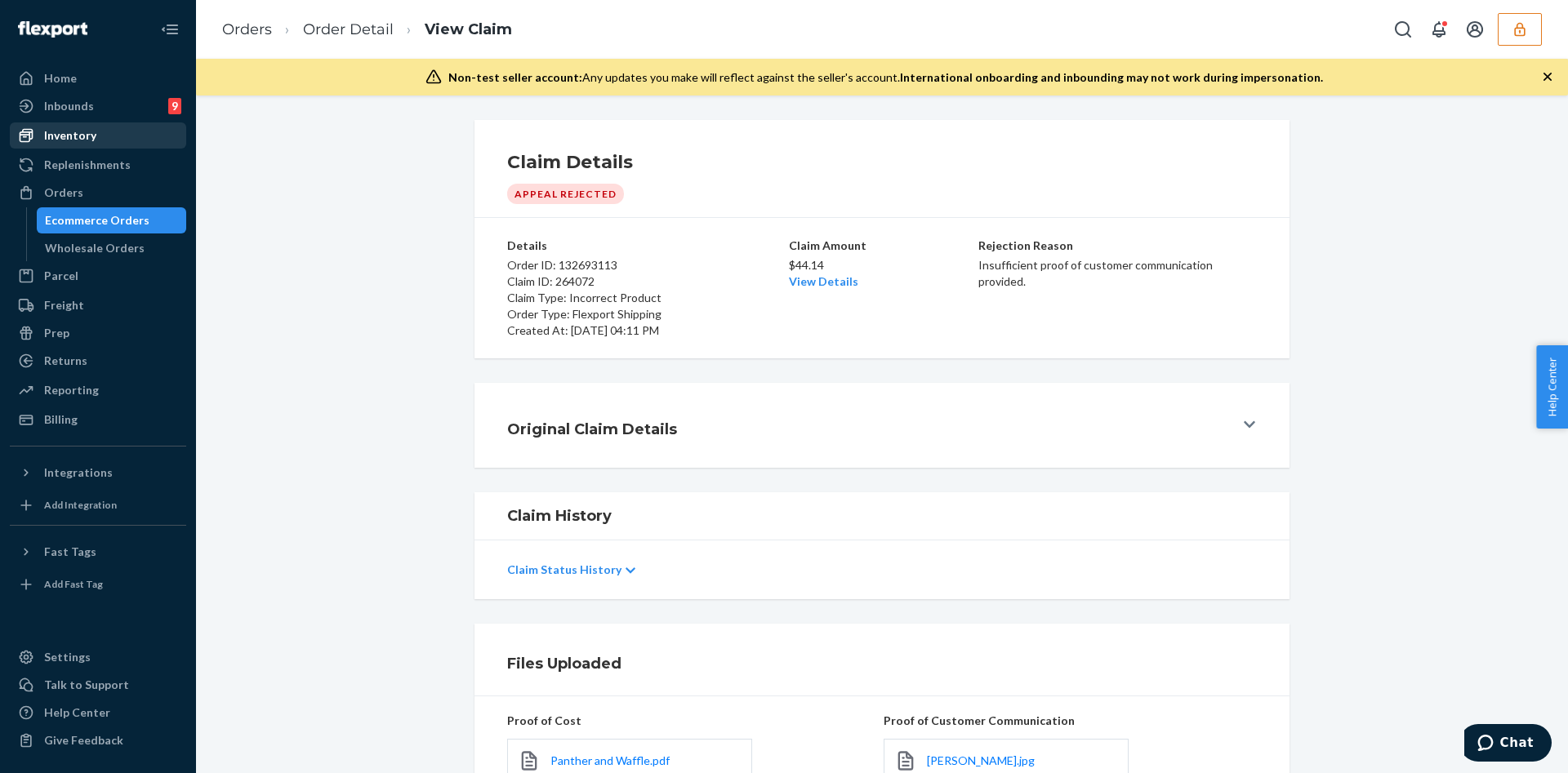
click at [128, 137] on div "Inventory" at bounding box center [98, 135] width 173 height 22
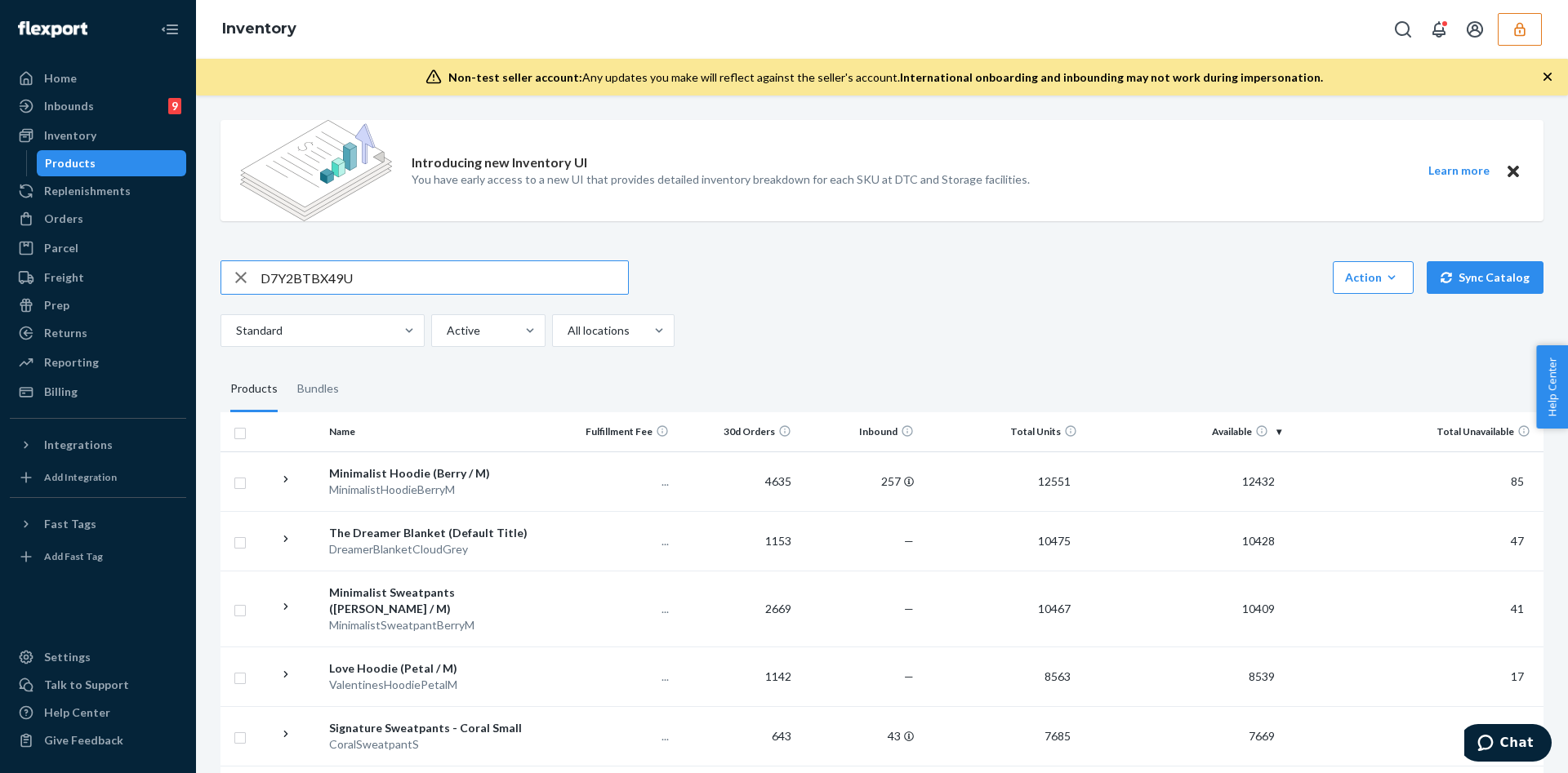
type input "D7Y2BTBX49U"
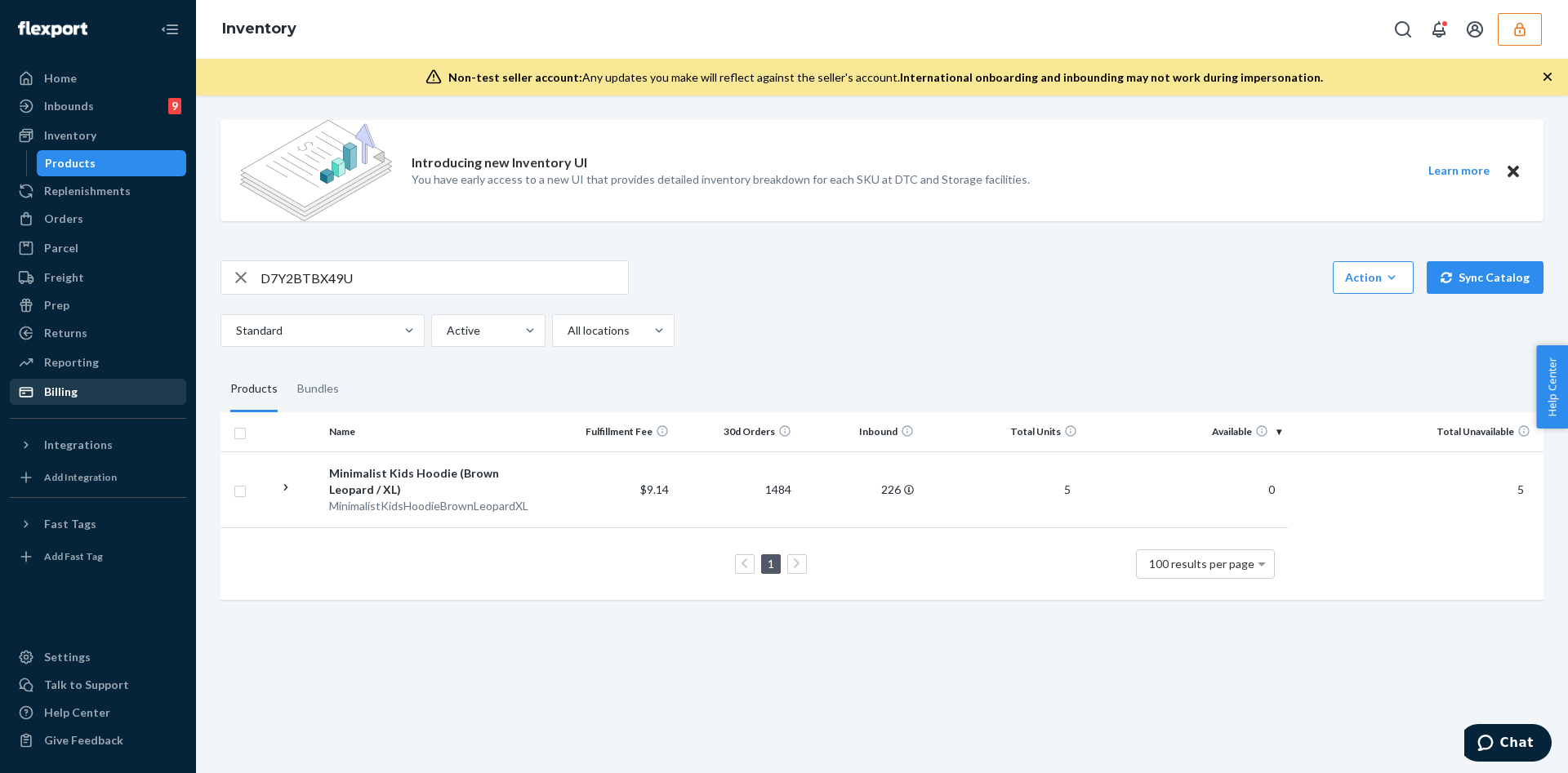
click at [167, 389] on div "Billing" at bounding box center [98, 392] width 173 height 22
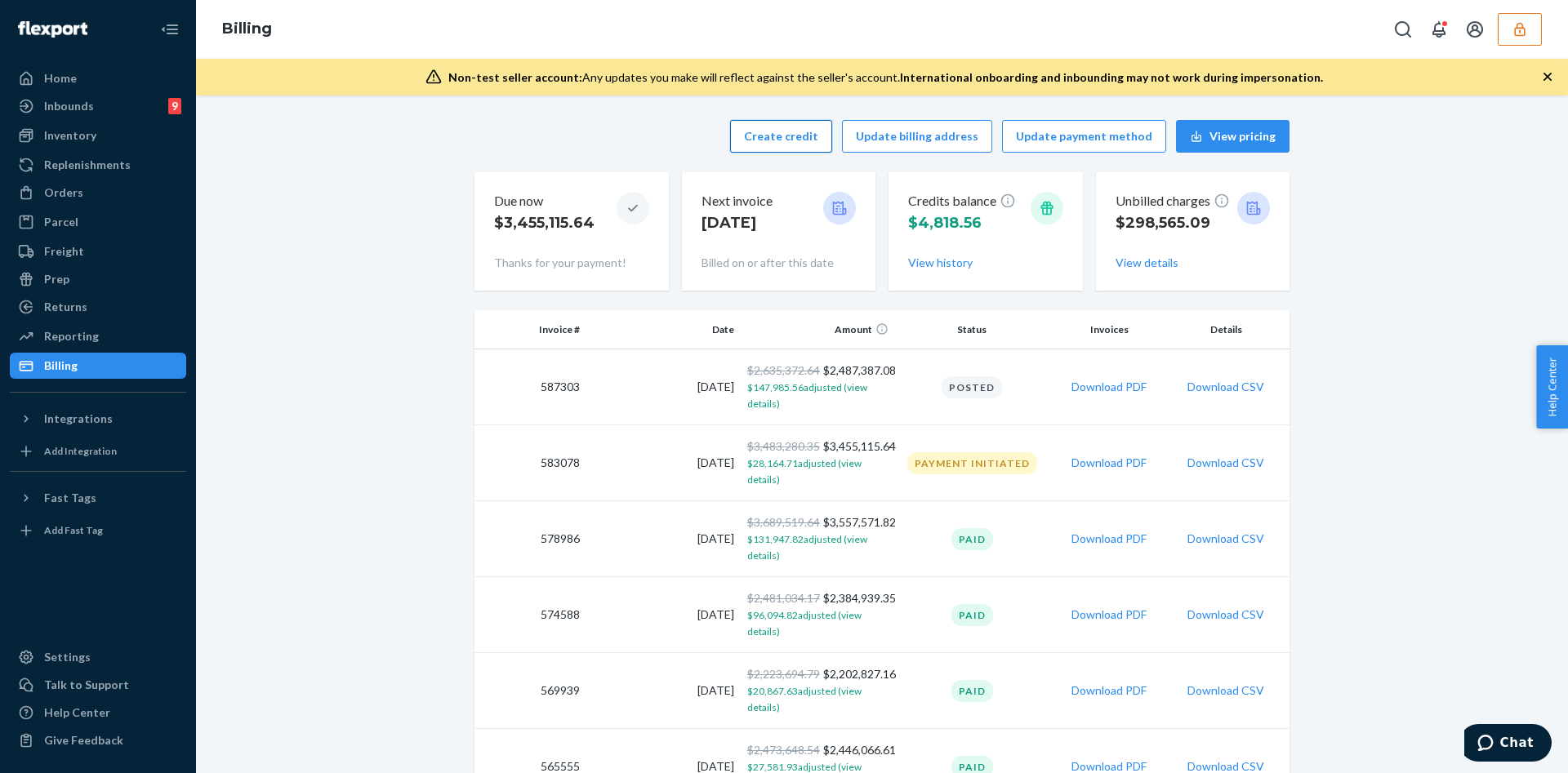
click at [782, 136] on button "Create credit" at bounding box center [781, 136] width 102 height 33
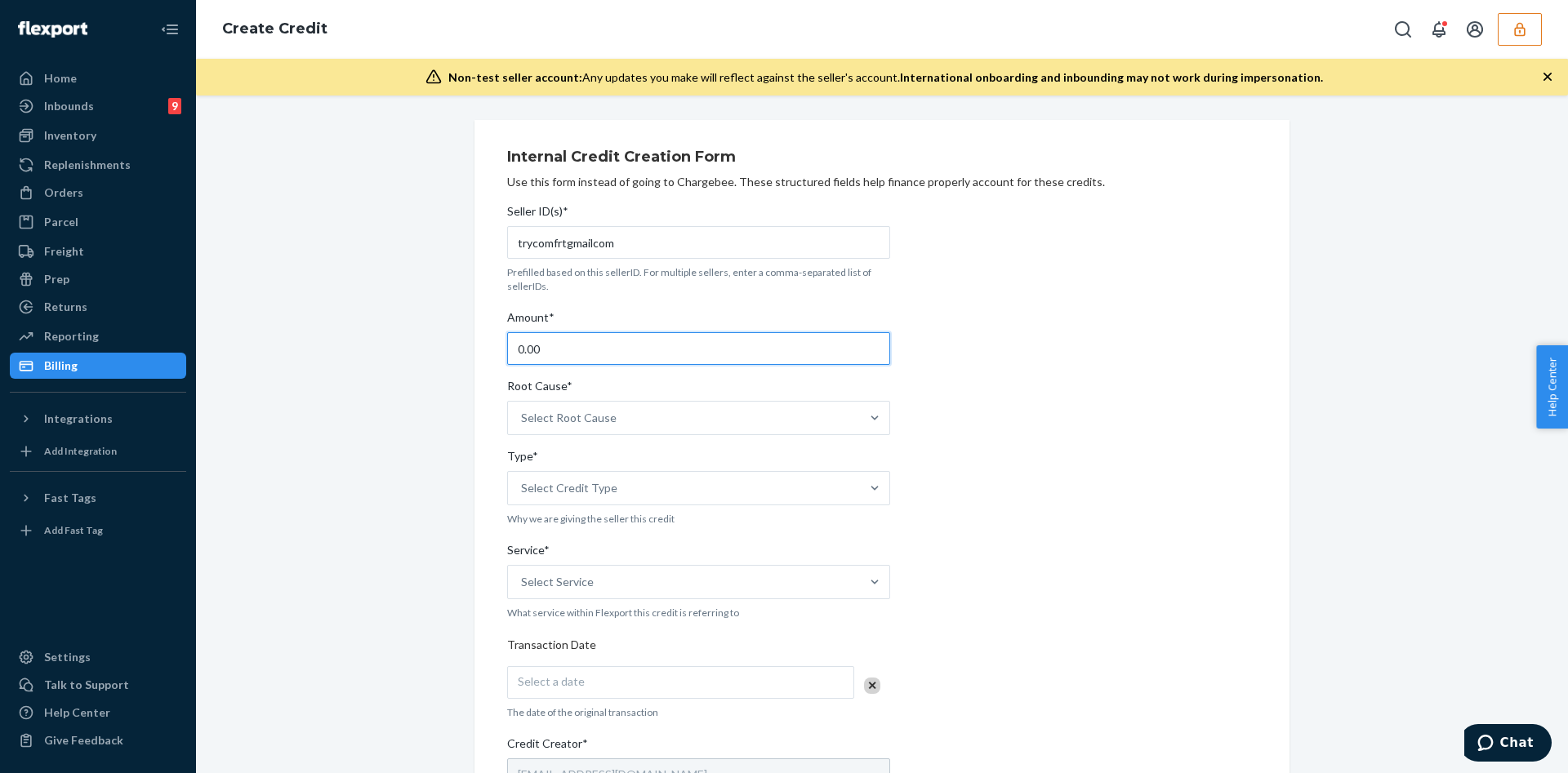
click at [598, 353] on input "0.00" at bounding box center [699, 349] width 383 height 33
type input "56.29"
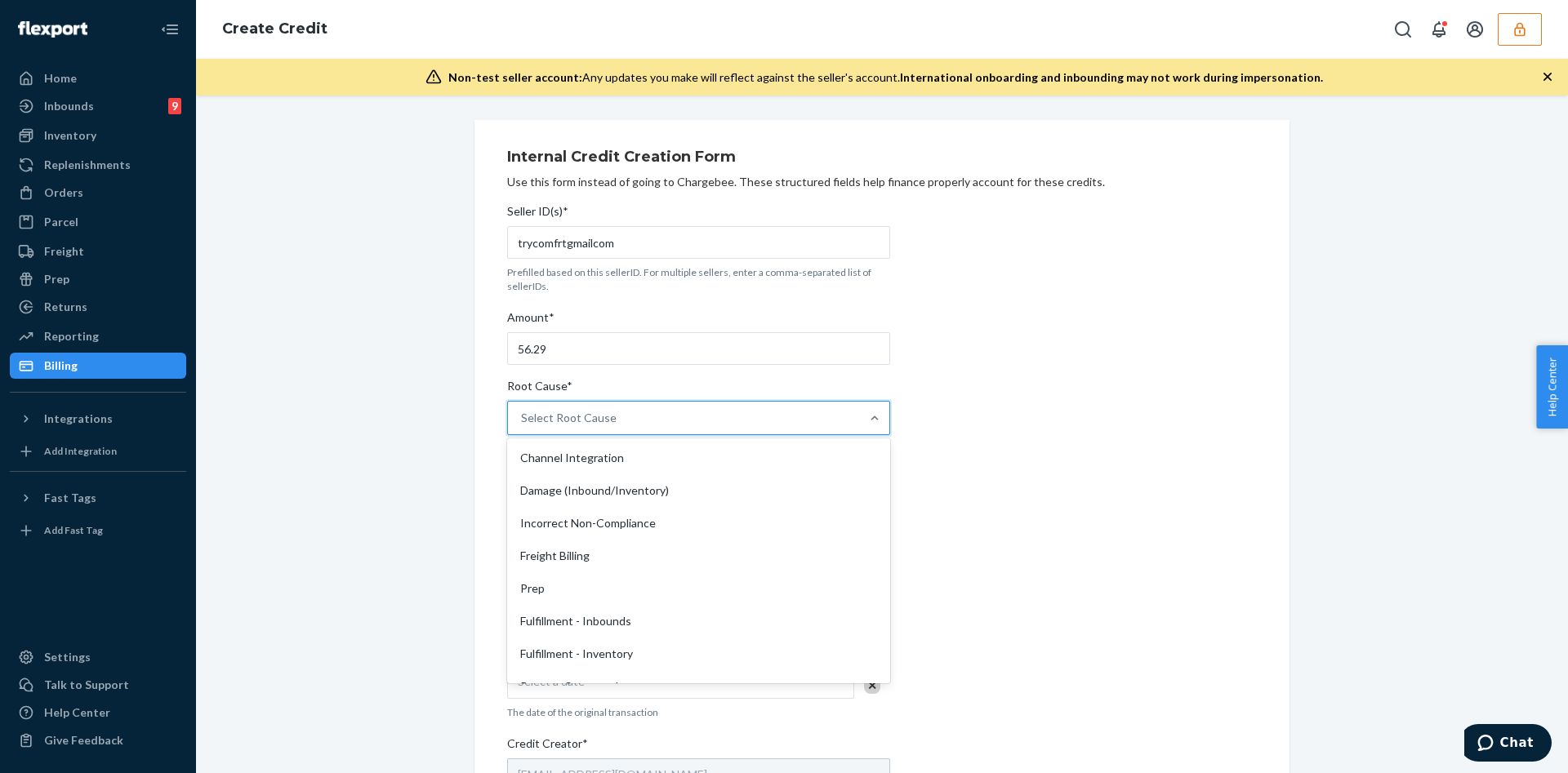
click at [649, 412] on div "Select Root Cause" at bounding box center [684, 418] width 352 height 33
click at [523, 412] on input "Root Cause* option Channel Integration focused, 1 of 29. 29 results available. …" at bounding box center [522, 418] width 2 height 16
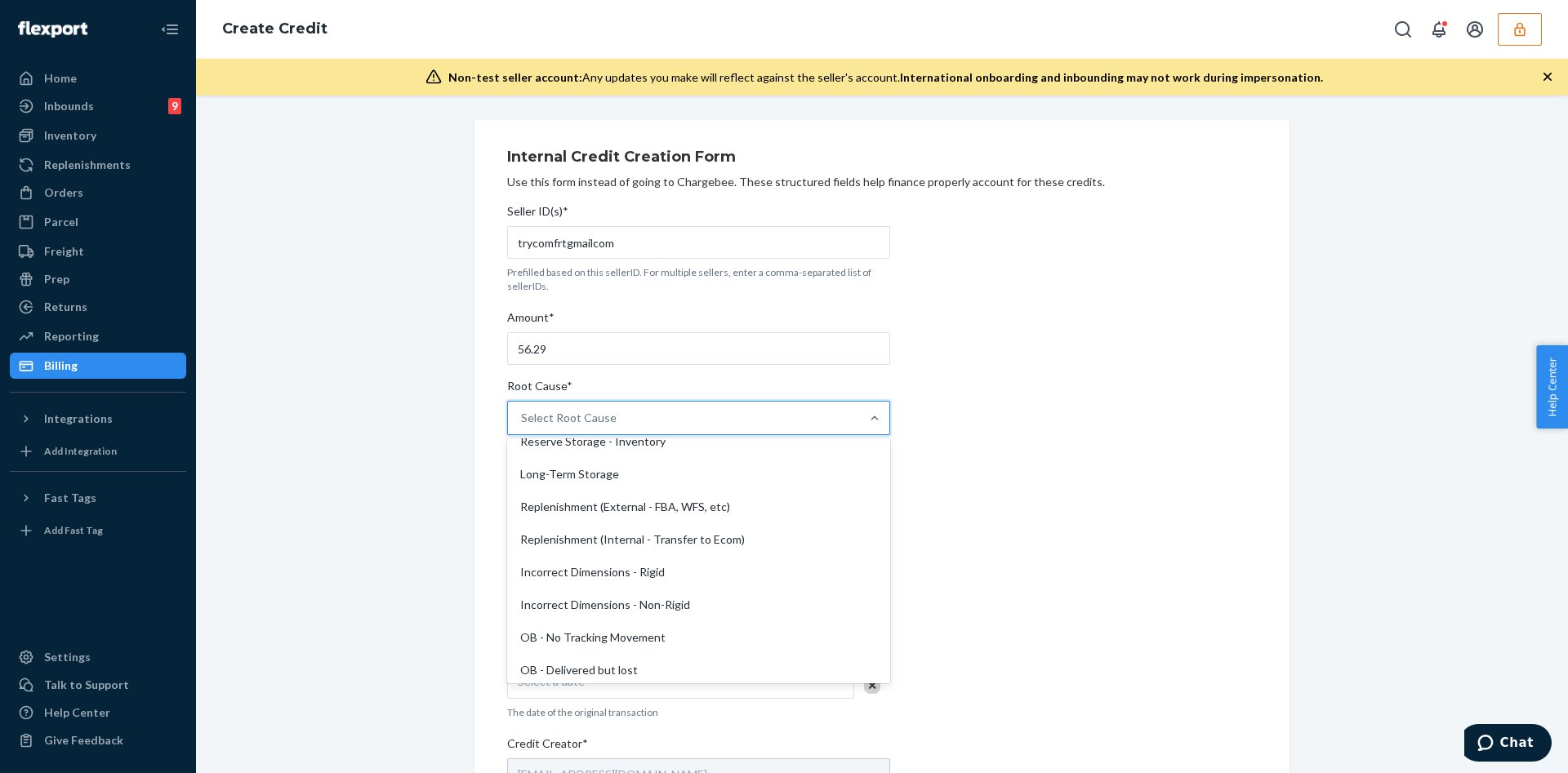
scroll to position [368, 0]
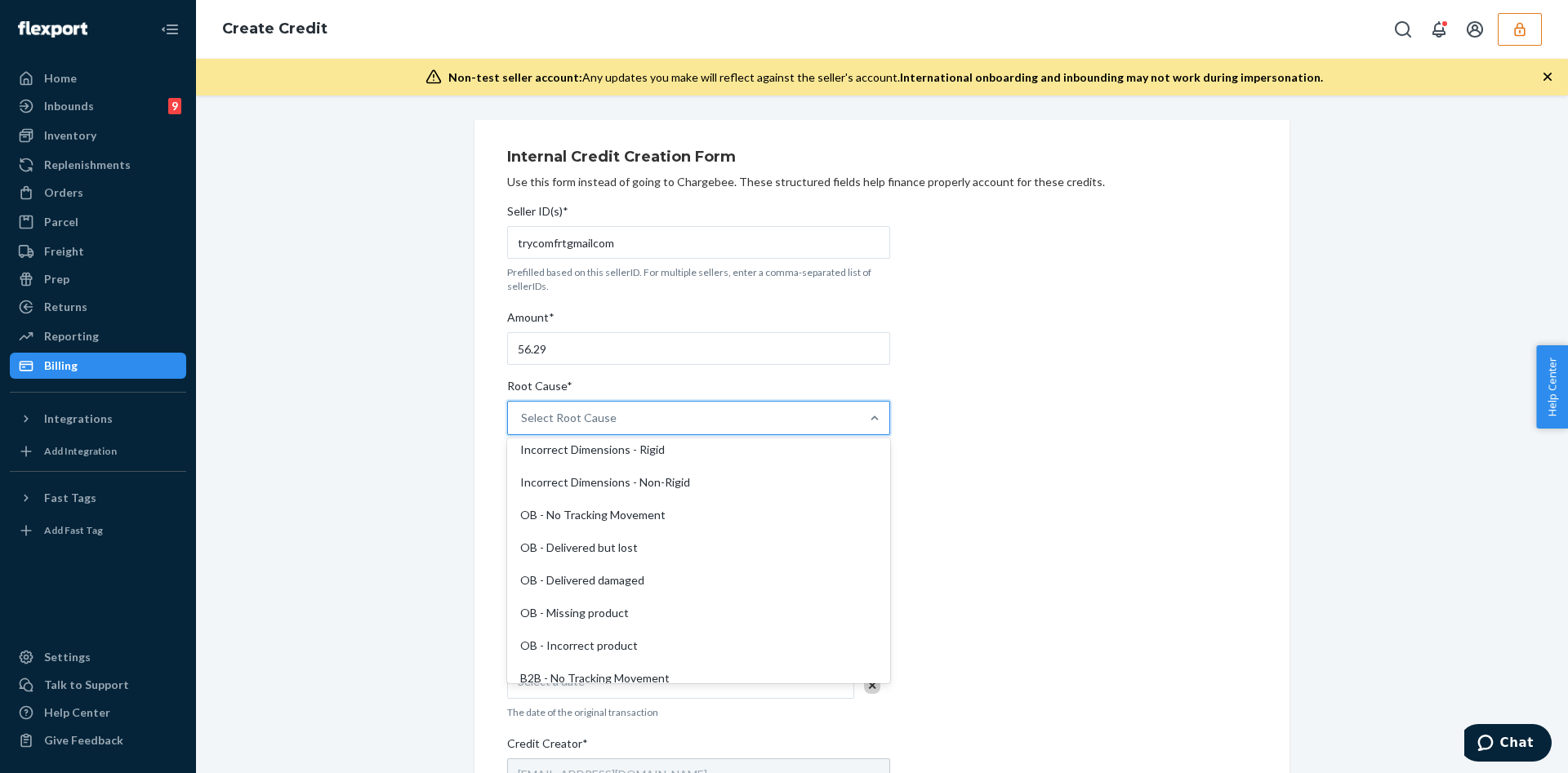
click at [604, 645] on div "OB - Incorrect product" at bounding box center [698, 646] width 376 height 33
click at [523, 426] on input "Root Cause* option OB - Incorrect product focused, 18 of 29. 29 results availab…" at bounding box center [522, 418] width 2 height 16
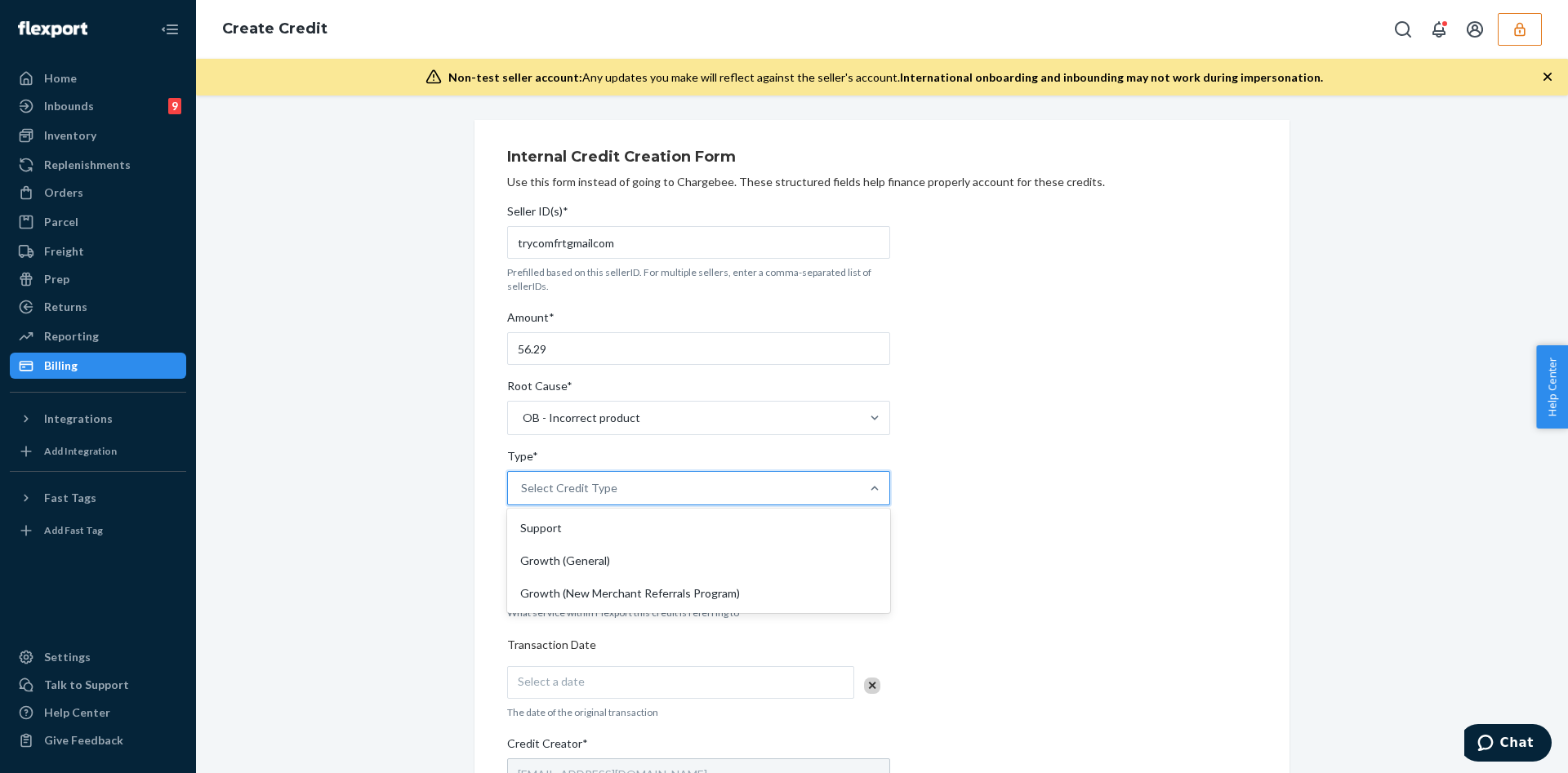
click at [615, 493] on div "Select Credit Type" at bounding box center [684, 488] width 352 height 33
click at [523, 493] on input "Type* option Support focused, 1 of 3. 3 results available. Use Up and Down to c…" at bounding box center [522, 487] width 2 height 16
click at [608, 536] on div "Support" at bounding box center [698, 528] width 376 height 33
click at [523, 496] on input "Type* option Support focused, 1 of 3. 3 results available. Use Up and Down to c…" at bounding box center [522, 487] width 2 height 16
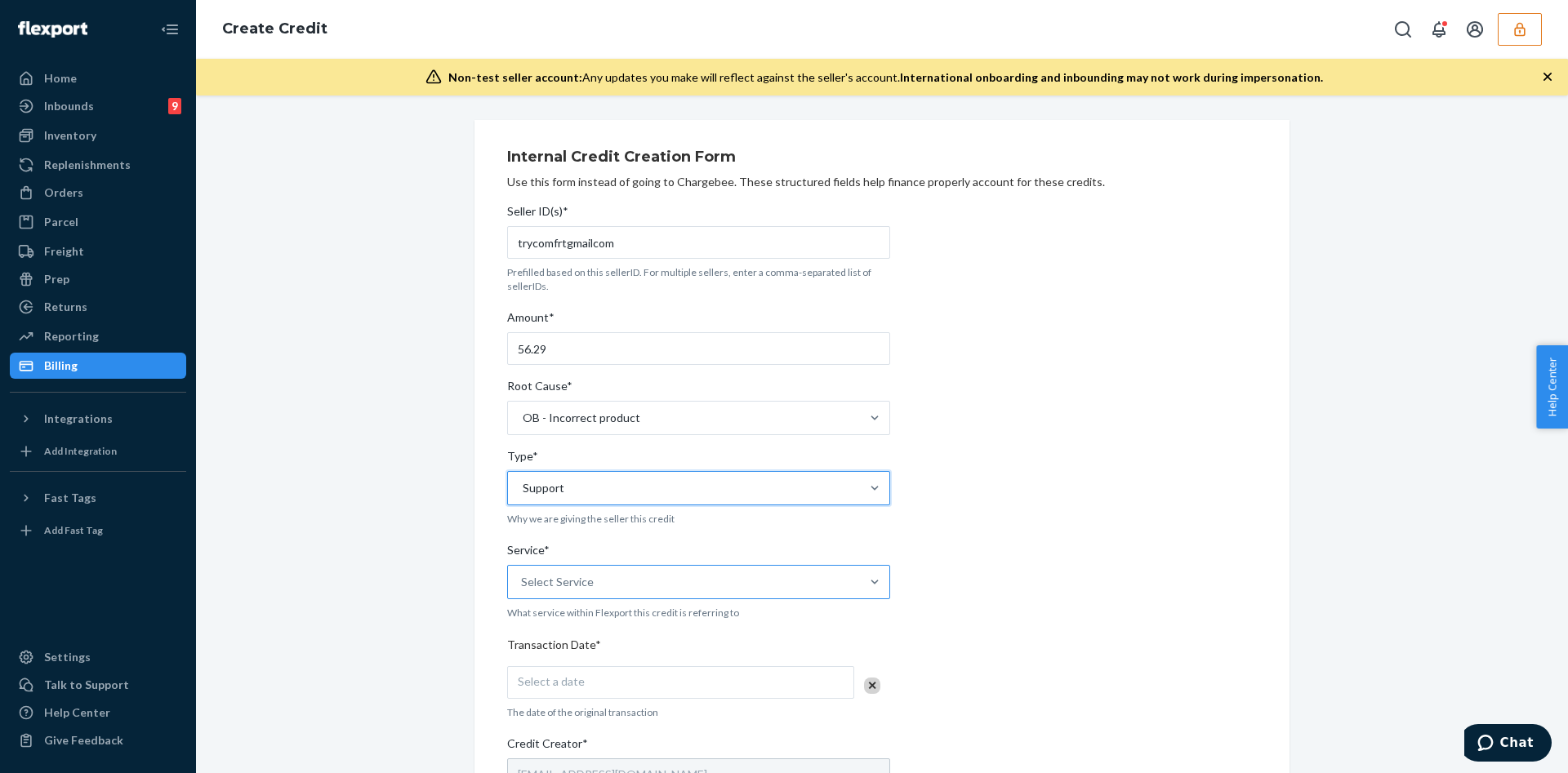
click at [614, 588] on div "Select Service" at bounding box center [684, 582] width 352 height 33
click at [523, 588] on input "Service* Select Service" at bounding box center [522, 581] width 2 height 16
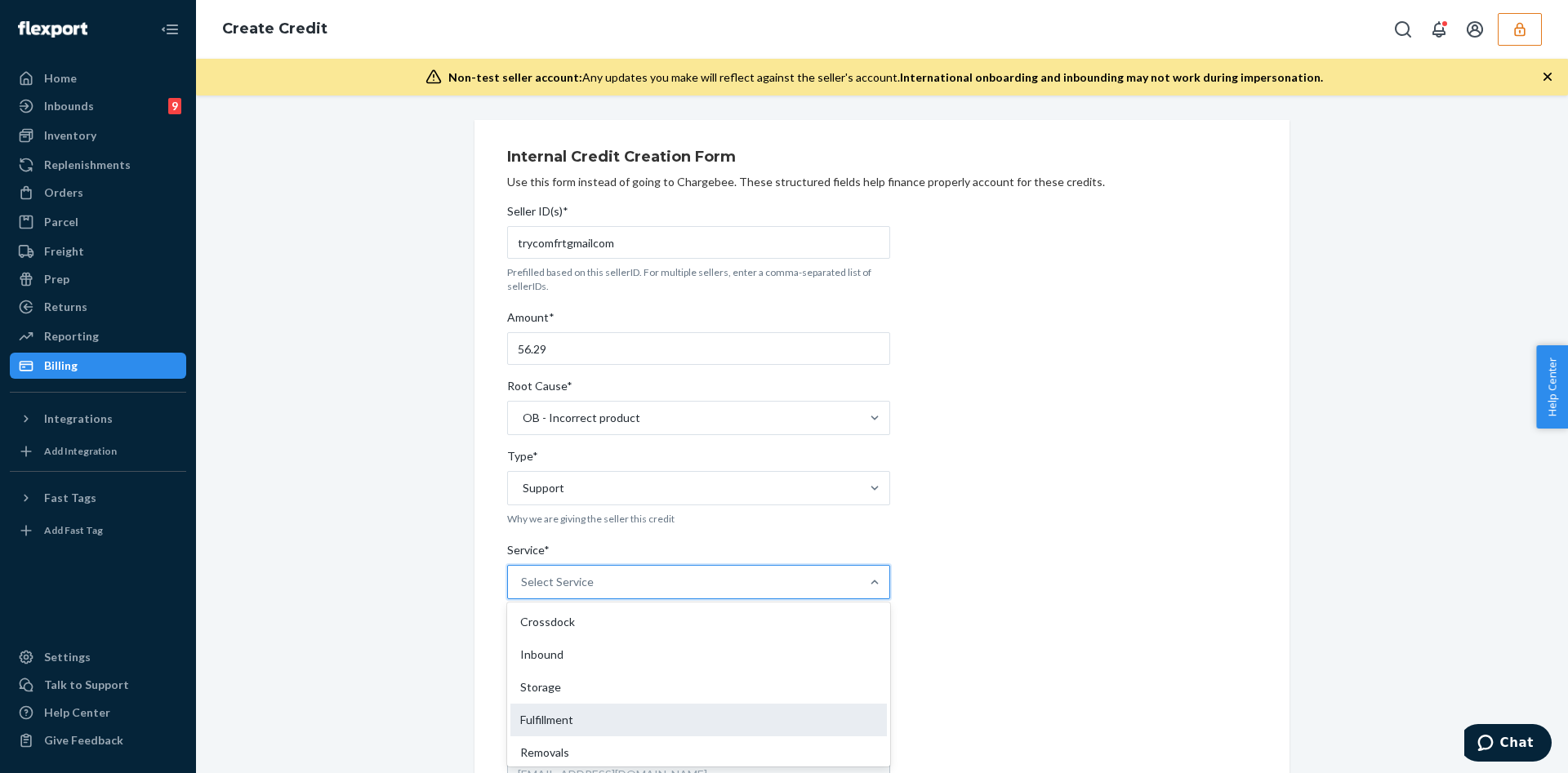
click at [609, 711] on div "Fulfillment" at bounding box center [698, 720] width 376 height 33
click at [523, 590] on input "Service* option Fulfillment focused, 4 of 10. 10 results available. Use Up and …" at bounding box center [522, 581] width 2 height 16
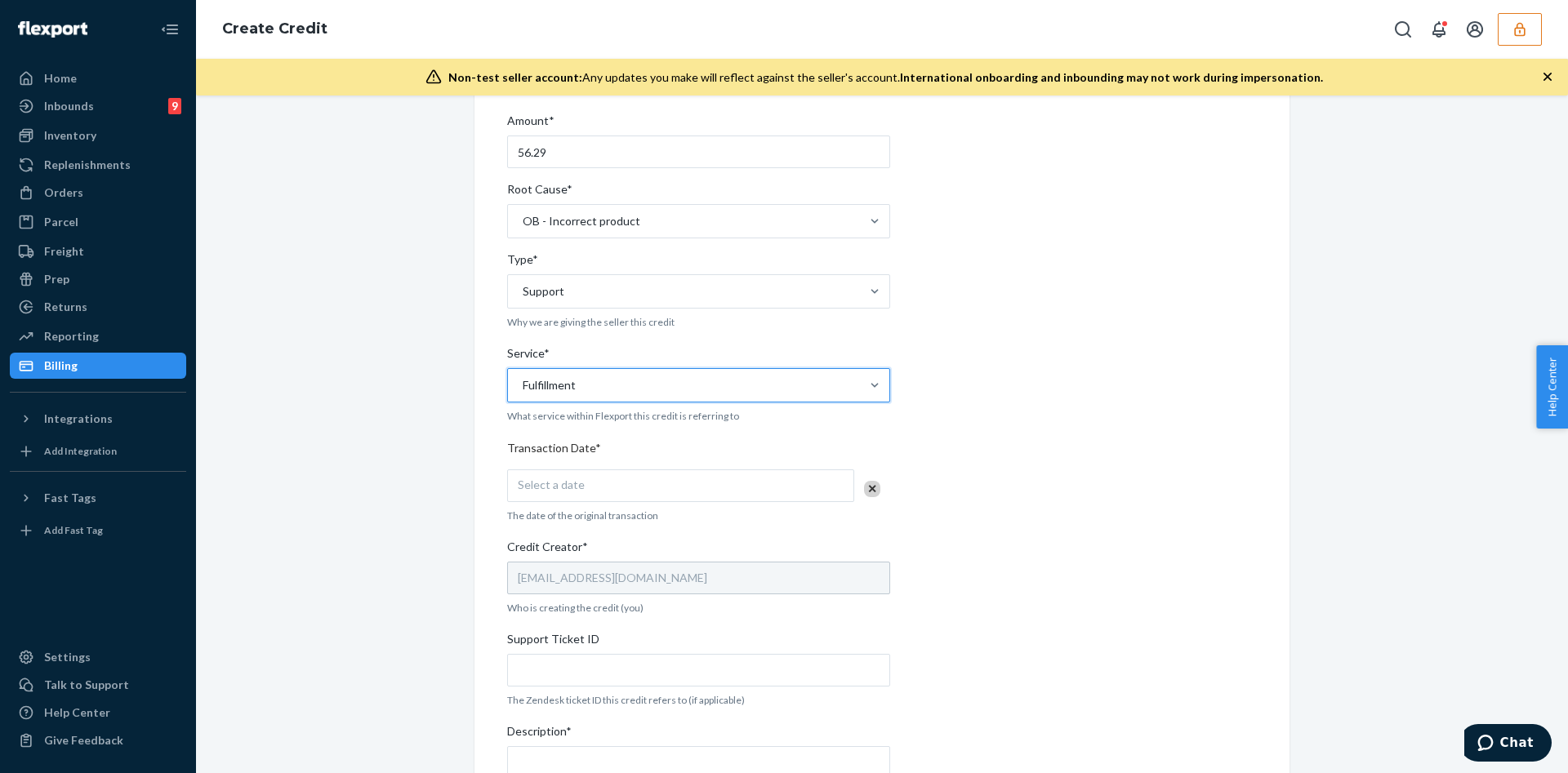
scroll to position [245, 0]
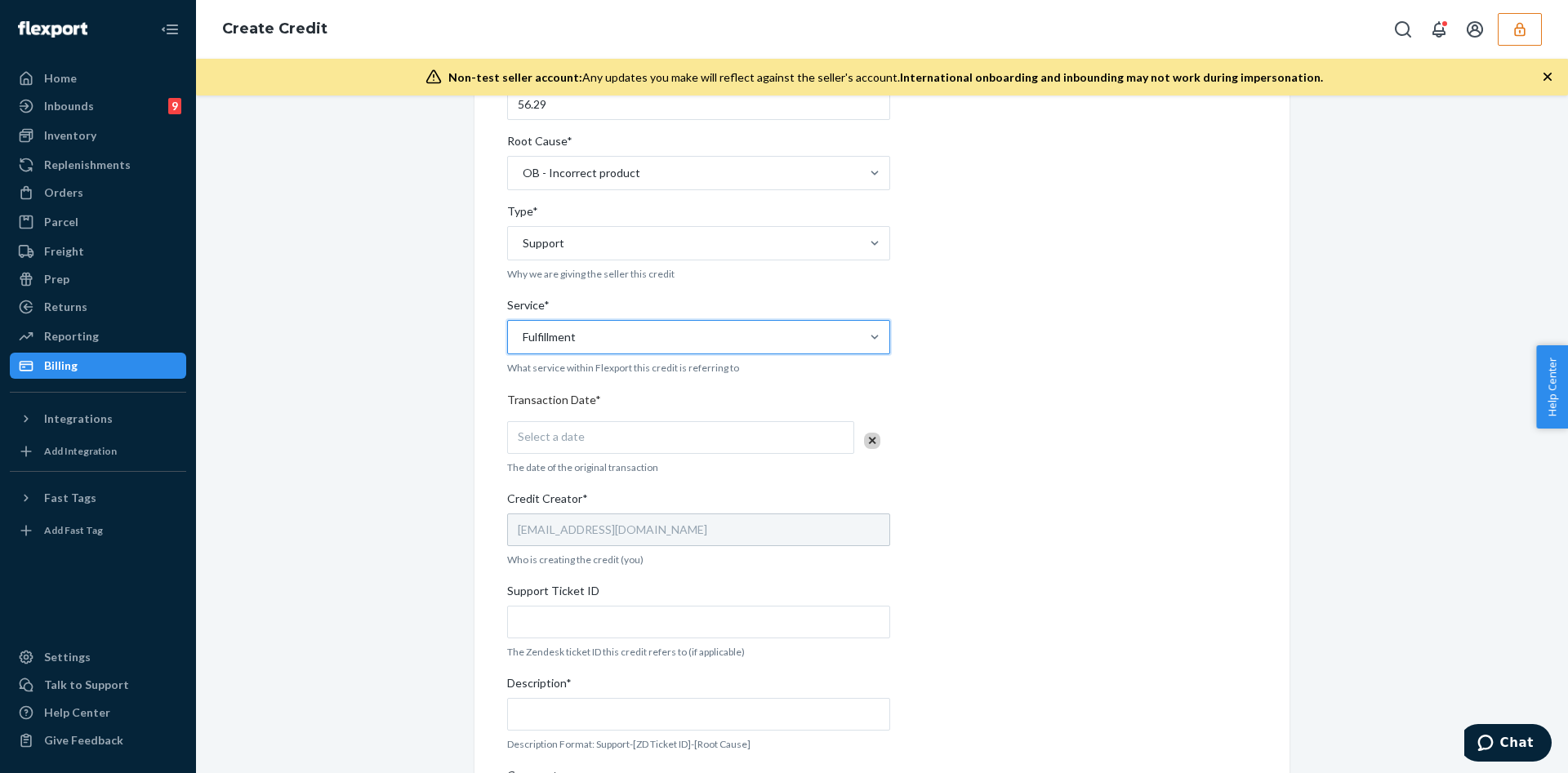
click at [604, 430] on div "Select a date" at bounding box center [681, 437] width 347 height 33
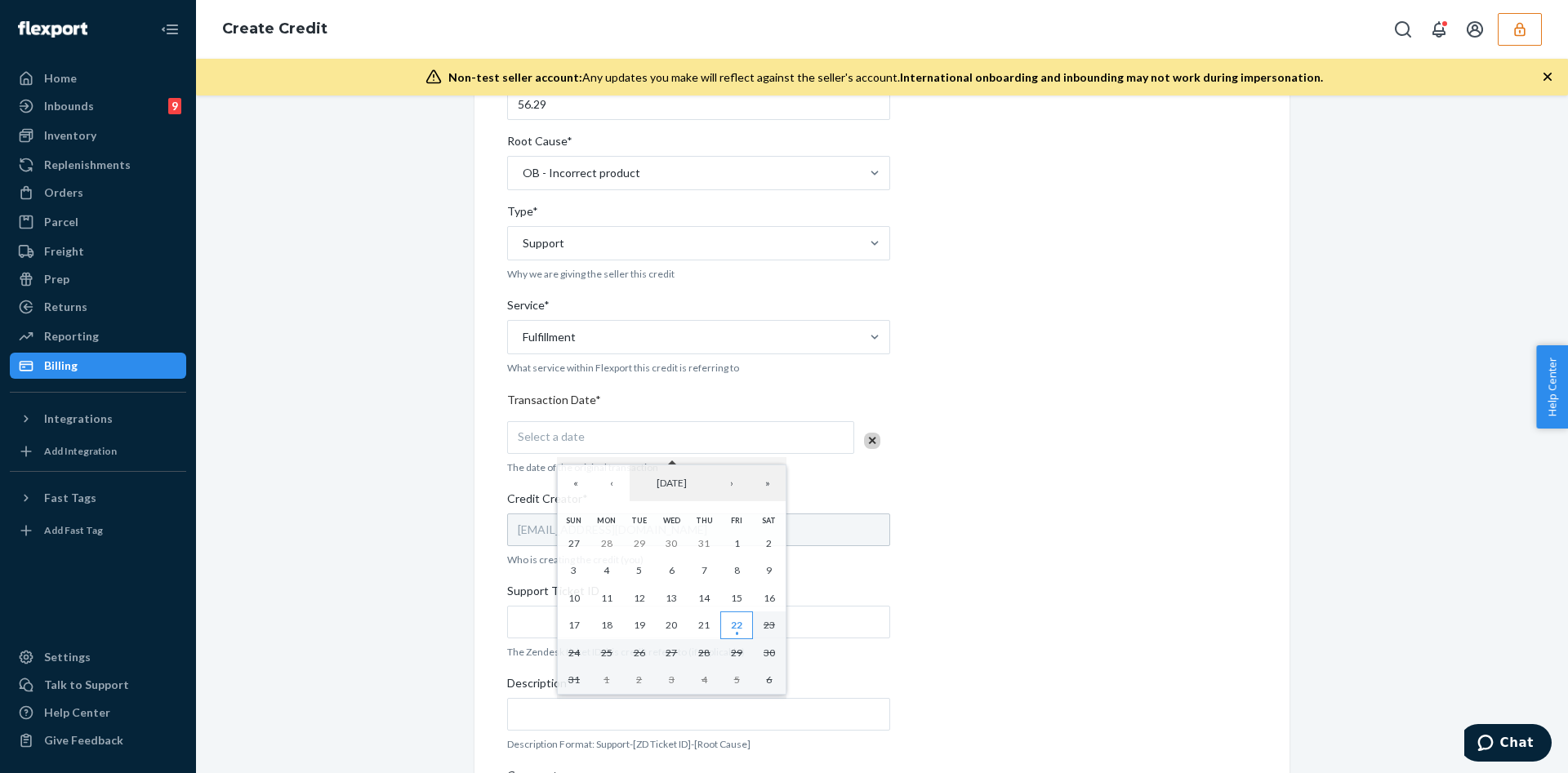
click at [746, 624] on button "22" at bounding box center [737, 625] width 33 height 28
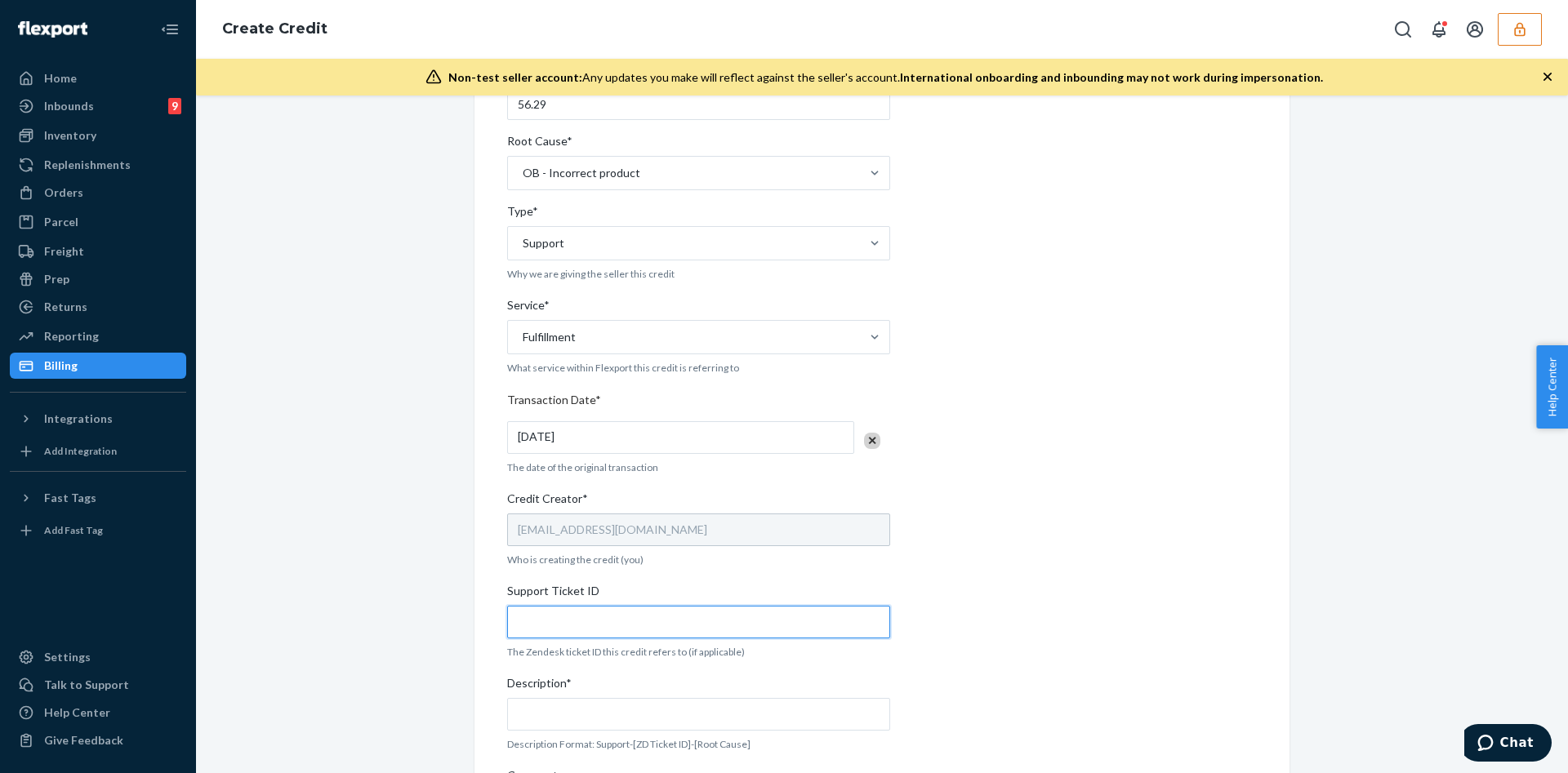
click at [618, 612] on input "Support Ticket ID" at bounding box center [699, 622] width 383 height 33
paste input "804382"
type input "804382"
click at [608, 704] on input "Description*" at bounding box center [699, 714] width 383 height 33
paste input "804382"
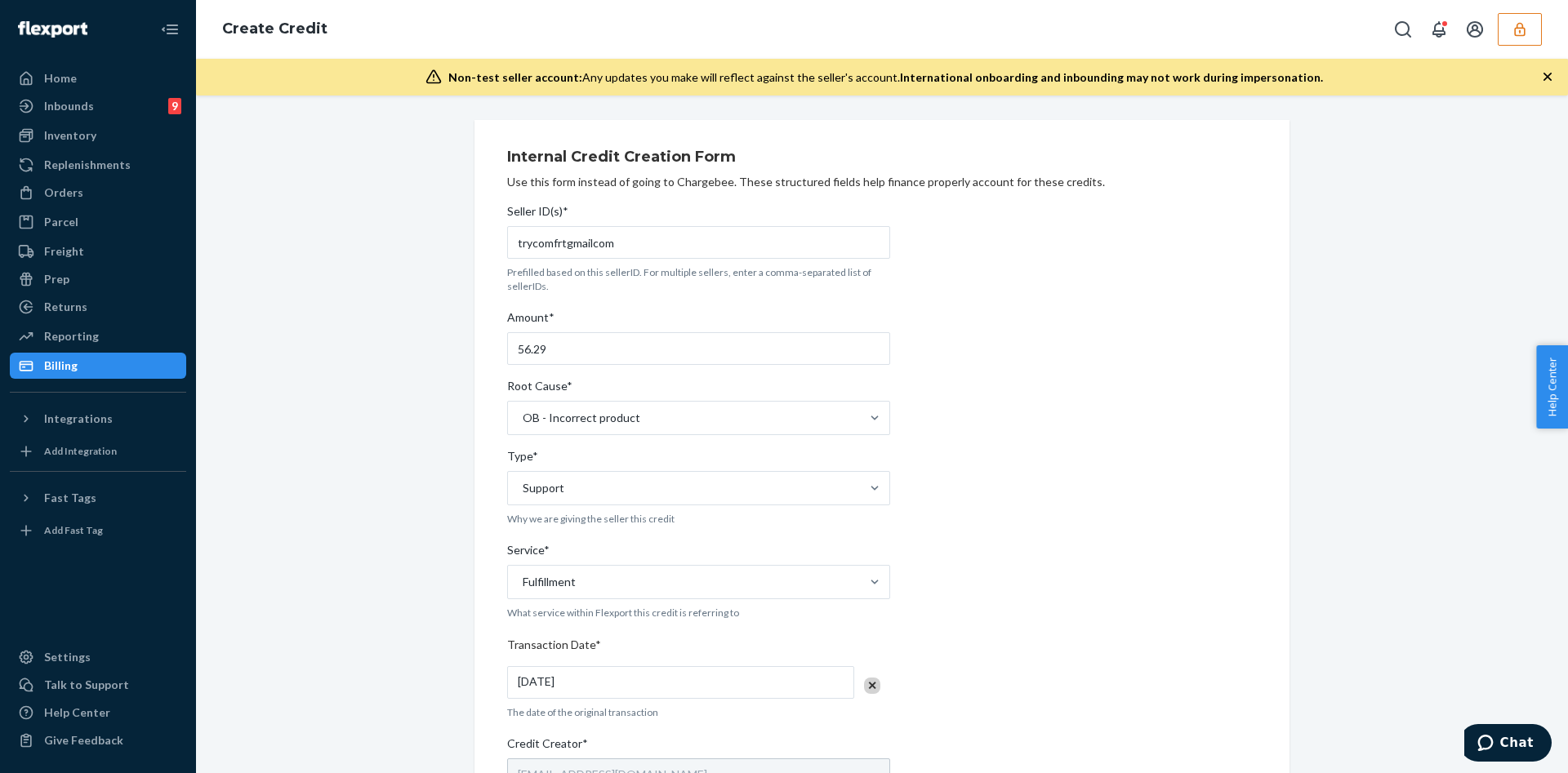
scroll to position [390, 0]
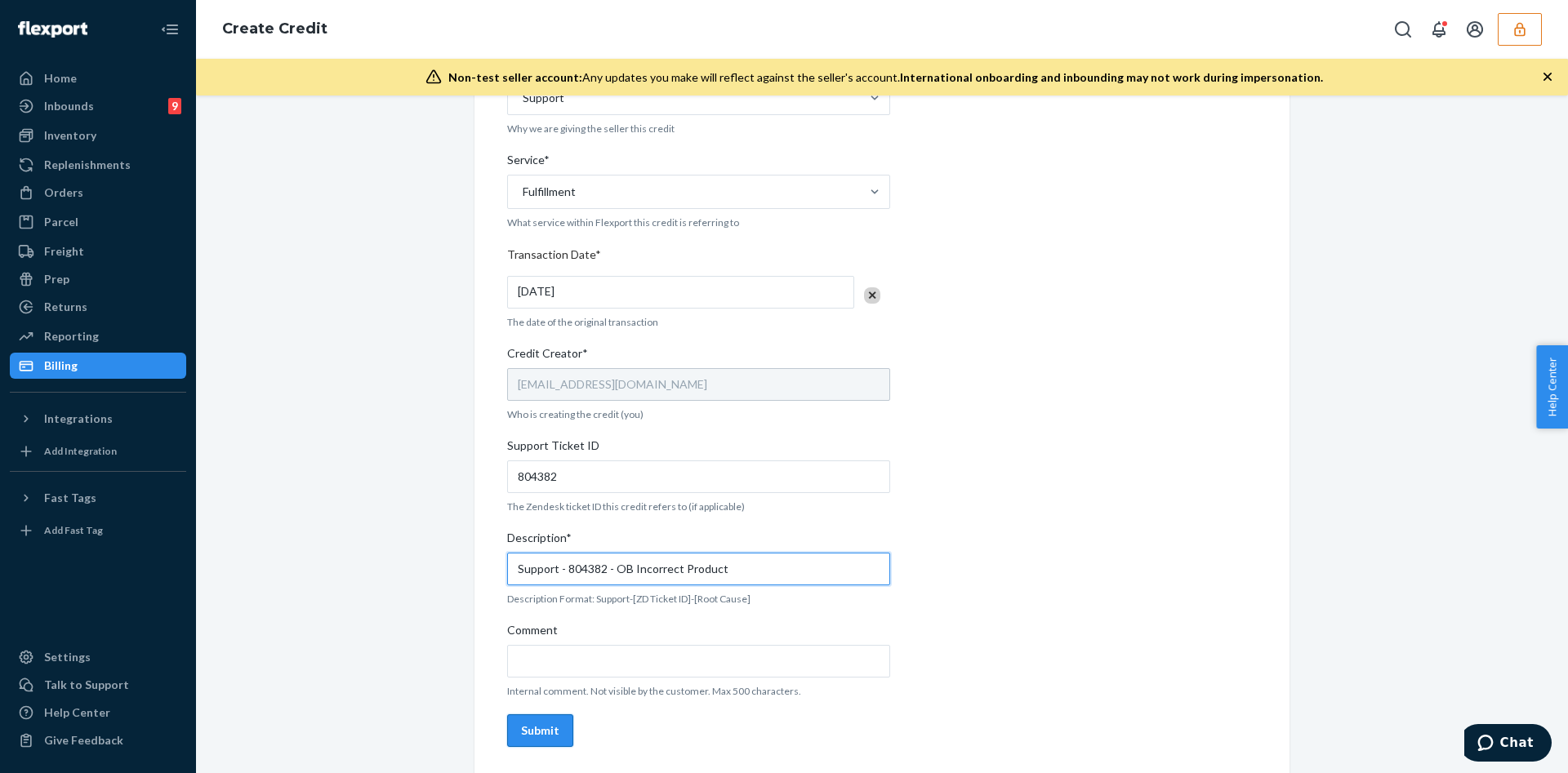
type input "Support - 804382 - OB Incorrect Product"
click at [530, 728] on div "Submit" at bounding box center [540, 730] width 38 height 16
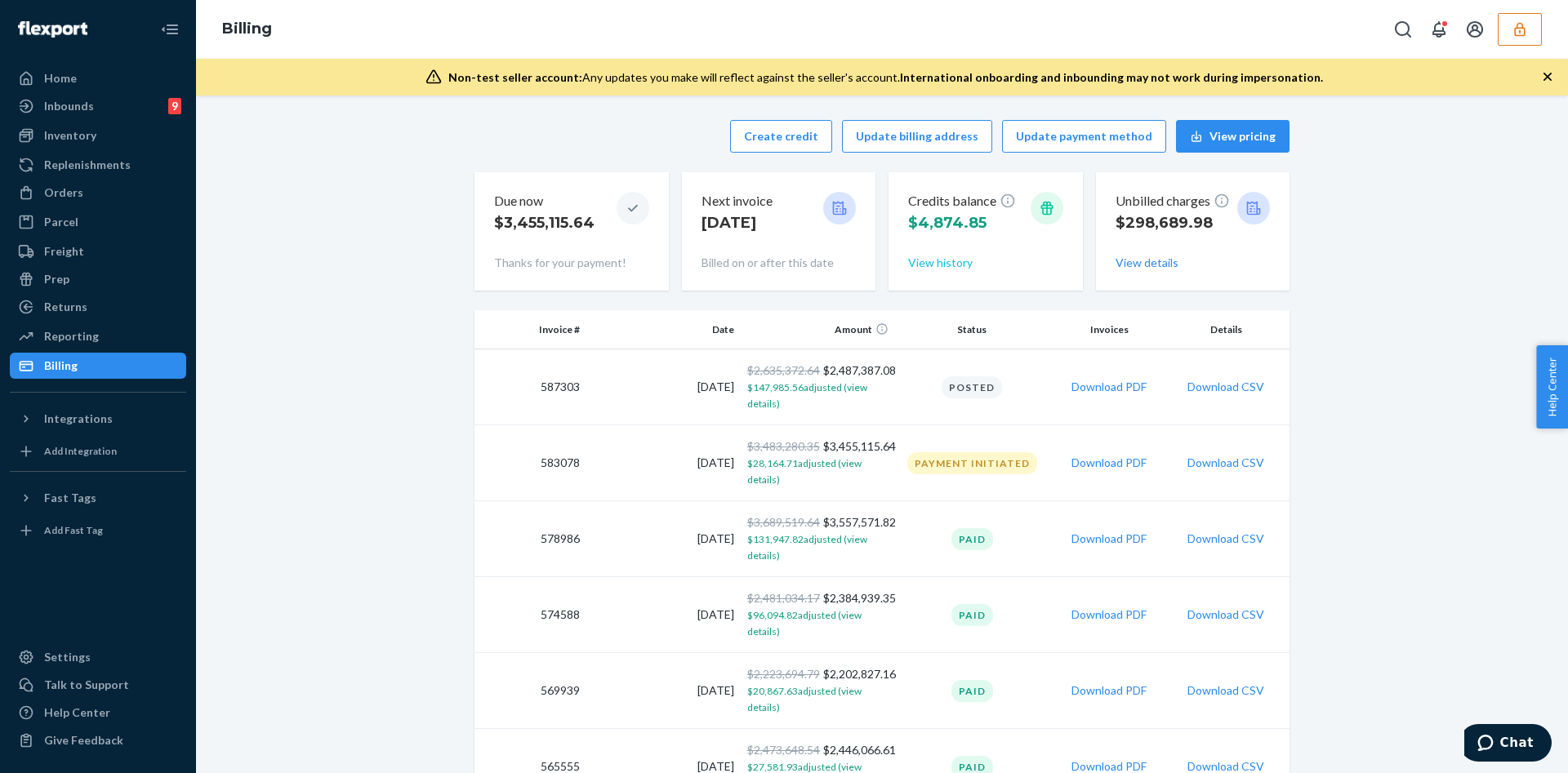
click at [957, 259] on button "View history" at bounding box center [940, 262] width 65 height 16
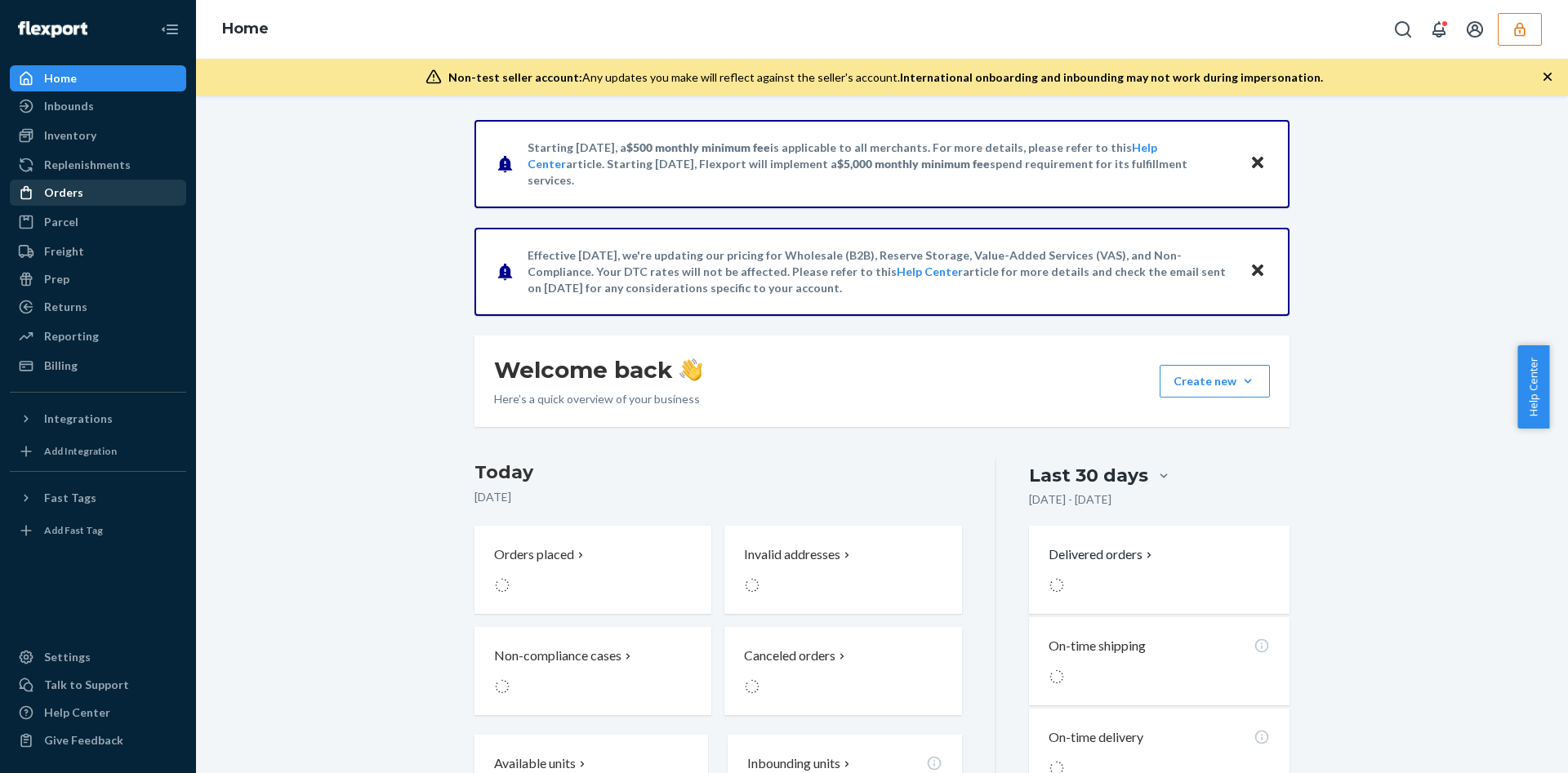
click at [119, 197] on div "Orders" at bounding box center [98, 192] width 173 height 22
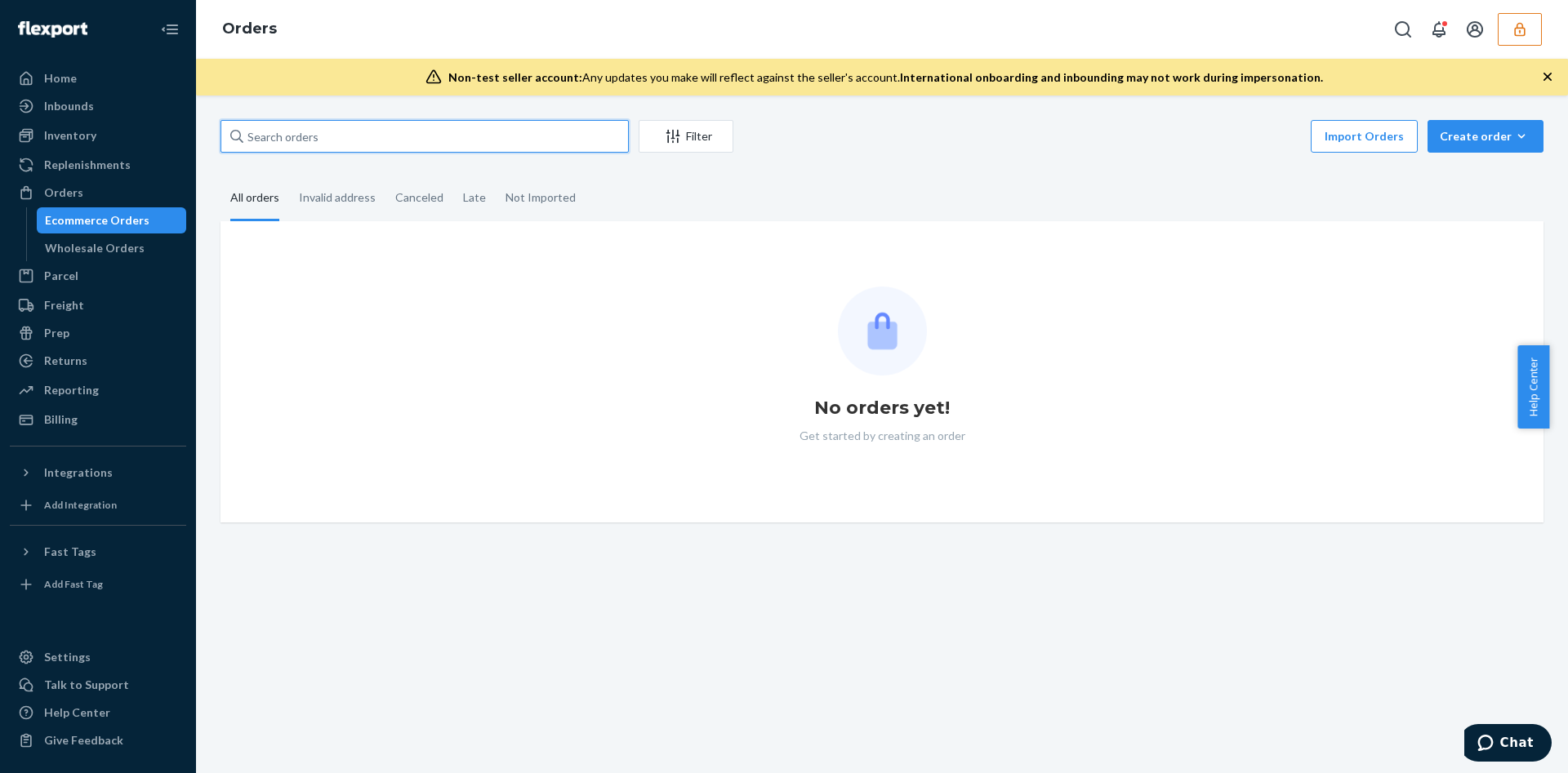
drag, startPoint x: 313, startPoint y: 140, endPoint x: 327, endPoint y: 139, distance: 14.0
click at [314, 140] on input "text" at bounding box center [424, 136] width 408 height 33
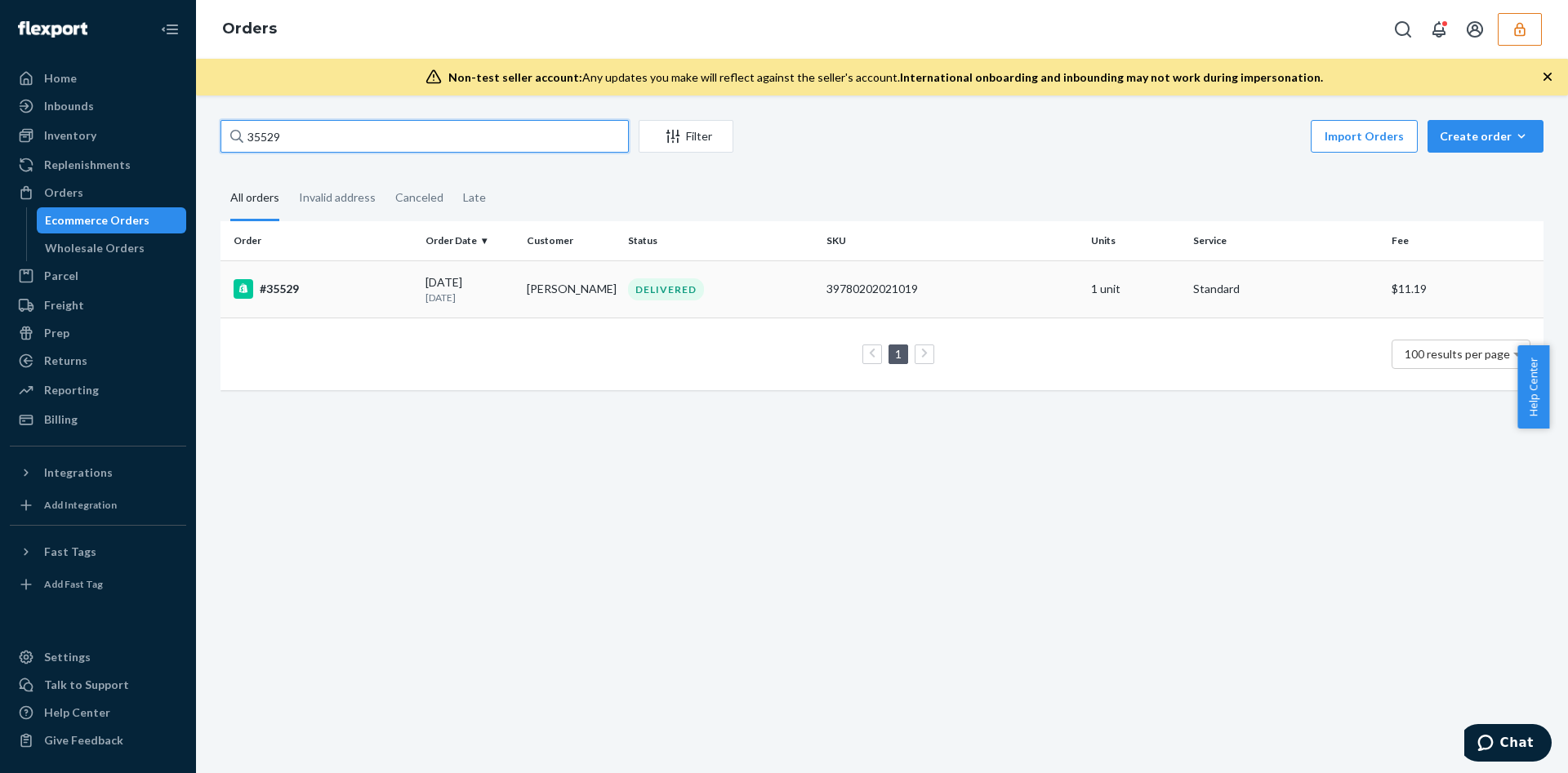
type input "35529"
click at [327, 285] on div "#35529" at bounding box center [323, 289] width 179 height 20
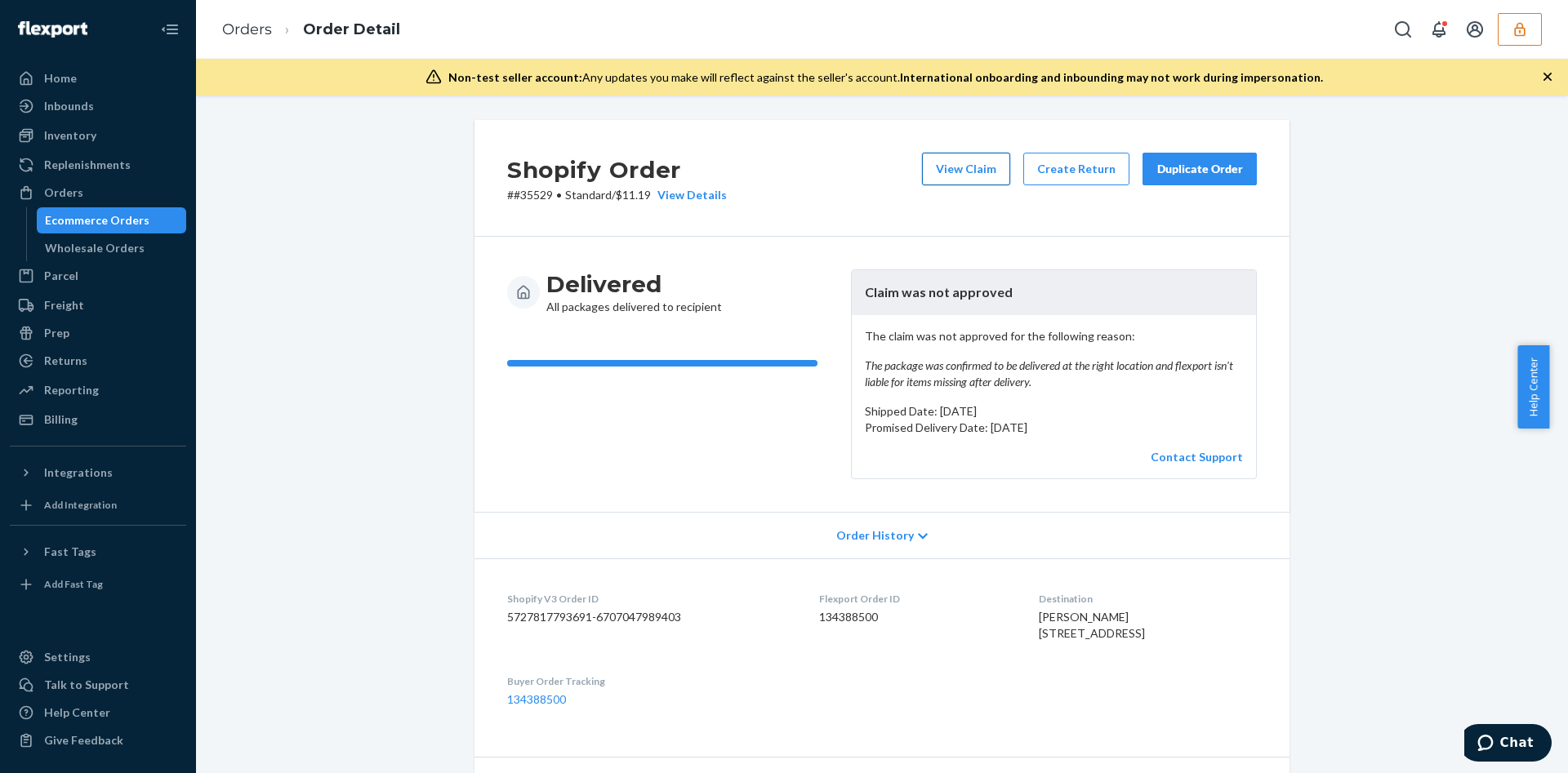
click at [957, 174] on button "View Claim" at bounding box center [966, 169] width 88 height 33
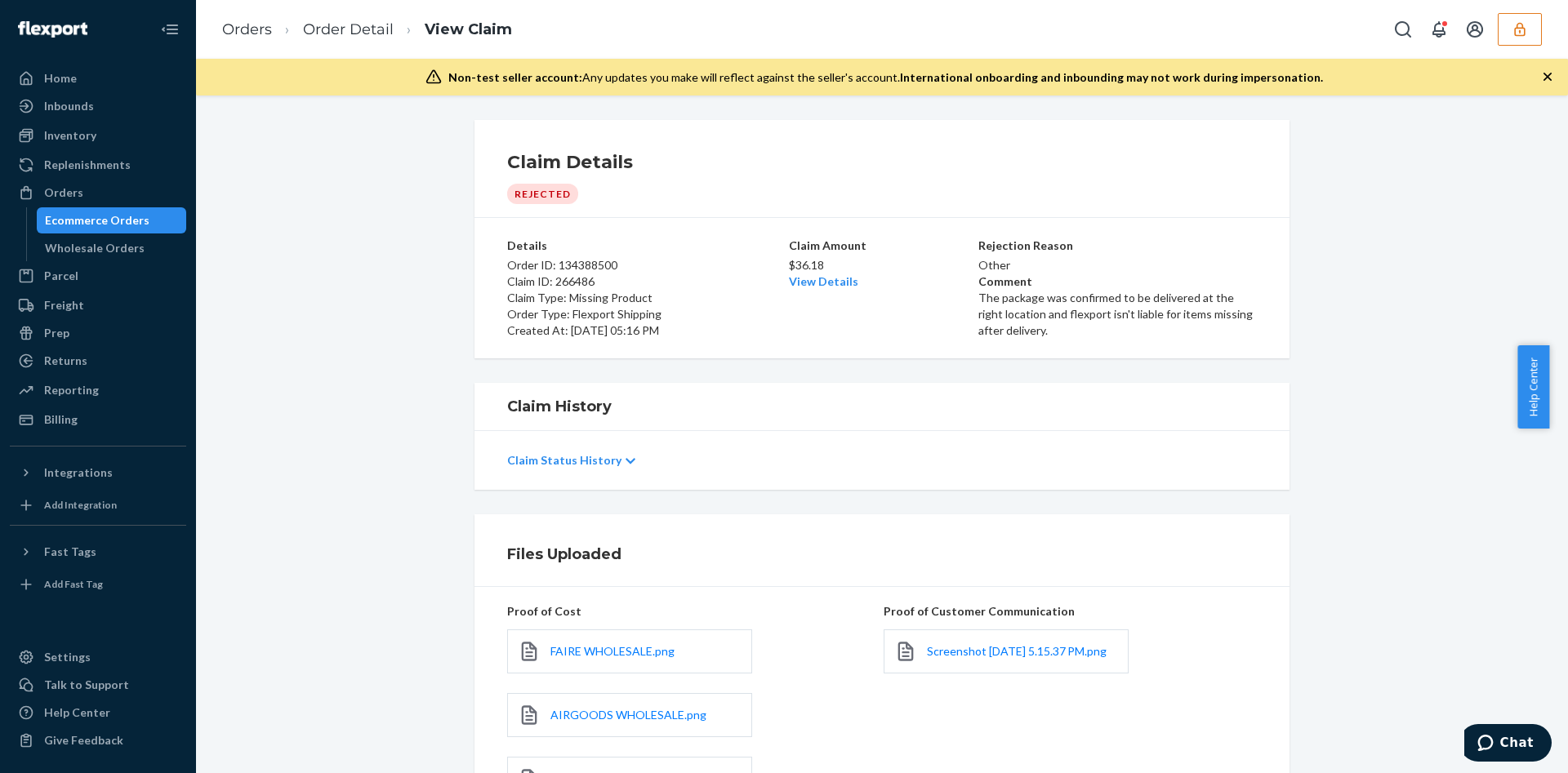
click at [676, 452] on div "Claim Status History" at bounding box center [882, 460] width 750 height 46
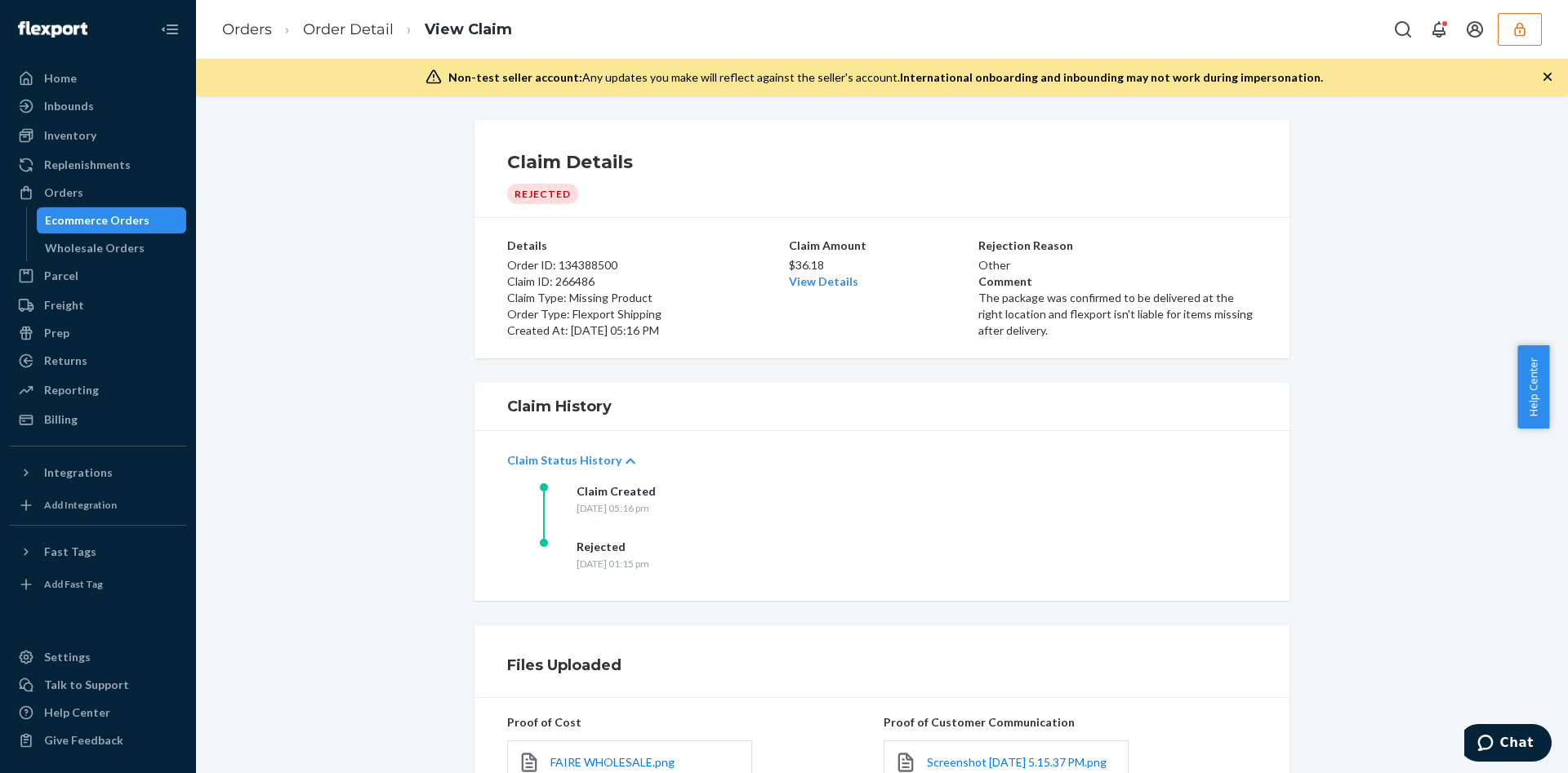
scroll to position [278, 0]
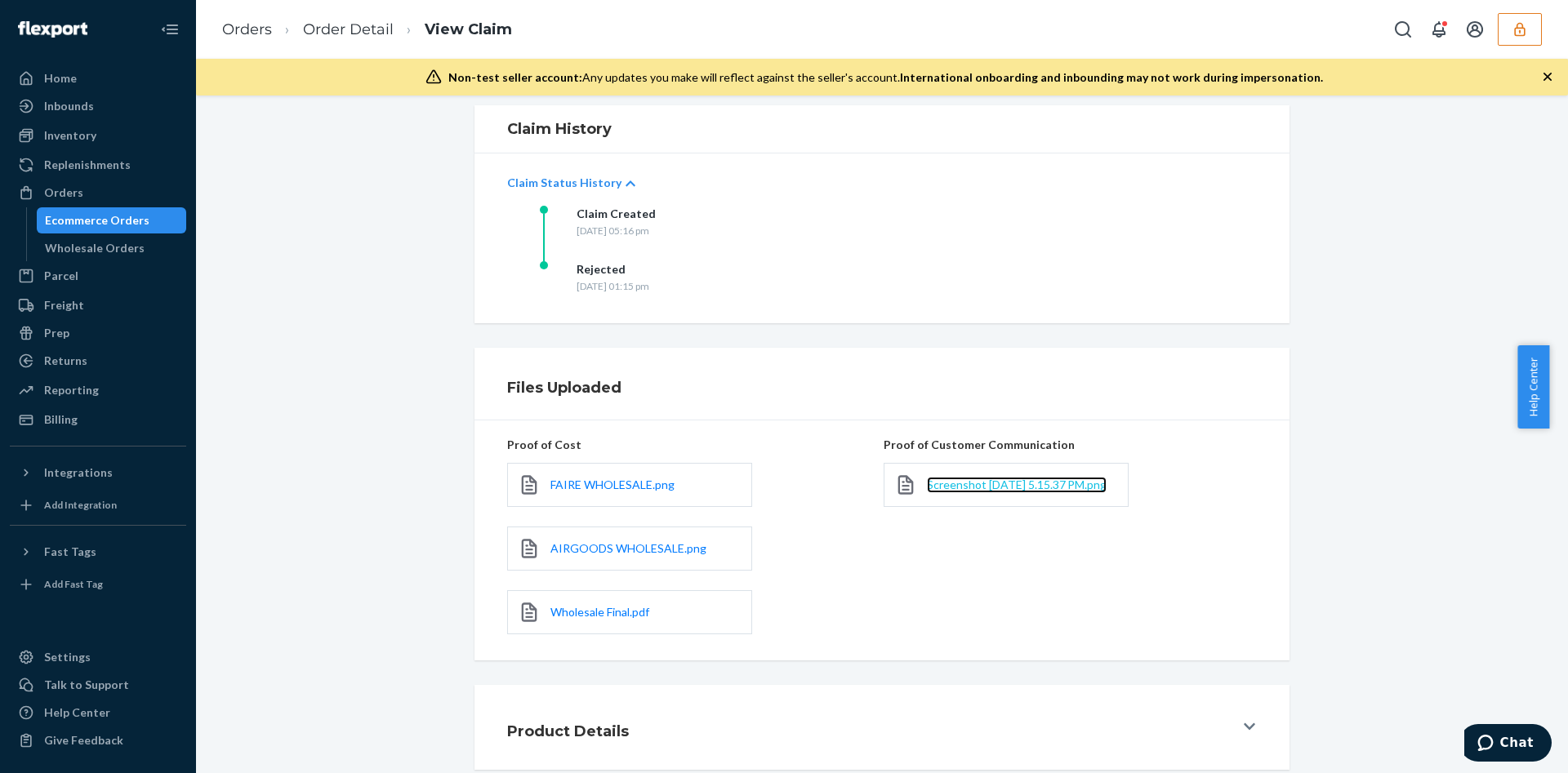
click at [962, 487] on span "Screenshot 2025-08-20 at 5.15.37 PM.png" at bounding box center [1017, 485] width 179 height 14
drag, startPoint x: 369, startPoint y: 32, endPoint x: 395, endPoint y: 88, distance: 61.7
click at [369, 32] on link "Order Detail" at bounding box center [348, 29] width 91 height 18
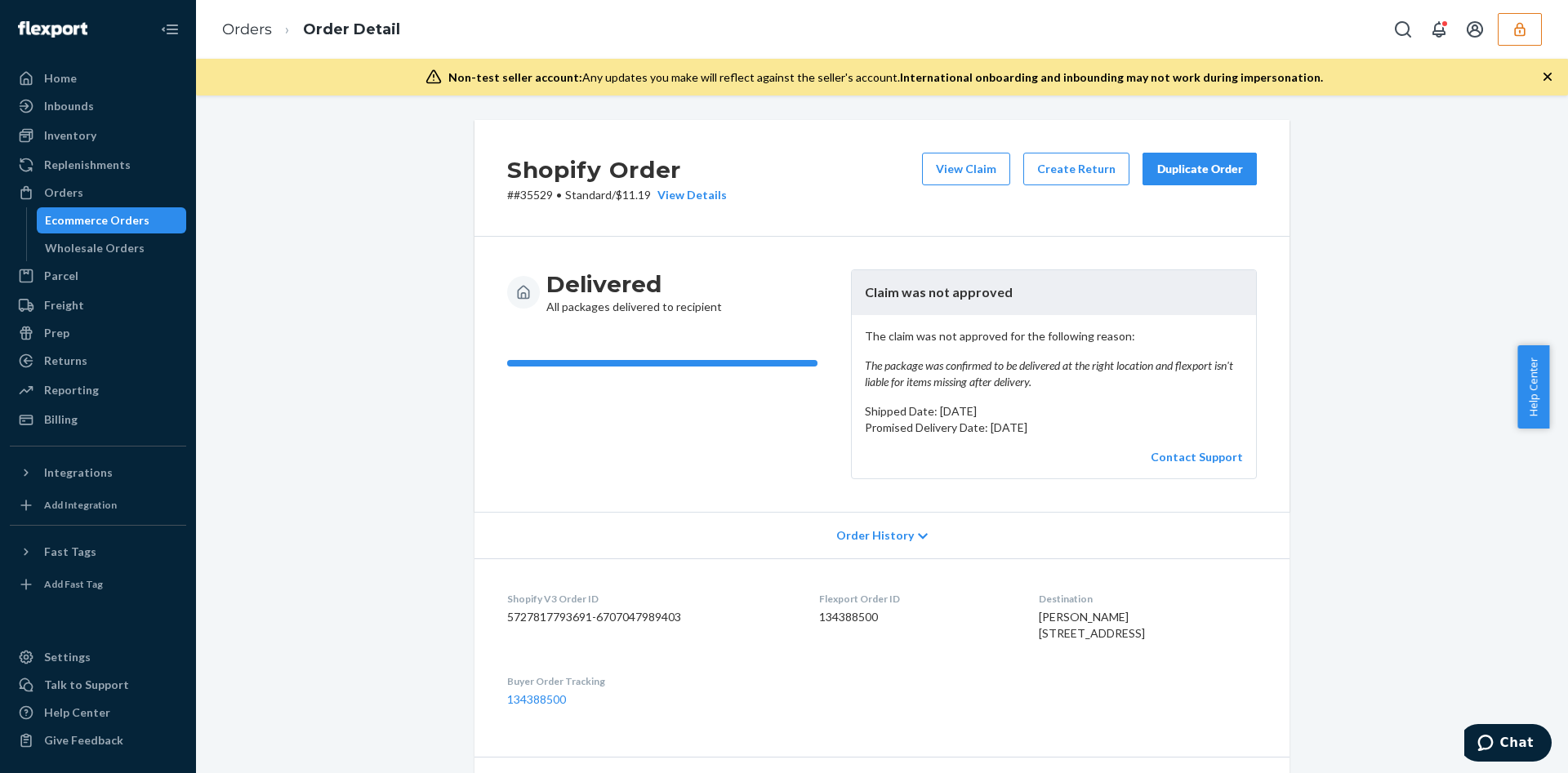
scroll to position [500, 0]
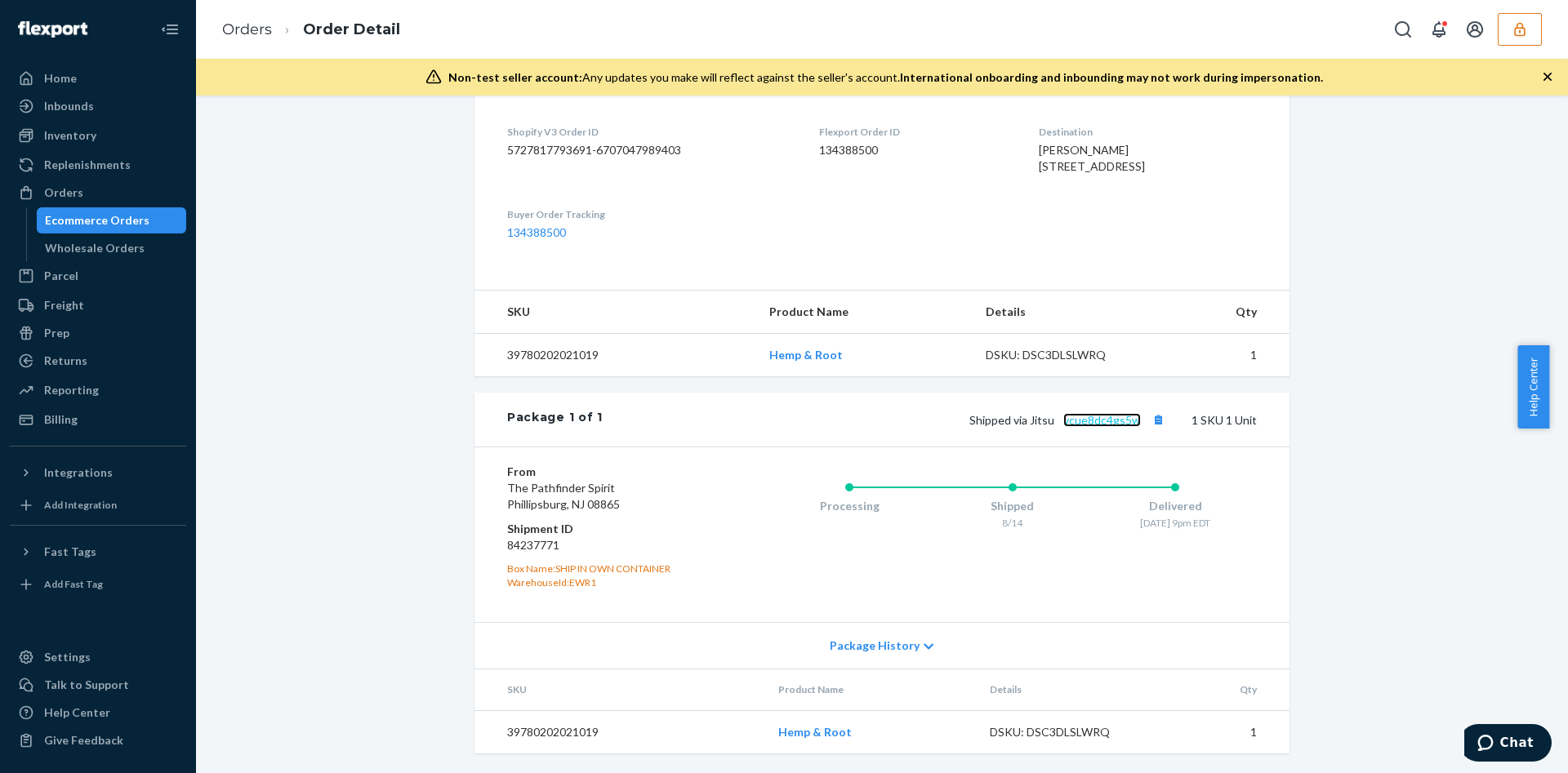
click at [1090, 417] on link "vcue8dc4gs5w" at bounding box center [1102, 420] width 78 height 14
click at [1151, 405] on div "Package 1 of 1 Shipped via Jitsu vcue8dc4gs5w 1 SKU 1 Unit" at bounding box center [882, 419] width 815 height 53
click at [1149, 418] on button "Copy tracking number" at bounding box center [1158, 419] width 22 height 22
